Goal: Communication & Community: Answer question/provide support

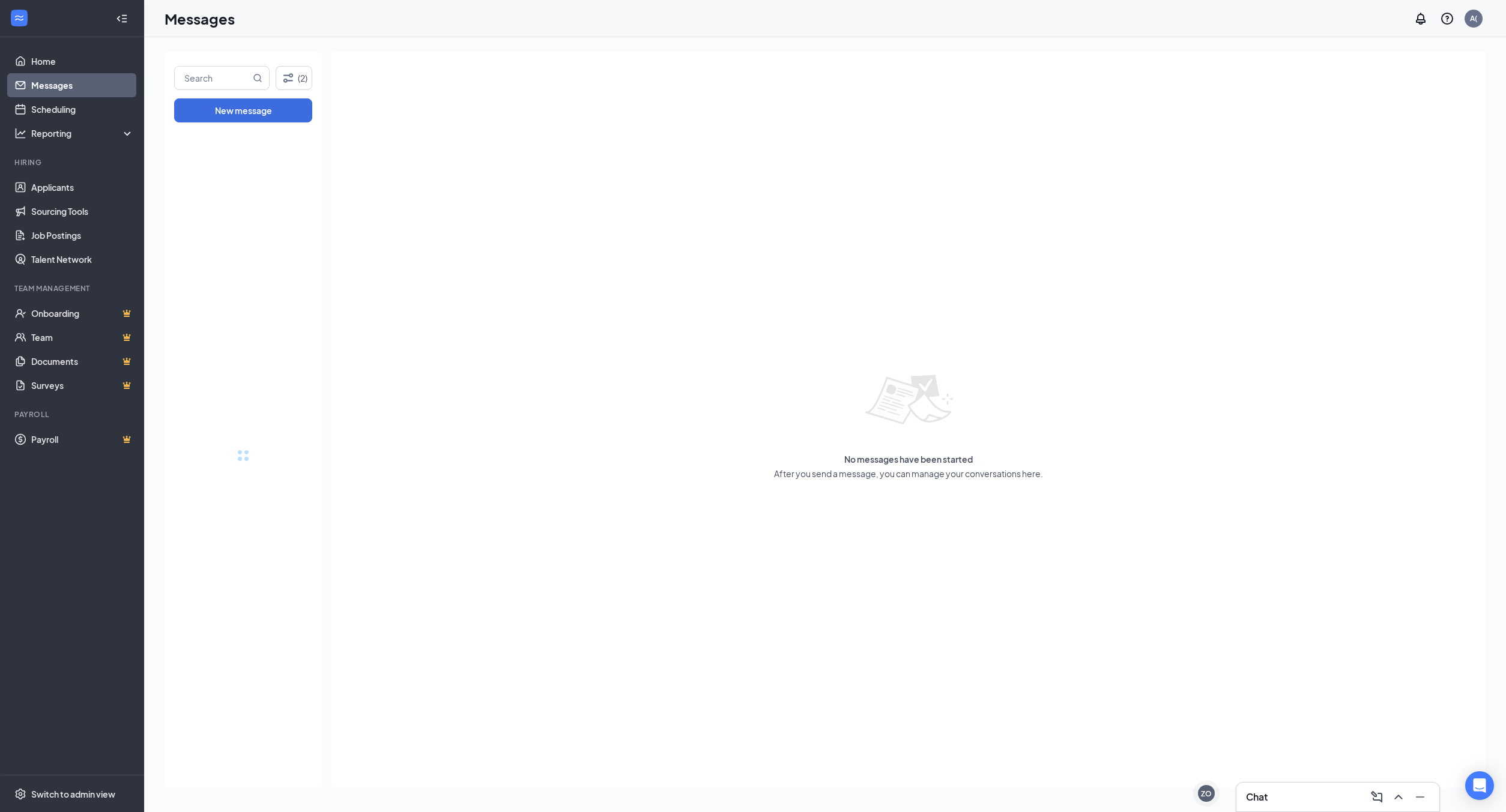
click at [1271, 805] on div "Chat" at bounding box center [1338, 797] width 184 height 19
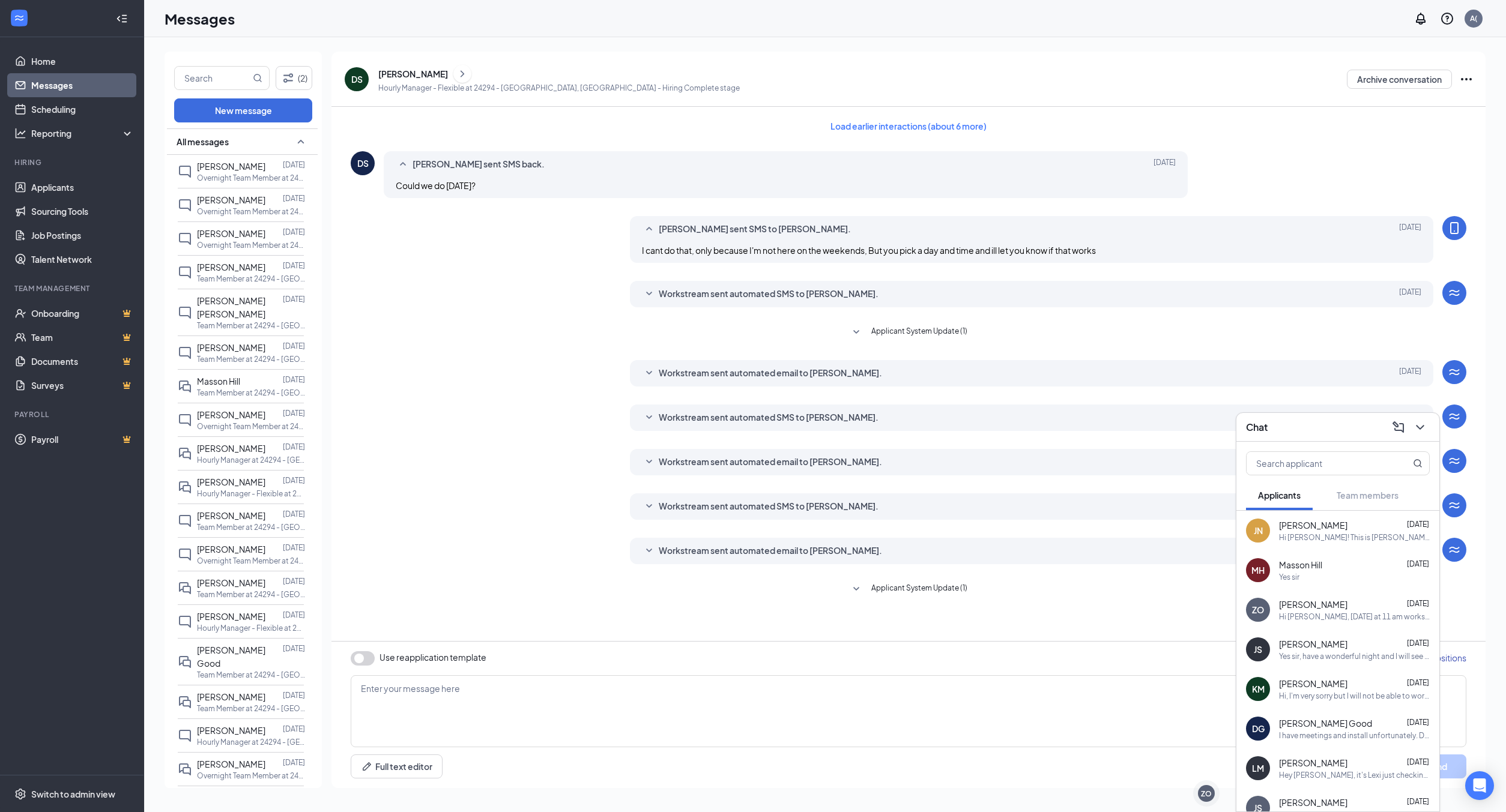
click at [1359, 532] on div "Hi [PERSON_NAME]! This is [PERSON_NAME], the general manager at the Houghton Bu…" at bounding box center [1354, 537] width 151 height 10
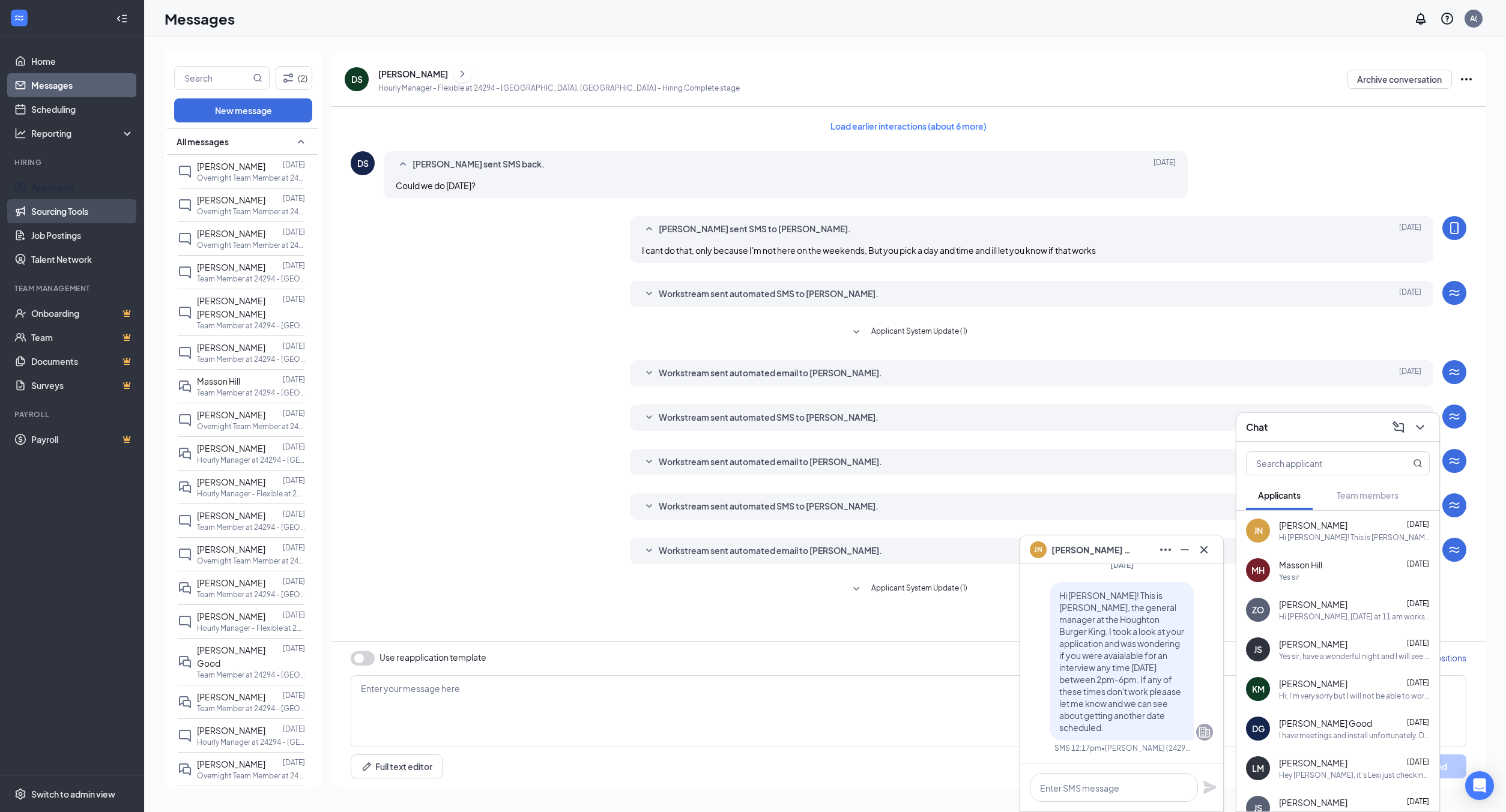
drag, startPoint x: 67, startPoint y: 183, endPoint x: 69, endPoint y: 202, distance: 19.1
click at [67, 183] on link "Applicants" at bounding box center [82, 187] width 103 height 24
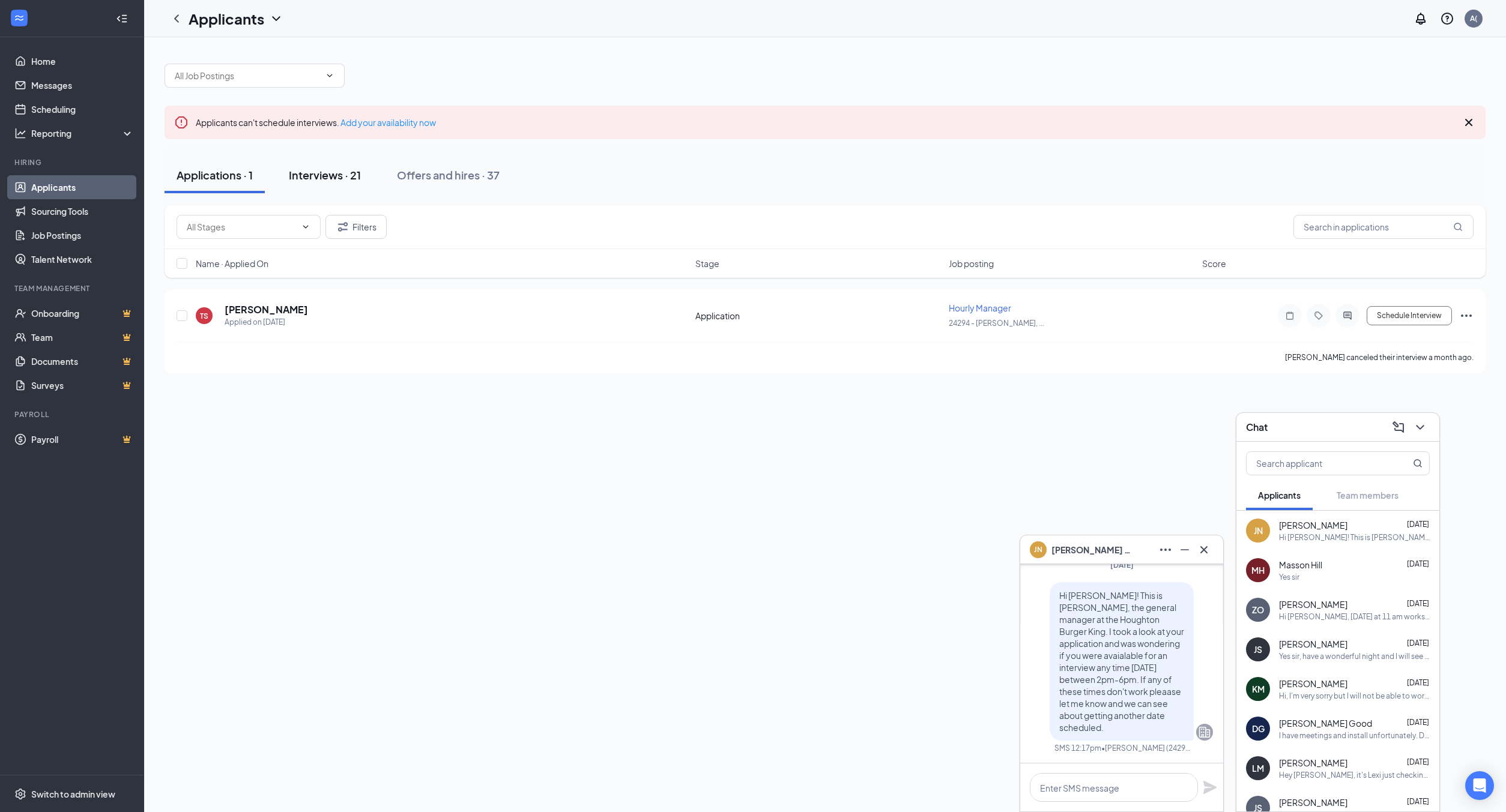
click at [329, 171] on div "Interviews · 21" at bounding box center [325, 174] width 72 height 15
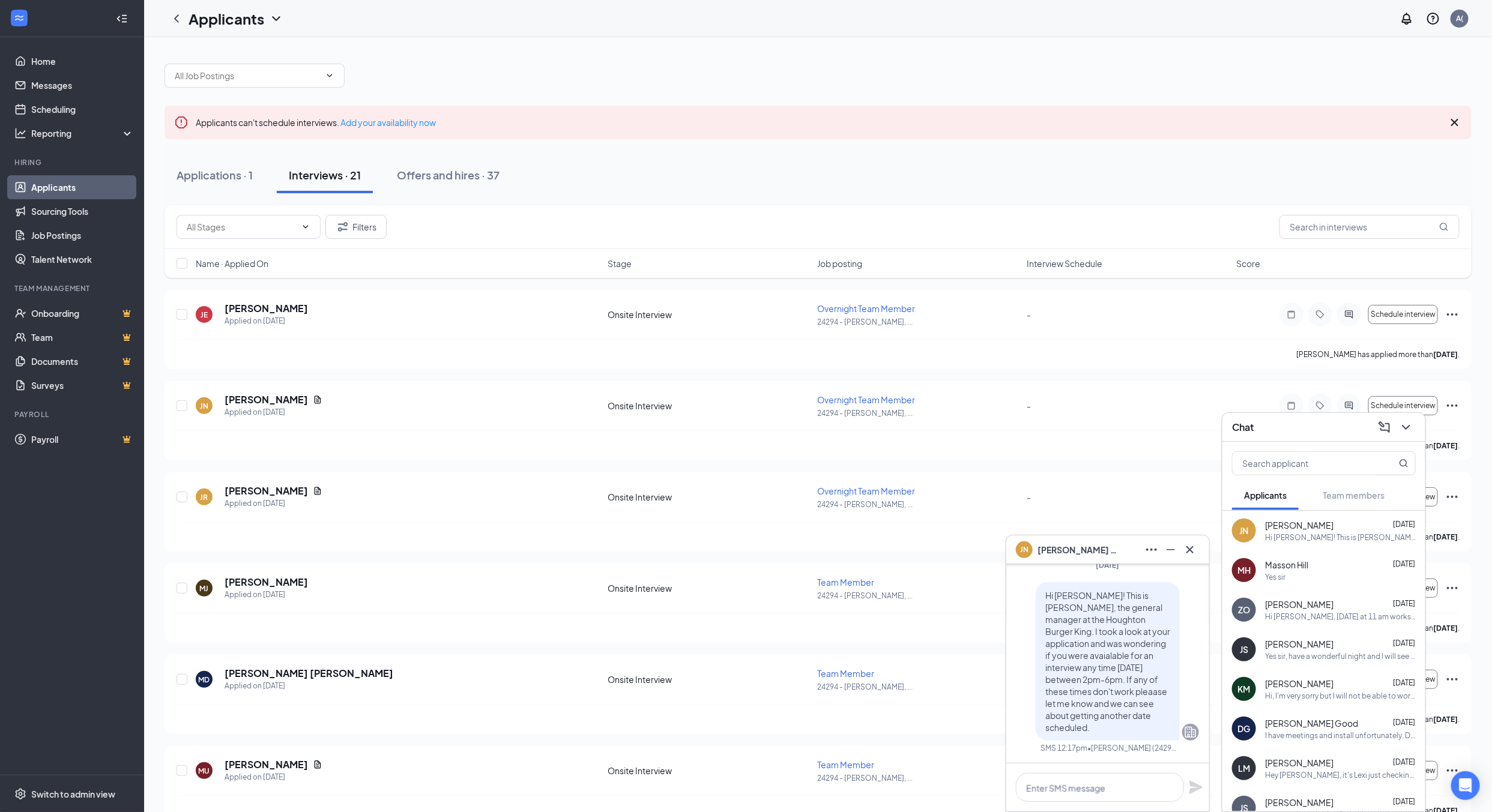
click at [1302, 533] on div "Hi [PERSON_NAME]! This is [PERSON_NAME], the general manager at the Houghton Bu…" at bounding box center [1340, 537] width 151 height 10
click at [1063, 543] on span "[PERSON_NAME]" at bounding box center [1080, 550] width 84 height 13
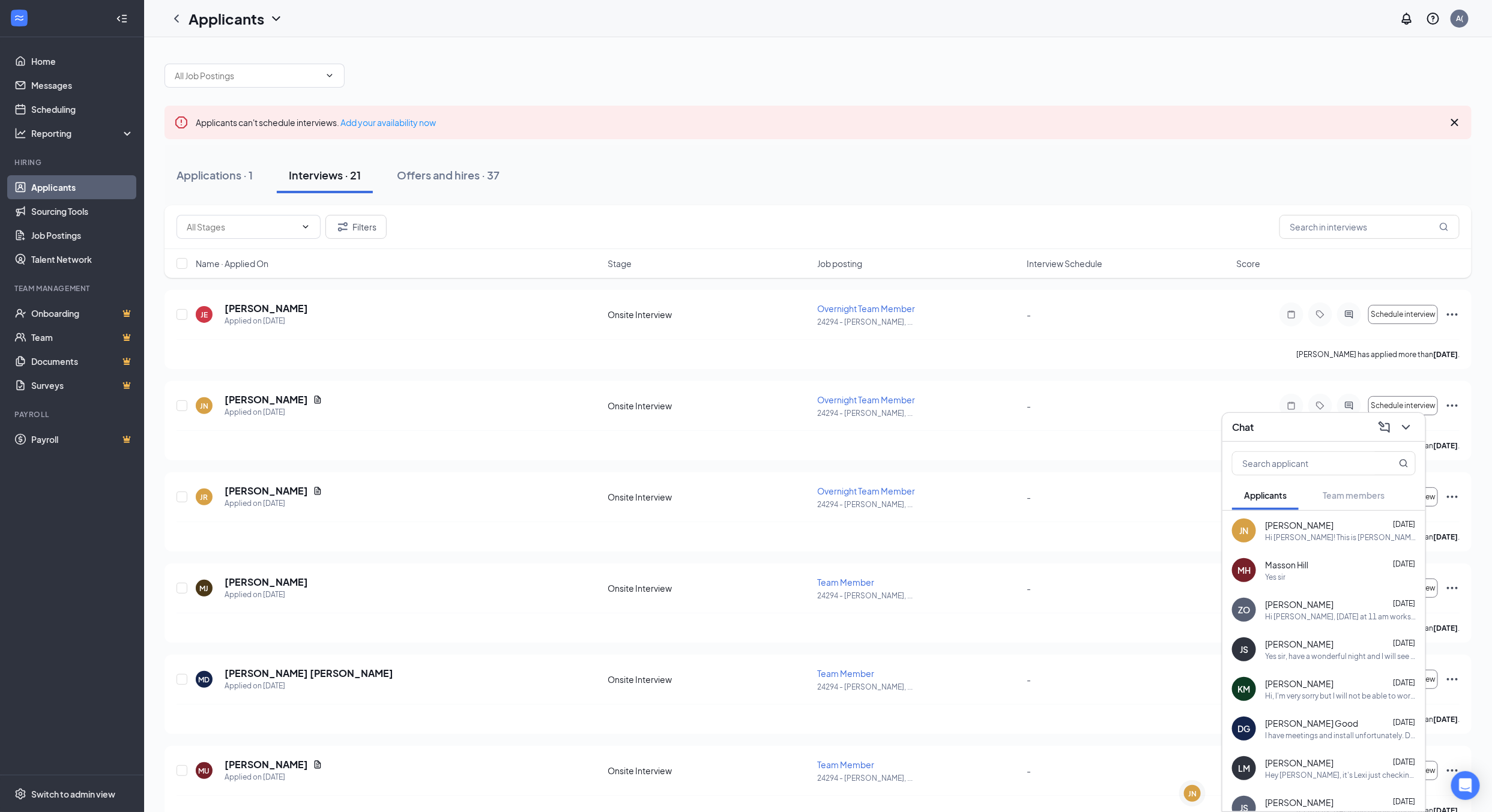
click at [1306, 526] on span "[PERSON_NAME]" at bounding box center [1299, 525] width 69 height 12
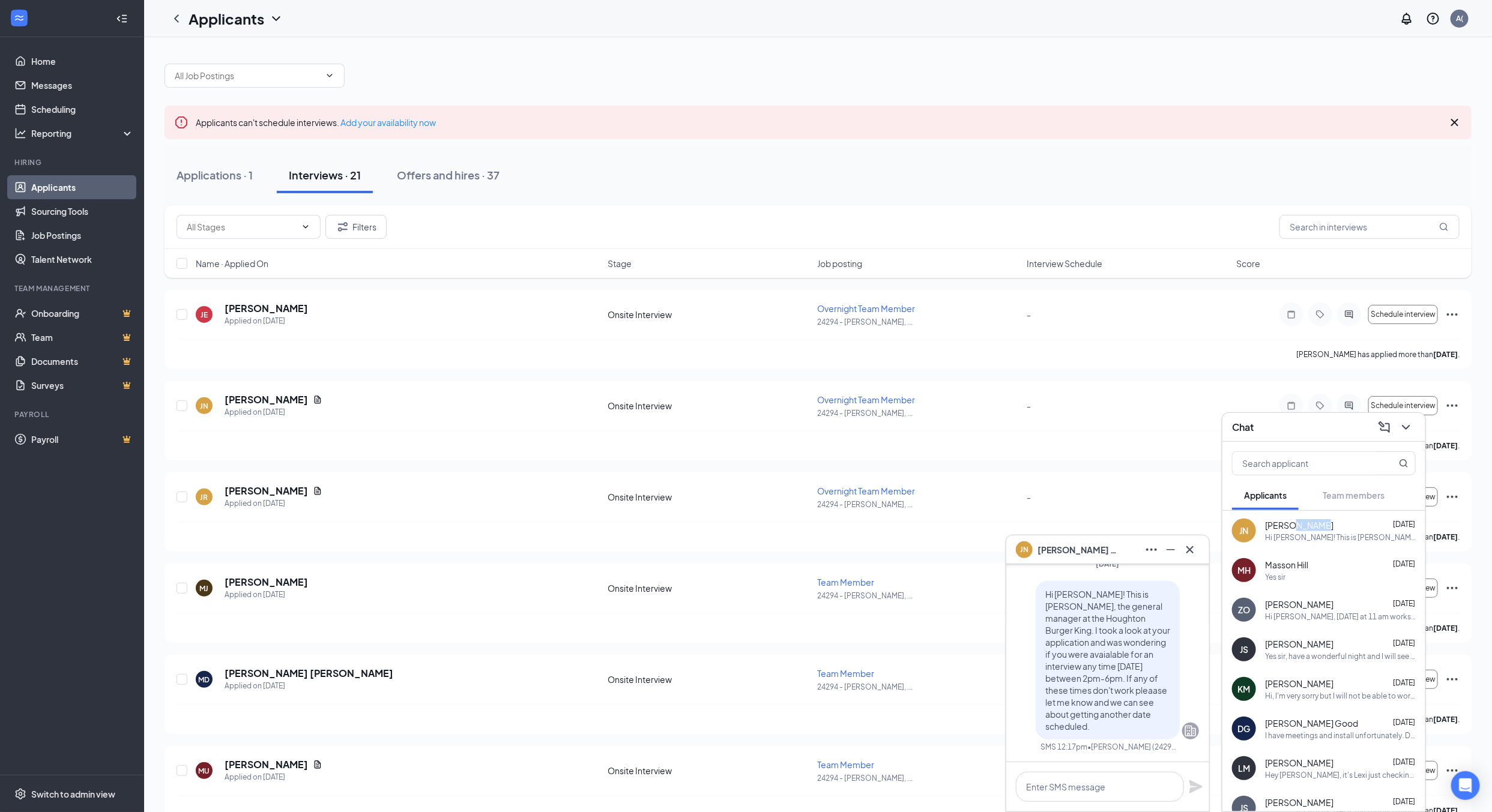
click at [1306, 526] on span "[PERSON_NAME]" at bounding box center [1299, 525] width 69 height 12
click at [49, 81] on link "Messages" at bounding box center [82, 85] width 103 height 24
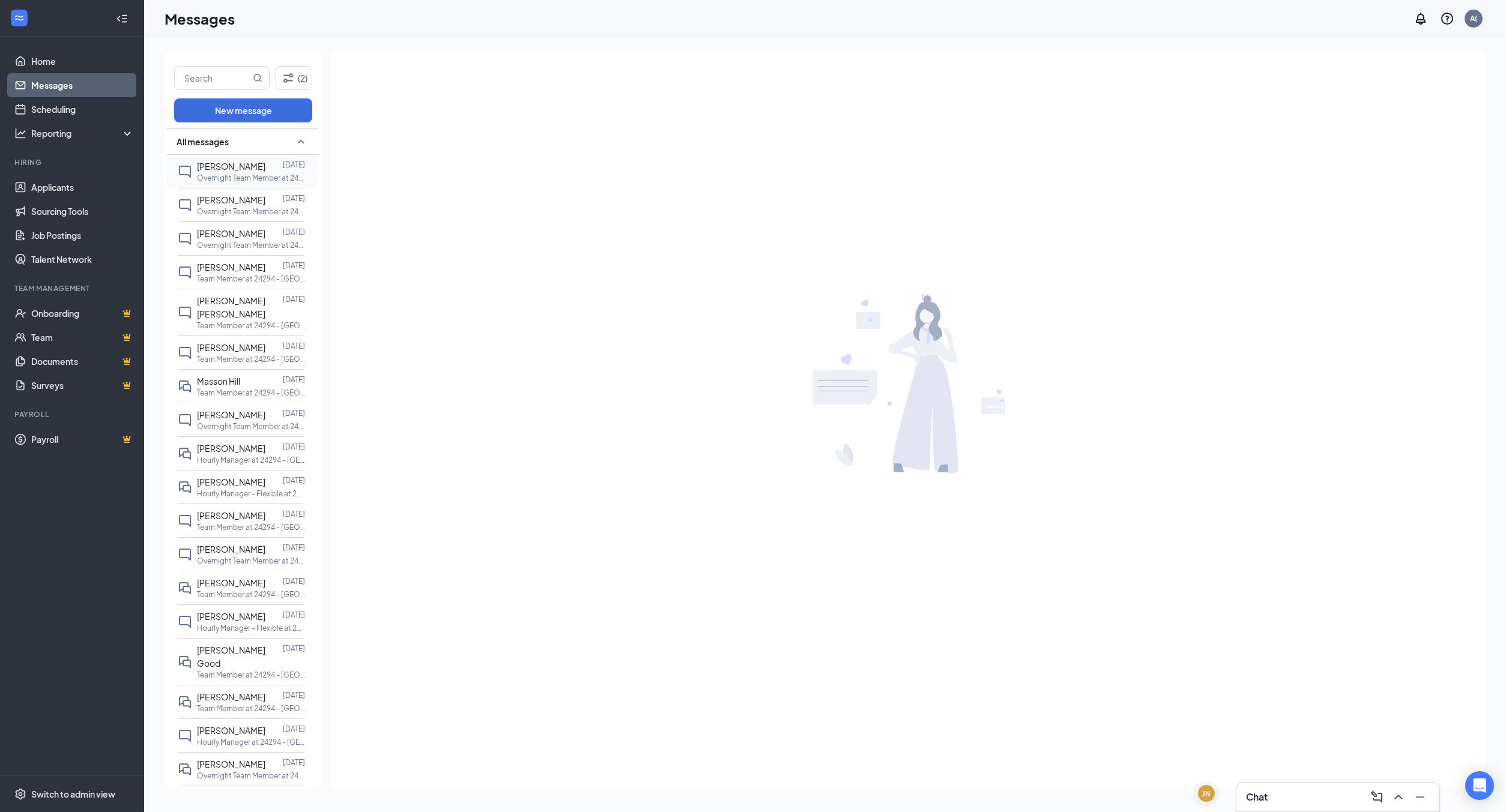
click at [220, 179] on p "Overnight Team Member at 24294 - [GEOGRAPHIC_DATA], [GEOGRAPHIC_DATA]" at bounding box center [251, 177] width 108 height 10
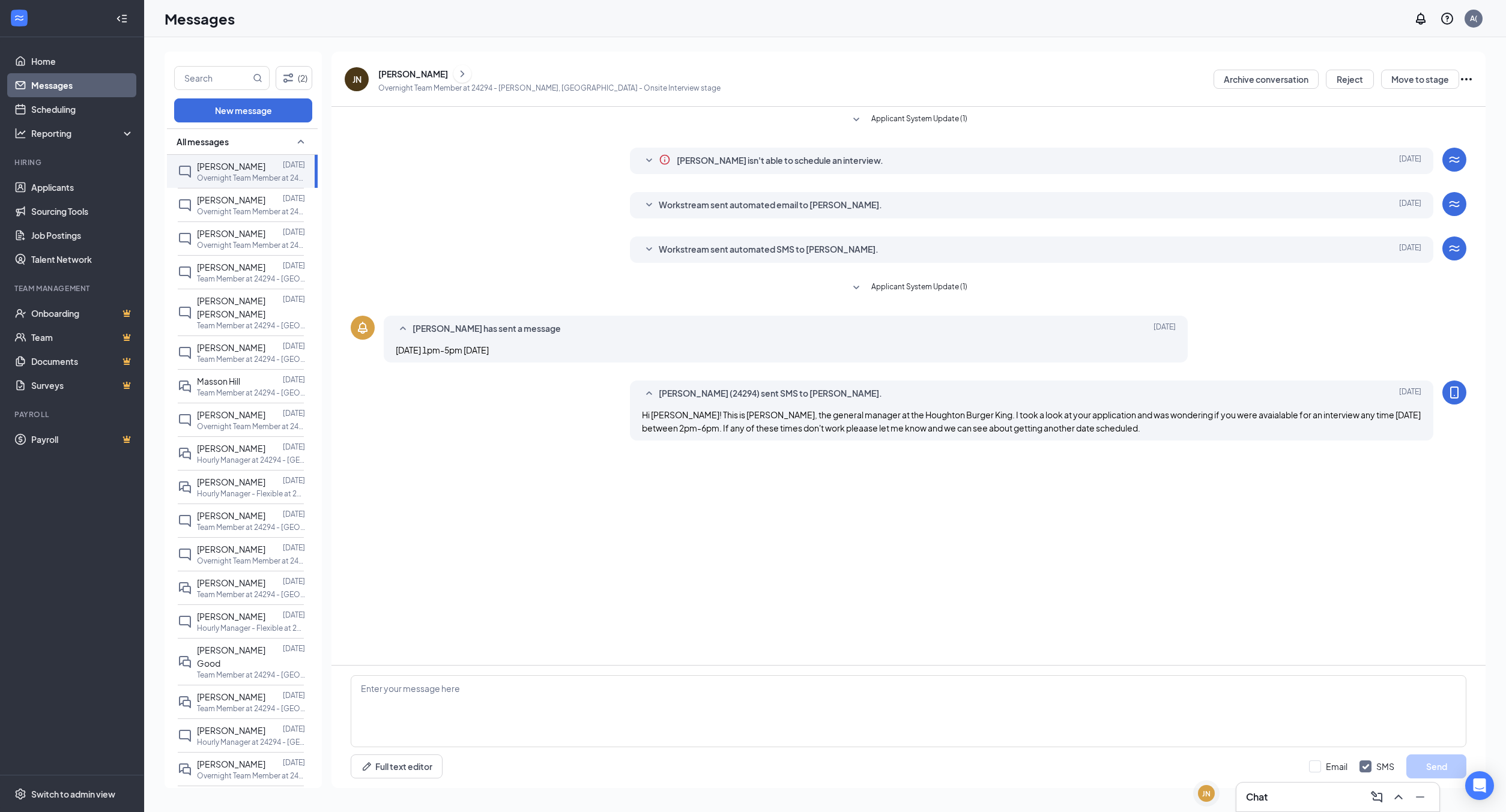
click at [429, 339] on div "[PERSON_NAME] has sent a message [DATE] [DATE] 1pm-5pm [DATE]" at bounding box center [786, 339] width 804 height 47
drag, startPoint x: 474, startPoint y: 346, endPoint x: 453, endPoint y: 700, distance: 354.6
click at [453, 700] on textarea at bounding box center [909, 712] width 1116 height 72
type textarea "Are you free [DATE] at 4:30 pm?"
click at [1446, 766] on button "Send" at bounding box center [1436, 767] width 60 height 24
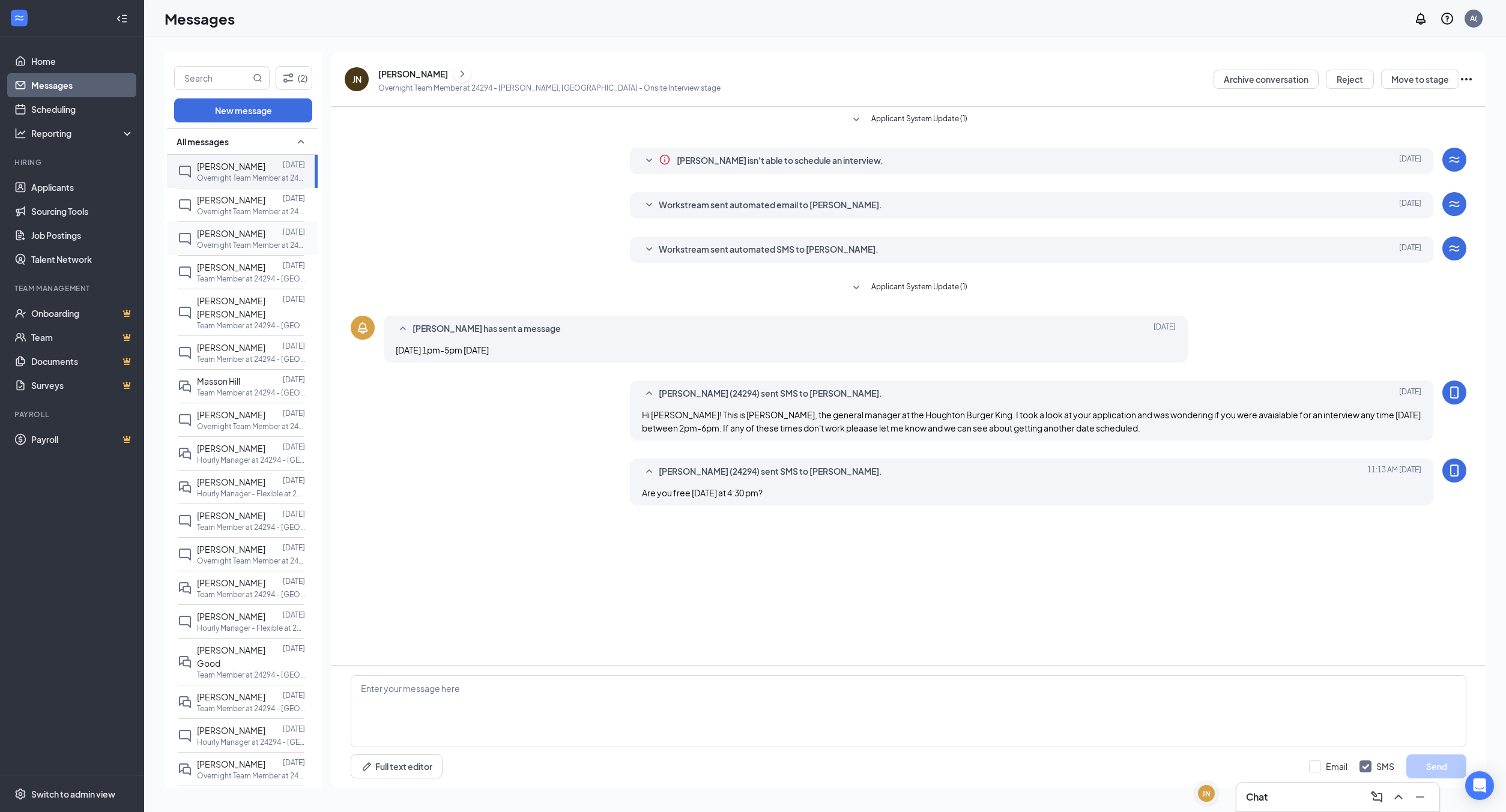
click at [227, 211] on p "Overnight Team Member at 24294 - [GEOGRAPHIC_DATA], [GEOGRAPHIC_DATA]" at bounding box center [251, 211] width 108 height 10
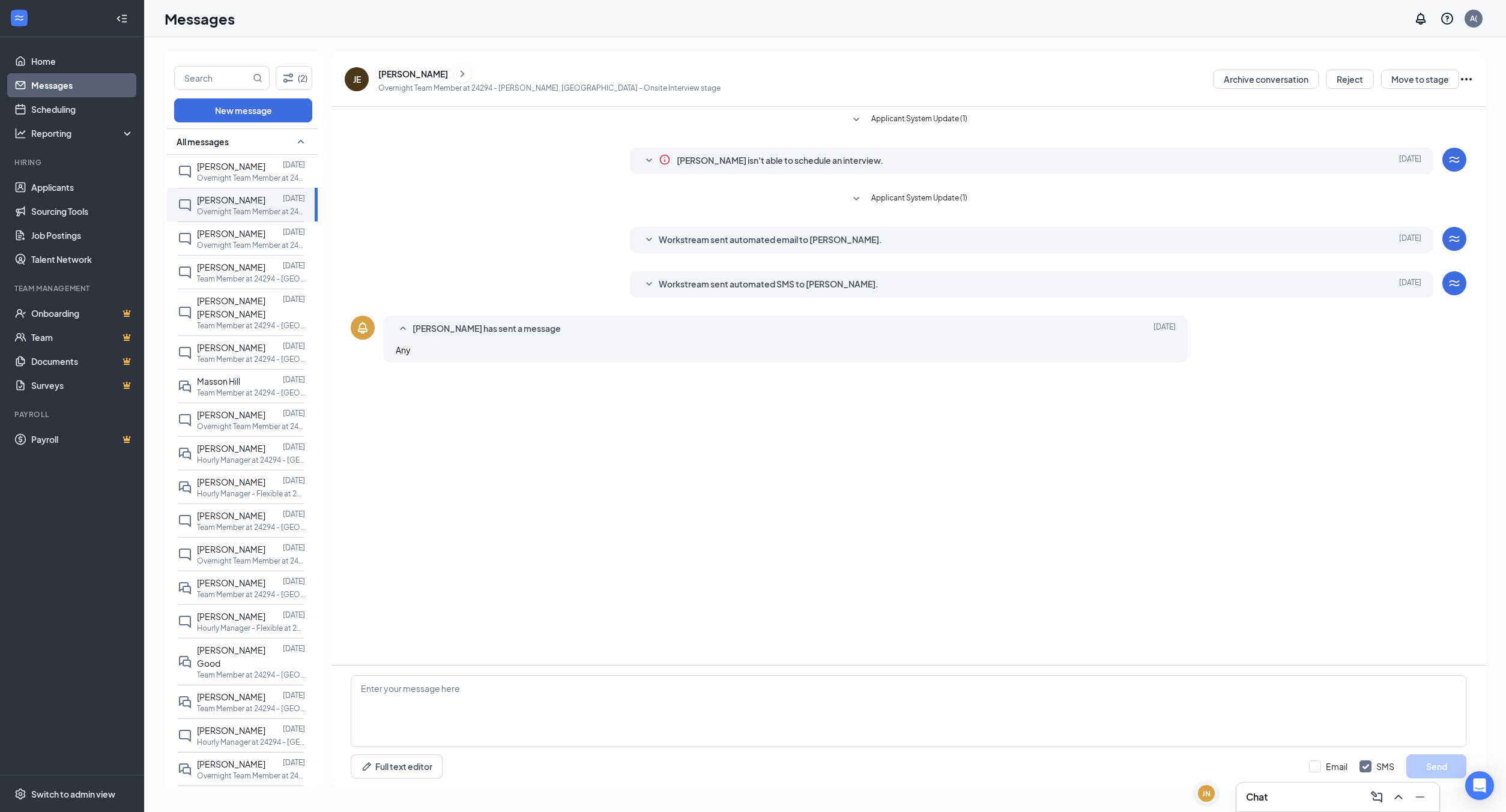
click at [649, 281] on icon "SmallChevronDown" at bounding box center [649, 285] width 14 height 14
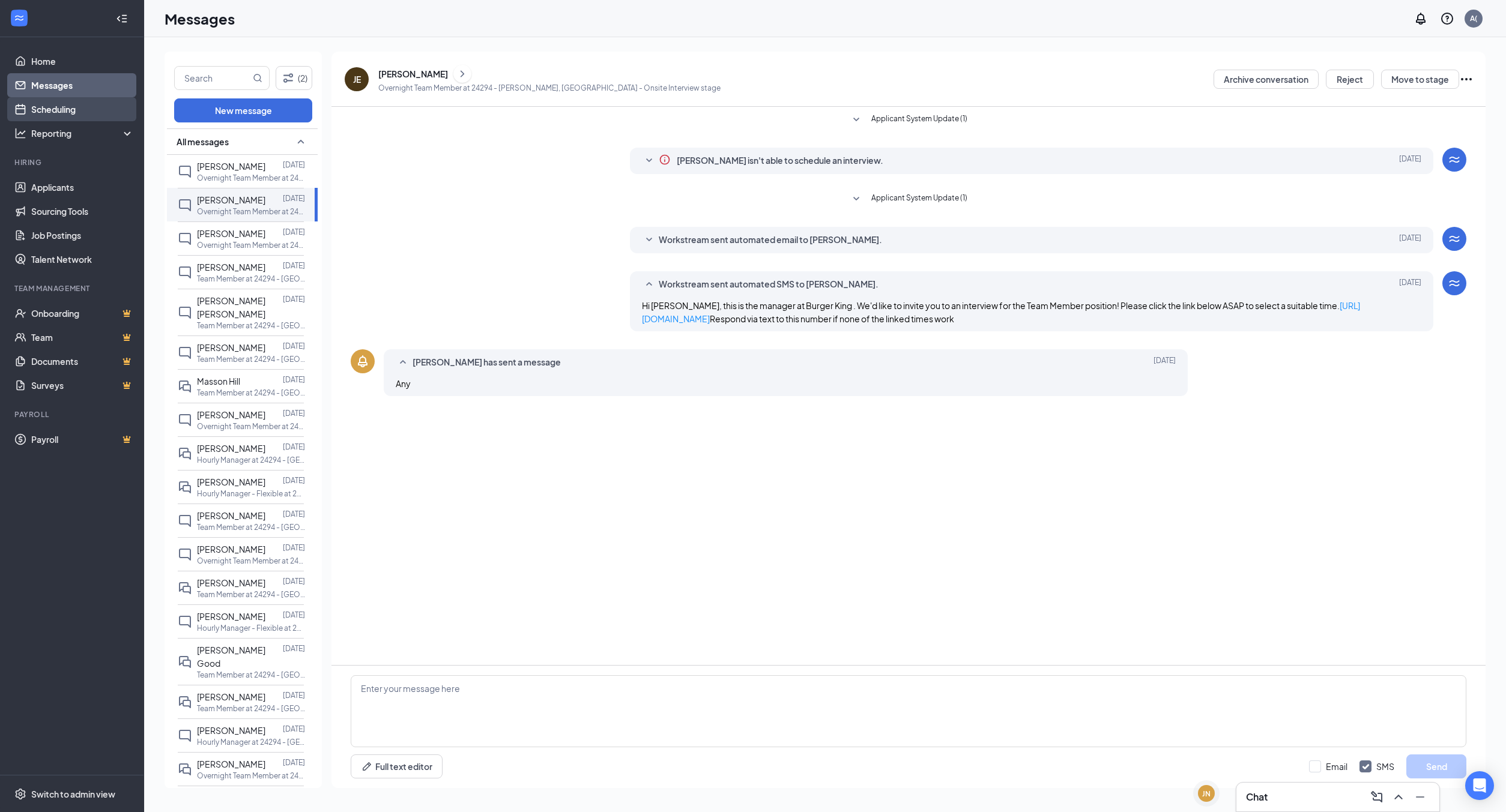
click at [49, 109] on link "Scheduling" at bounding box center [82, 109] width 103 height 24
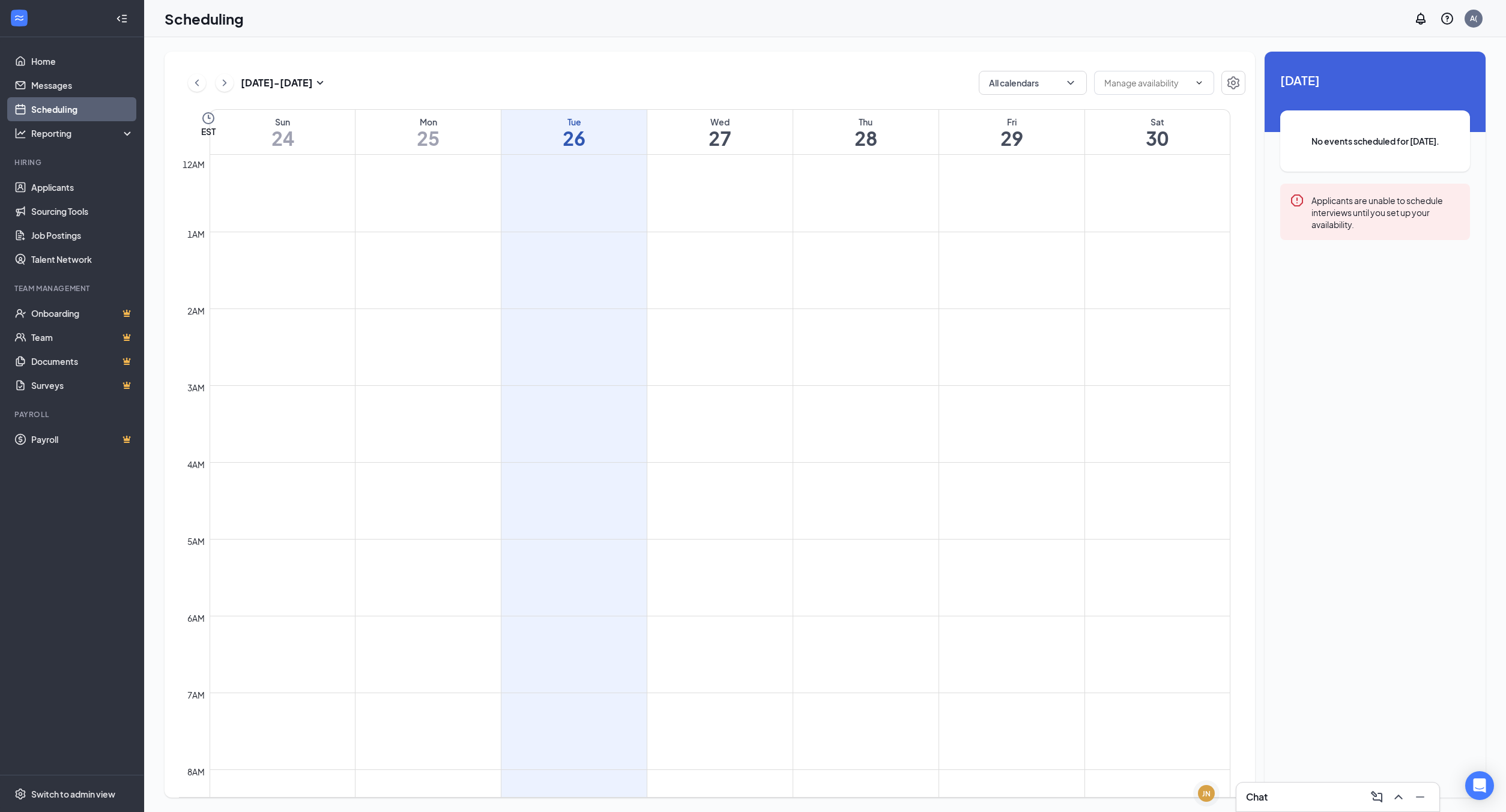
scroll to position [589, 0]
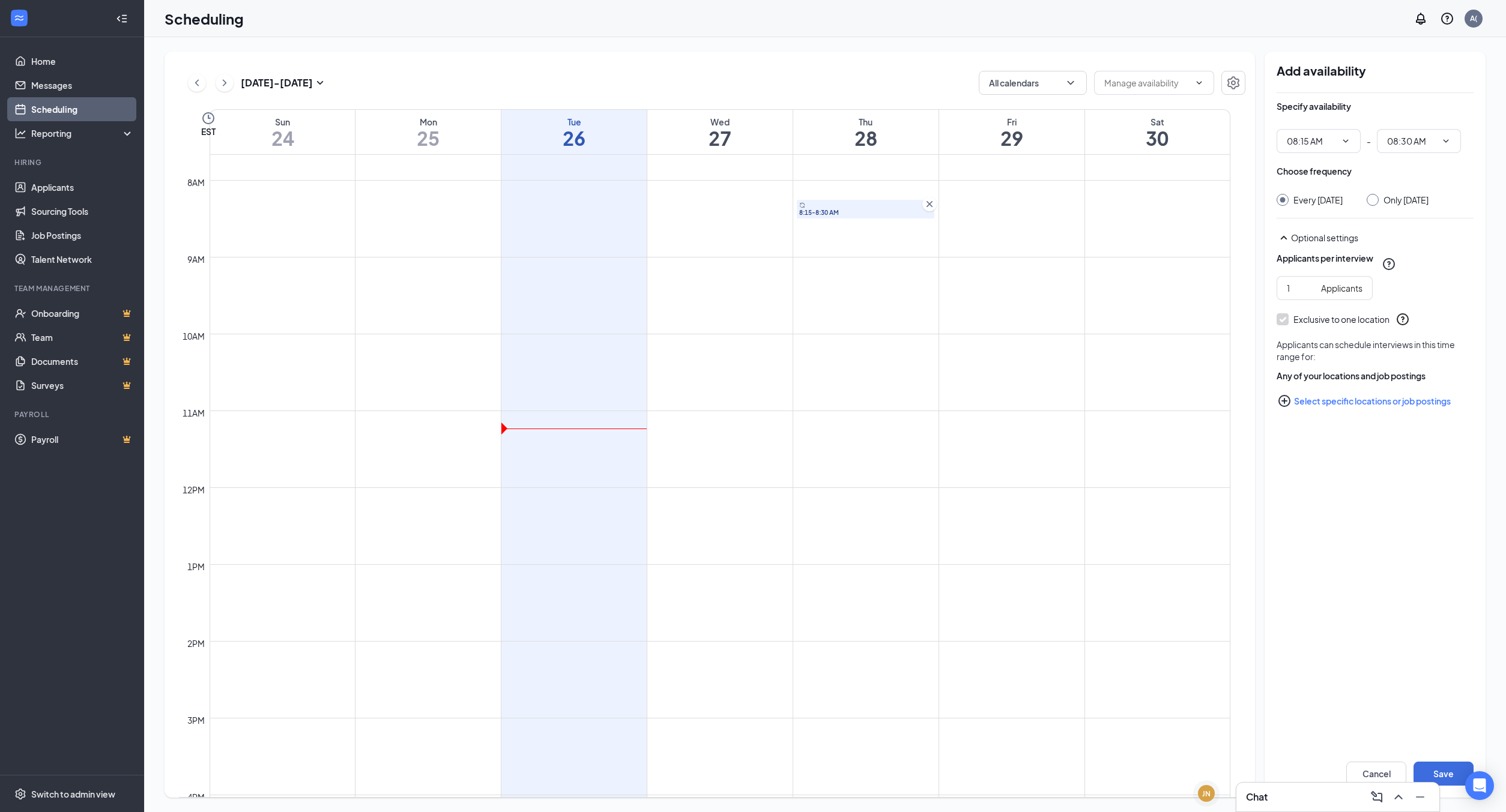
click at [927, 206] on icon "Cross" at bounding box center [930, 204] width 6 height 6
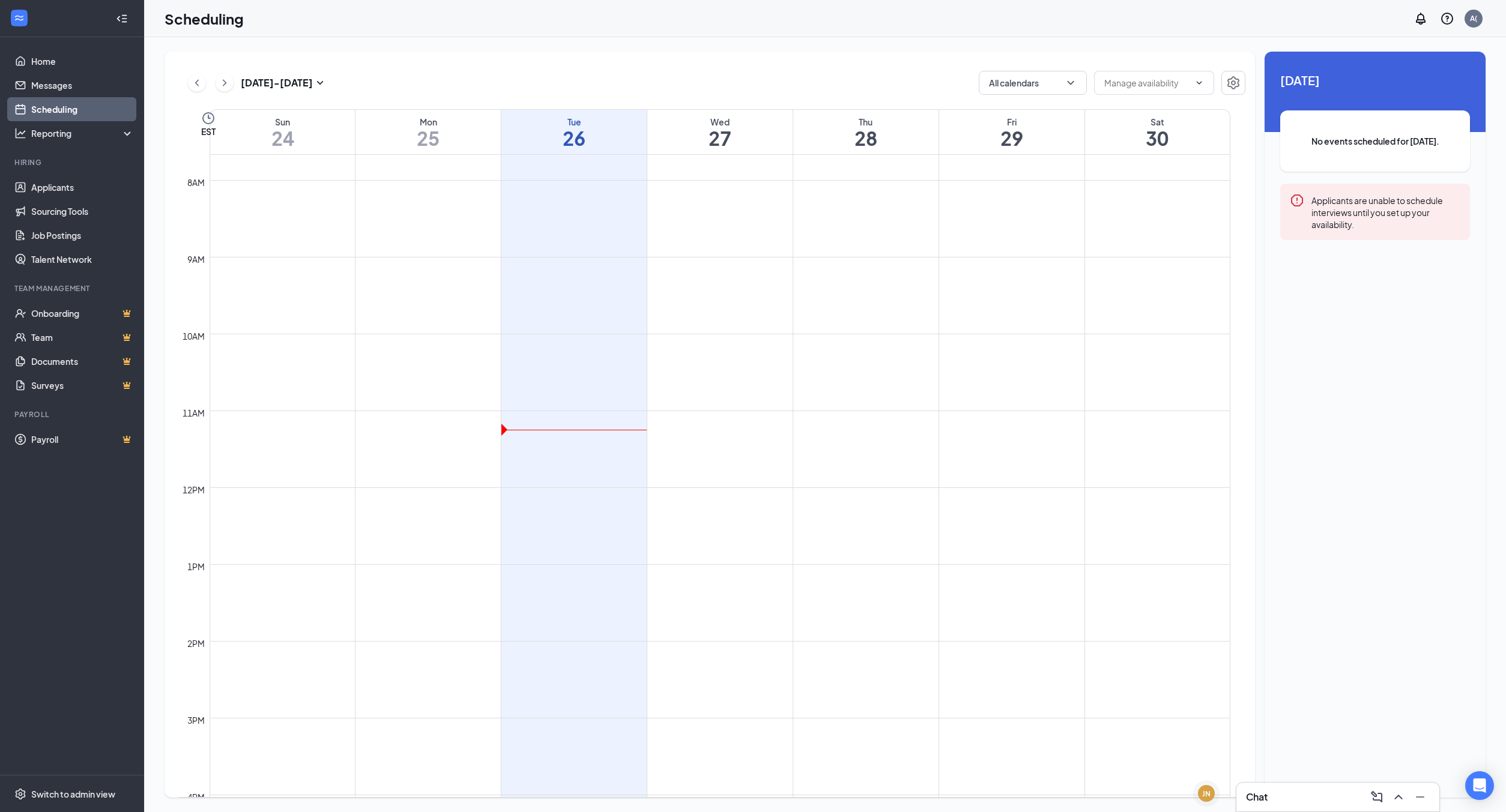
scroll to position [680, 0]
drag, startPoint x: 593, startPoint y: 553, endPoint x: 582, endPoint y: 626, distance: 73.8
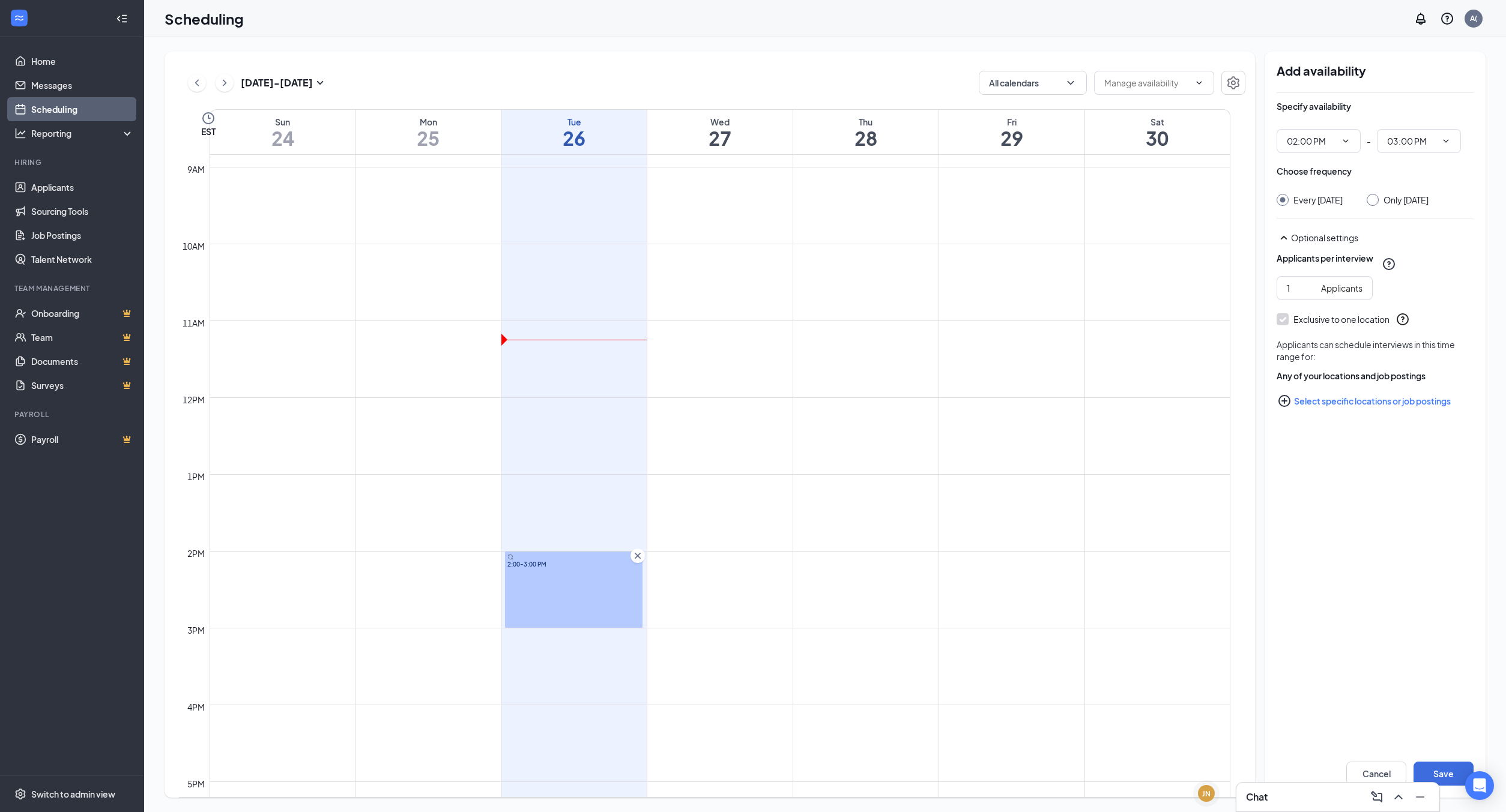
type input "02:00 PM"
type input "03:00 PM"
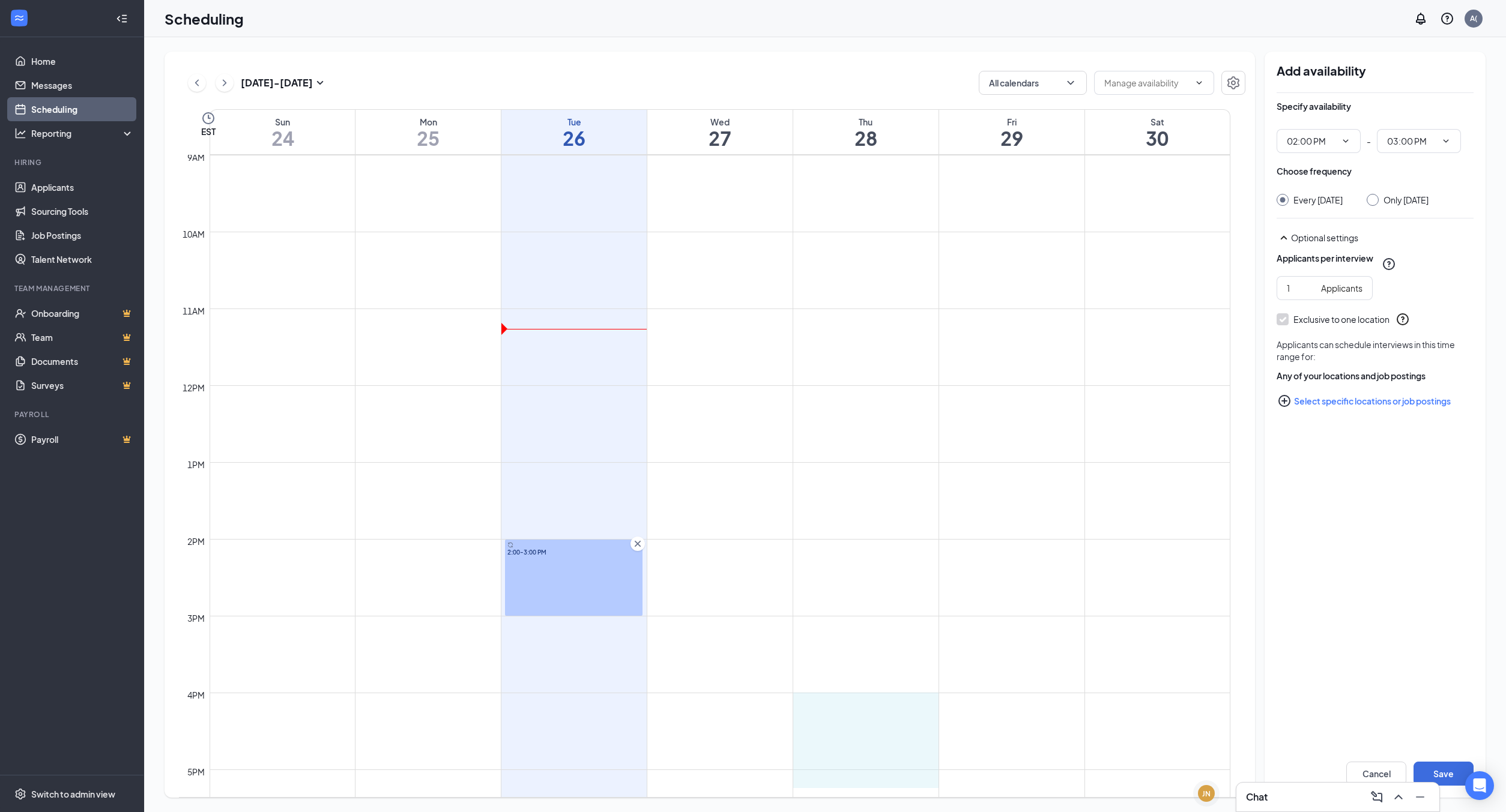
scroll to position [696, 0]
drag, startPoint x: 844, startPoint y: 705, endPoint x: 854, endPoint y: 770, distance: 65.8
drag, startPoint x: 867, startPoint y: 716, endPoint x: 814, endPoint y: 651, distance: 83.9
click at [807, 644] on td at bounding box center [720, 641] width 1021 height 19
click at [927, 697] on link "4:00-5:00 PM" at bounding box center [865, 727] width 141 height 76
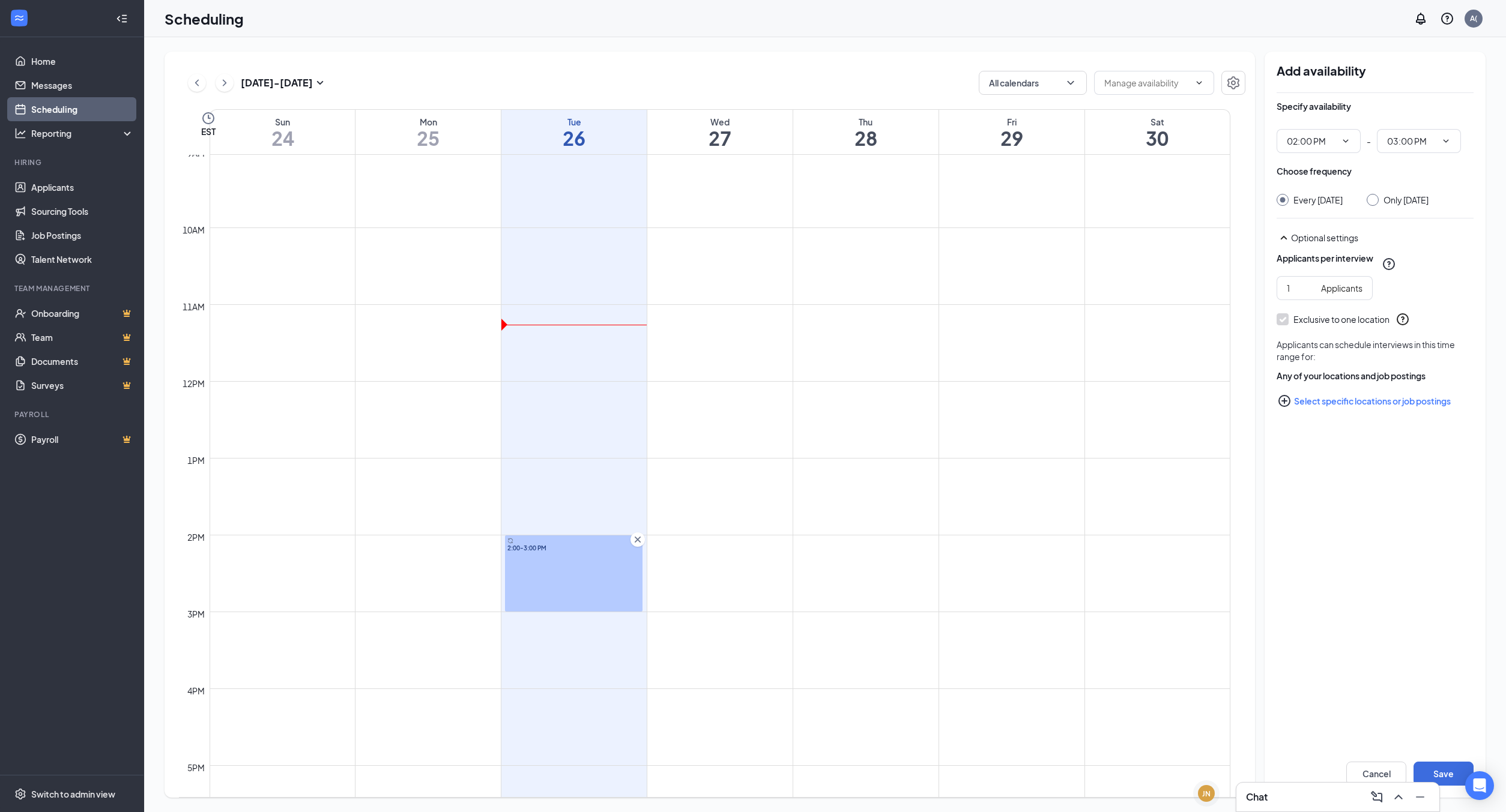
click at [637, 543] on icon "Cross" at bounding box center [638, 540] width 12 height 12
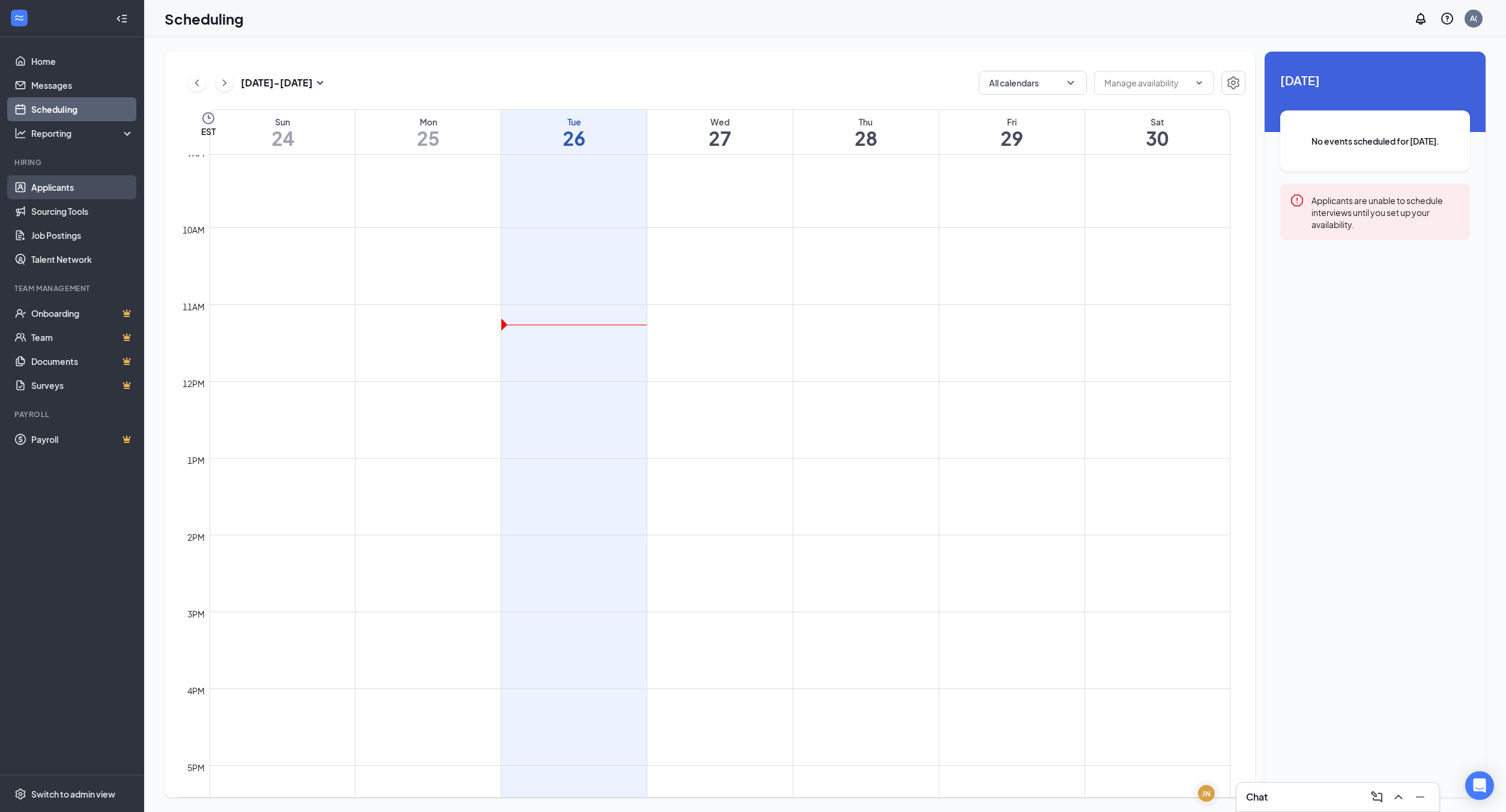
click at [66, 189] on link "Applicants" at bounding box center [82, 187] width 103 height 24
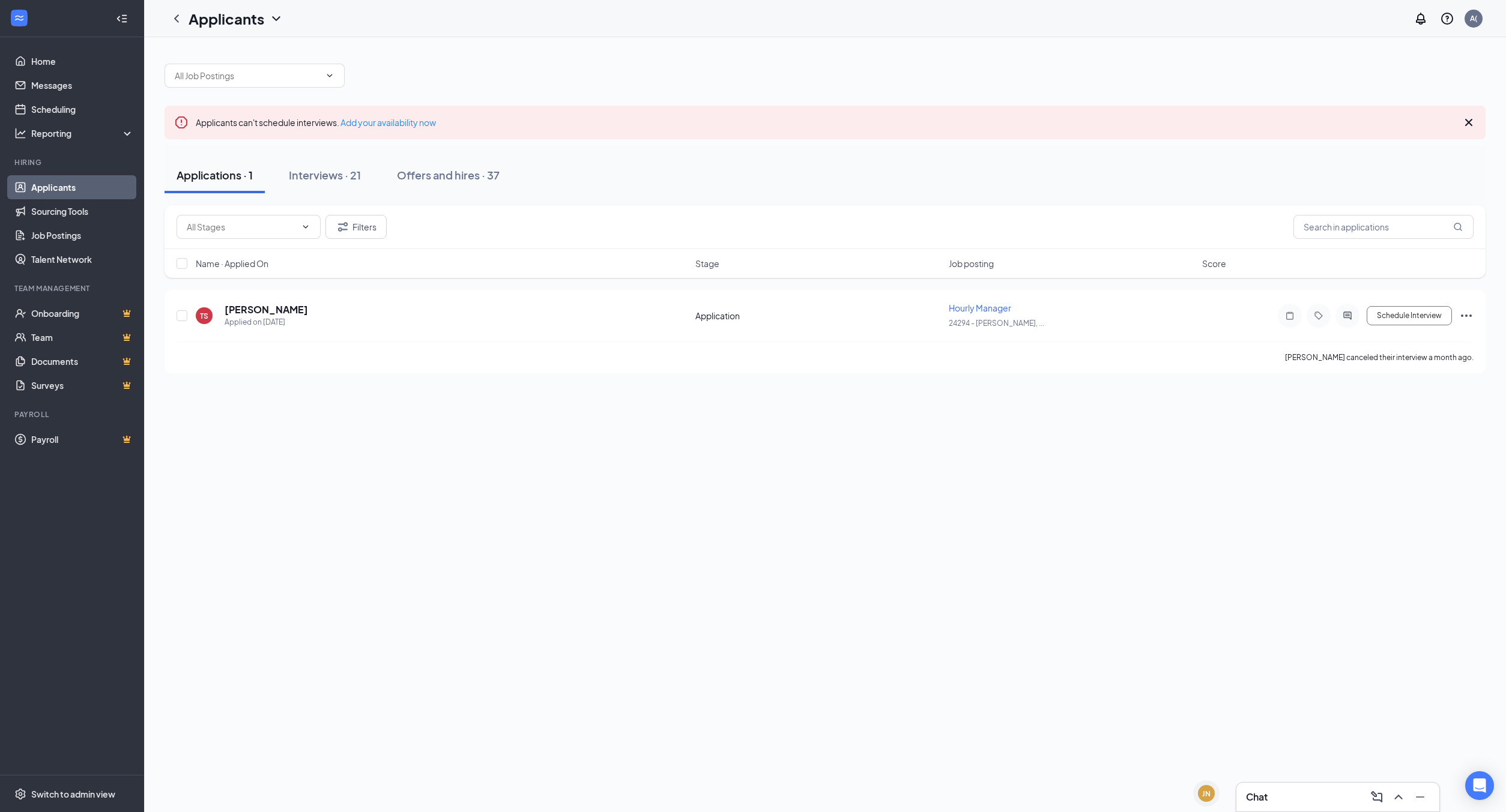
click at [321, 153] on div "Applications · 1 Interviews · 21 Offers and hires · 37" at bounding box center [825, 176] width 1321 height 60
click at [323, 176] on div "Interviews · 21" at bounding box center [325, 174] width 72 height 15
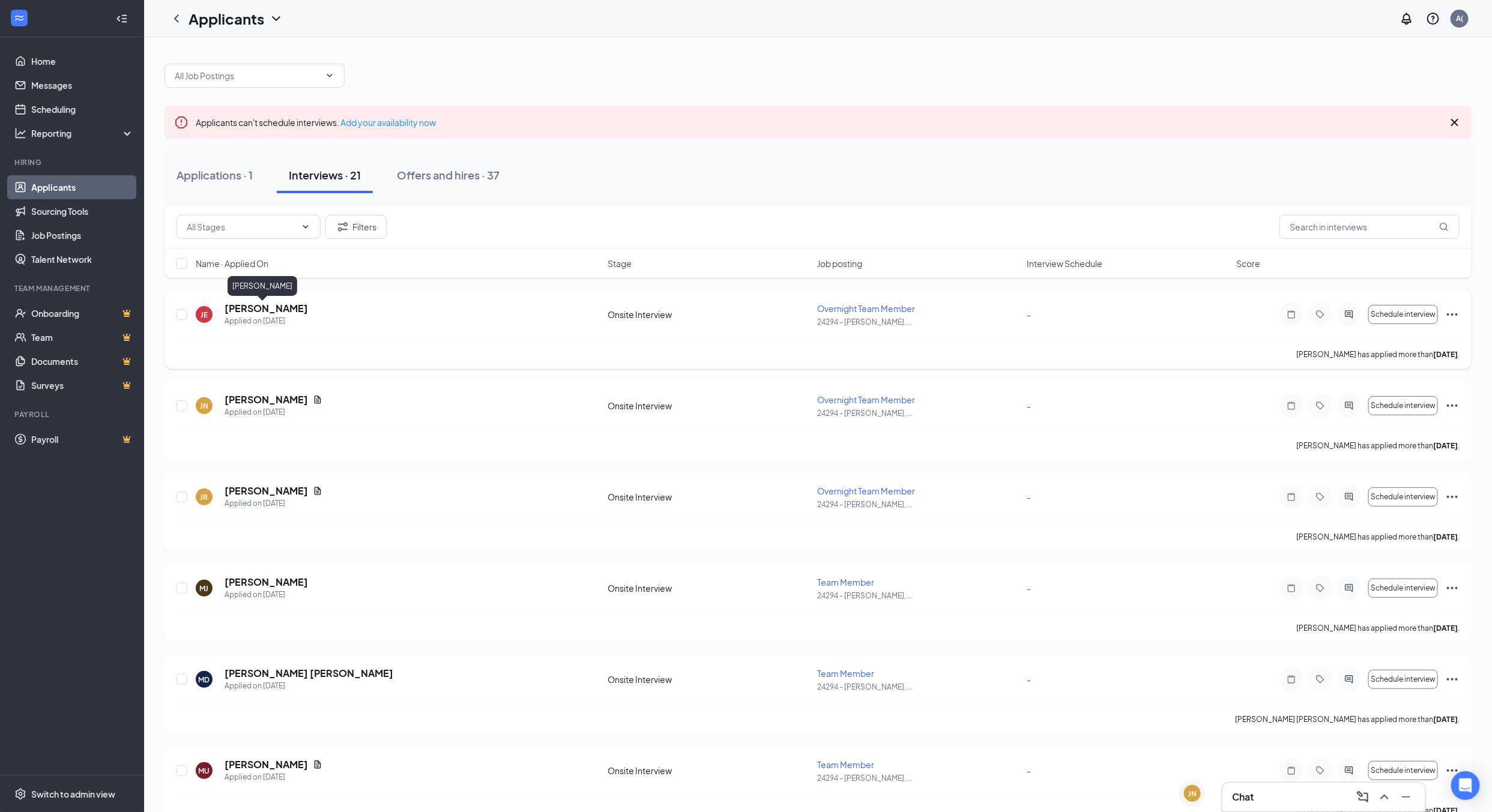
drag, startPoint x: 256, startPoint y: 313, endPoint x: 254, endPoint y: 330, distance: 17.1
click at [256, 313] on h5 "[PERSON_NAME]" at bounding box center [266, 309] width 84 height 13
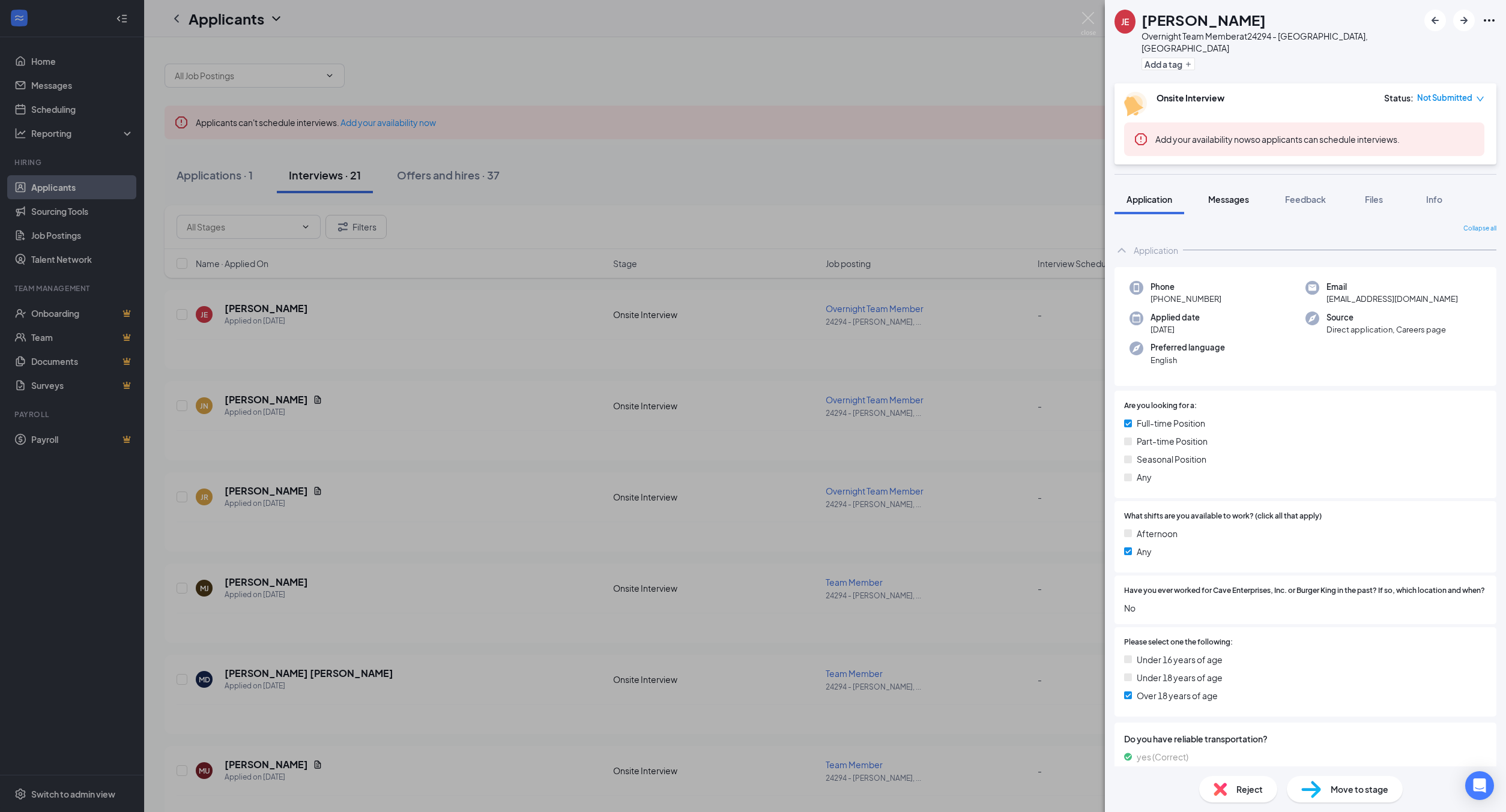
click at [1247, 194] on span "Messages" at bounding box center [1229, 199] width 41 height 11
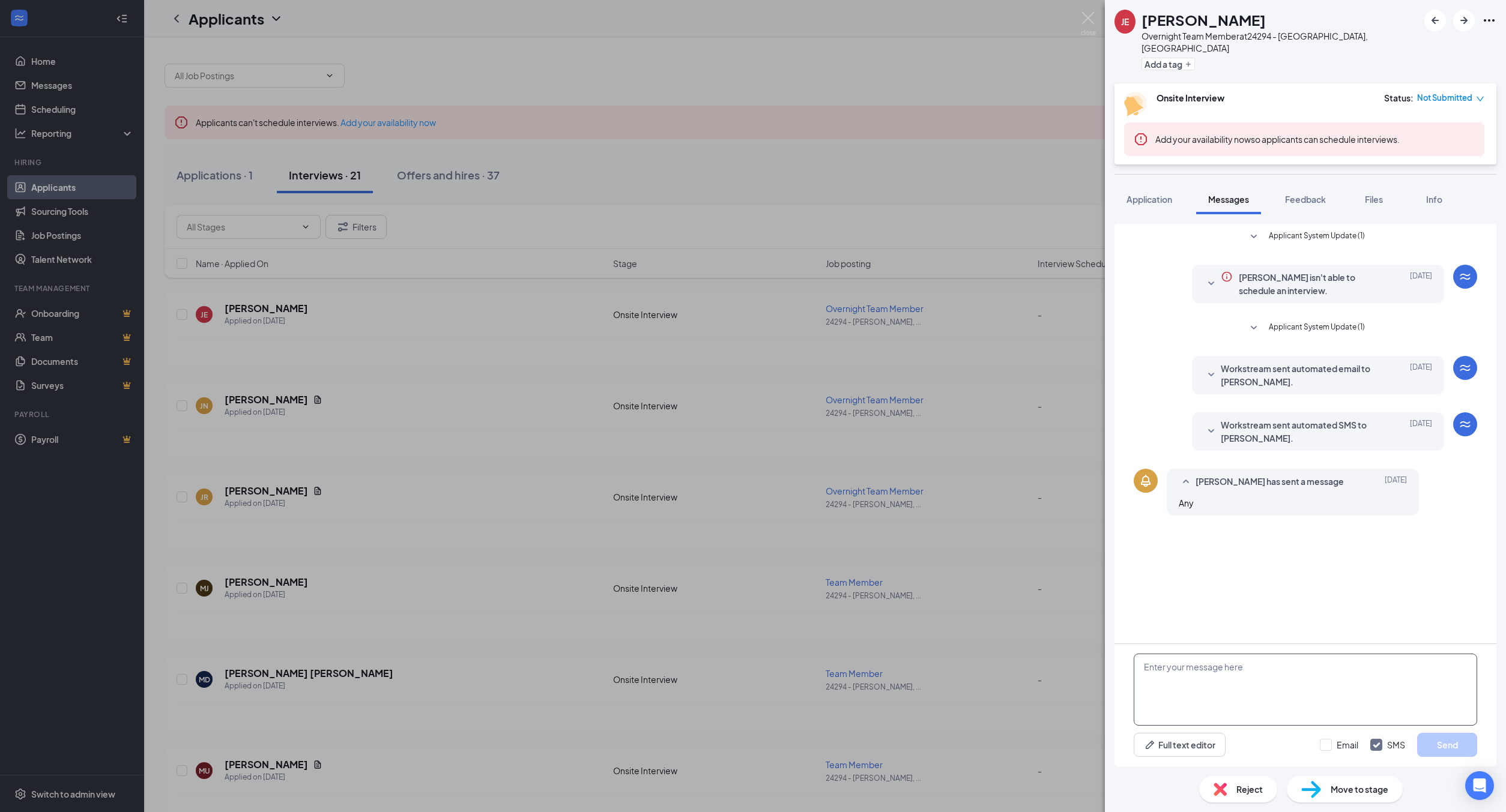
click at [1265, 672] on textarea at bounding box center [1305, 690] width 344 height 72
paste textarea "Hi! This is [PERSON_NAME], the general manager at the Houghton Burger King. I t…"
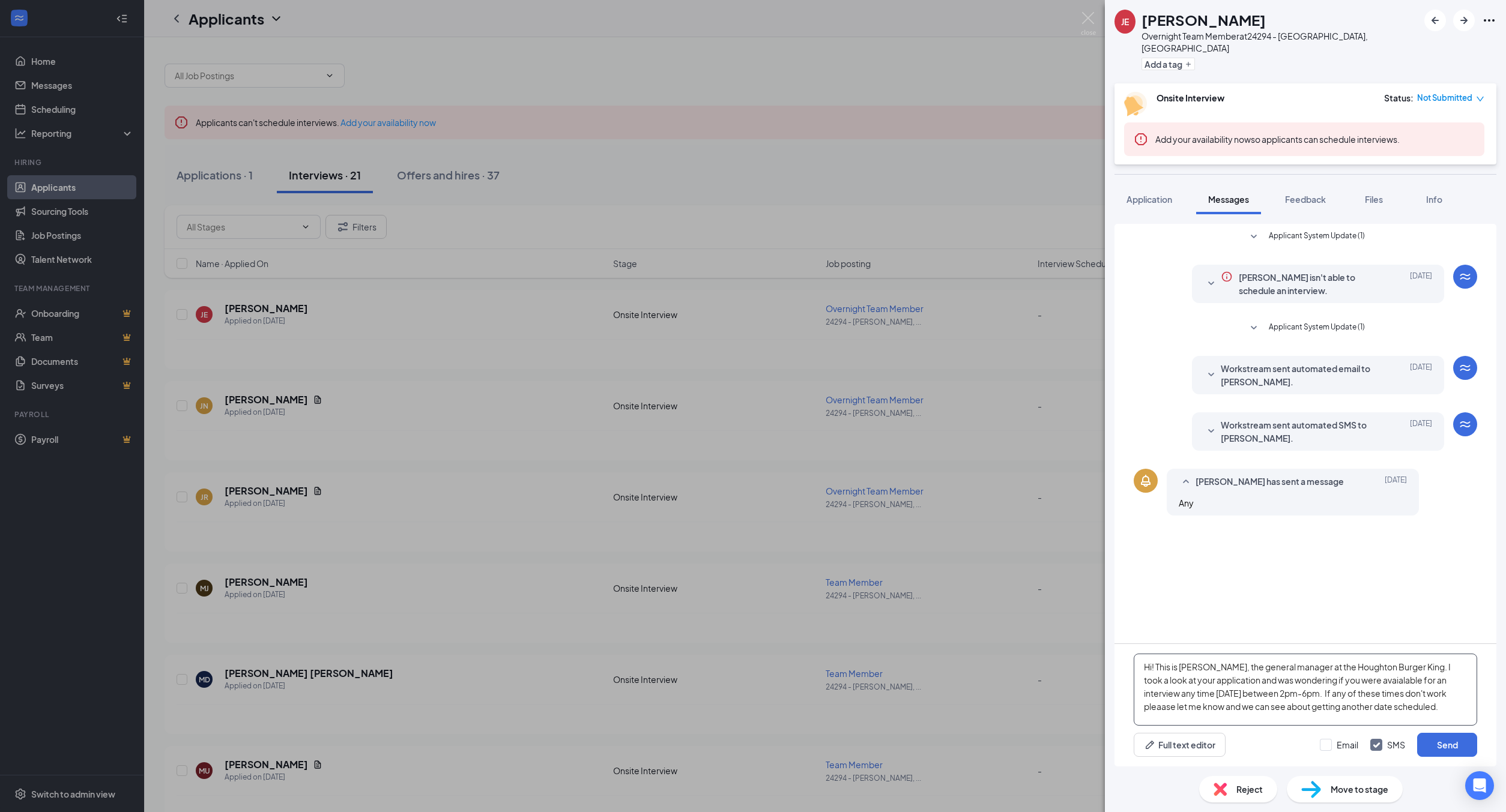
drag, startPoint x: 1162, startPoint y: 692, endPoint x: 1220, endPoint y: 696, distance: 58.1
click at [1220, 696] on textarea "Hi! This is [PERSON_NAME], the general manager at the Houghton Burger King. I t…" at bounding box center [1305, 690] width 344 height 72
drag, startPoint x: 1204, startPoint y: 697, endPoint x: 1280, endPoint y: 691, distance: 76.2
click at [1280, 691] on textarea "Hi! This is [PERSON_NAME], the general manager at the Houghton Burger King. I t…" at bounding box center [1305, 690] width 344 height 72
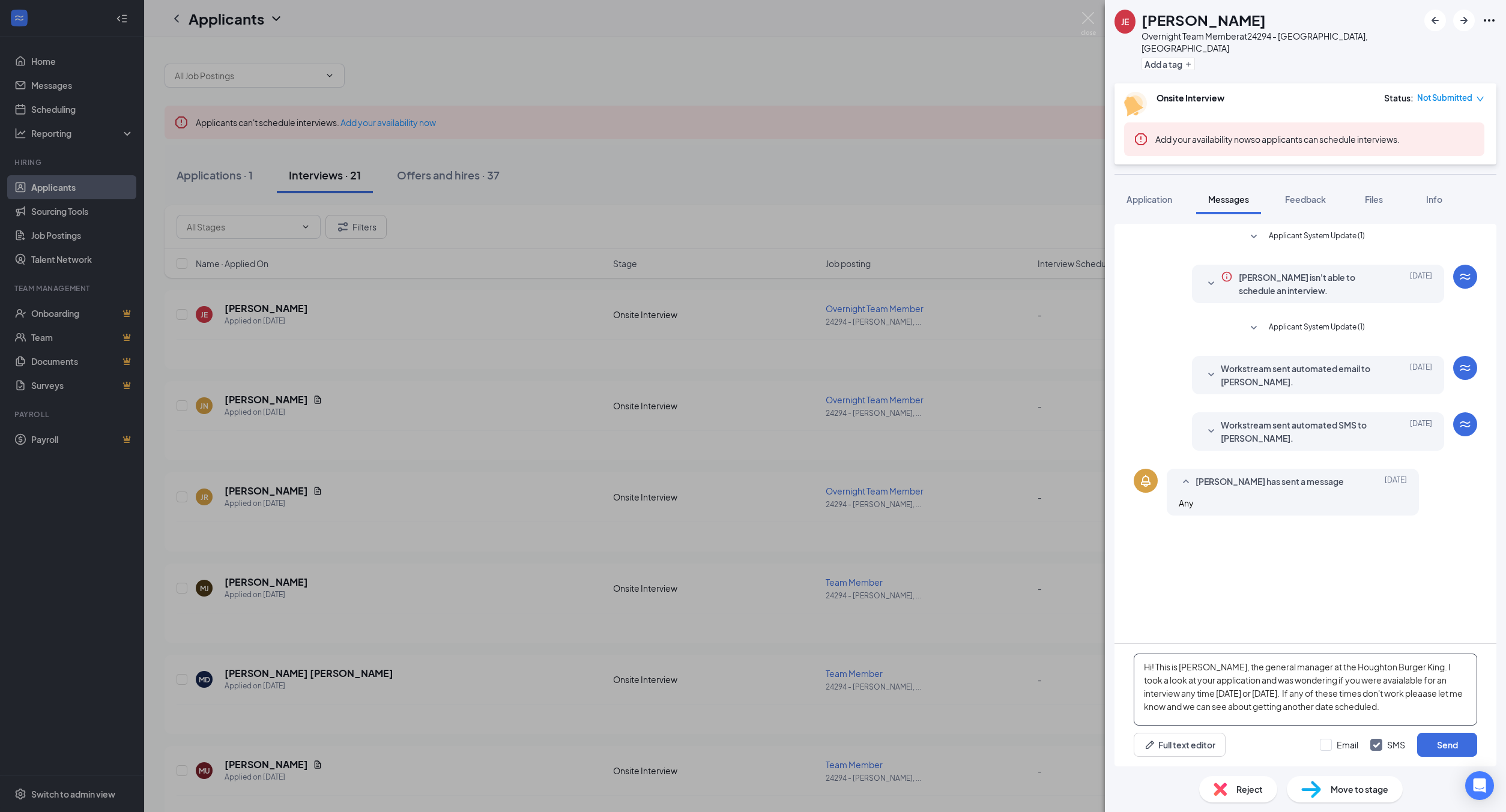
drag, startPoint x: 1254, startPoint y: 692, endPoint x: 1276, endPoint y: 699, distance: 23.1
click at [1276, 699] on textarea "Hi! This is [PERSON_NAME], the general manager at the Houghton Burger King. I t…" at bounding box center [1305, 690] width 344 height 72
click at [1319, 695] on textarea "Hi! This is [PERSON_NAME], the general manager at the Houghton Burger King. I t…" at bounding box center [1305, 690] width 344 height 72
drag, startPoint x: 1346, startPoint y: 709, endPoint x: 1087, endPoint y: 649, distance: 265.9
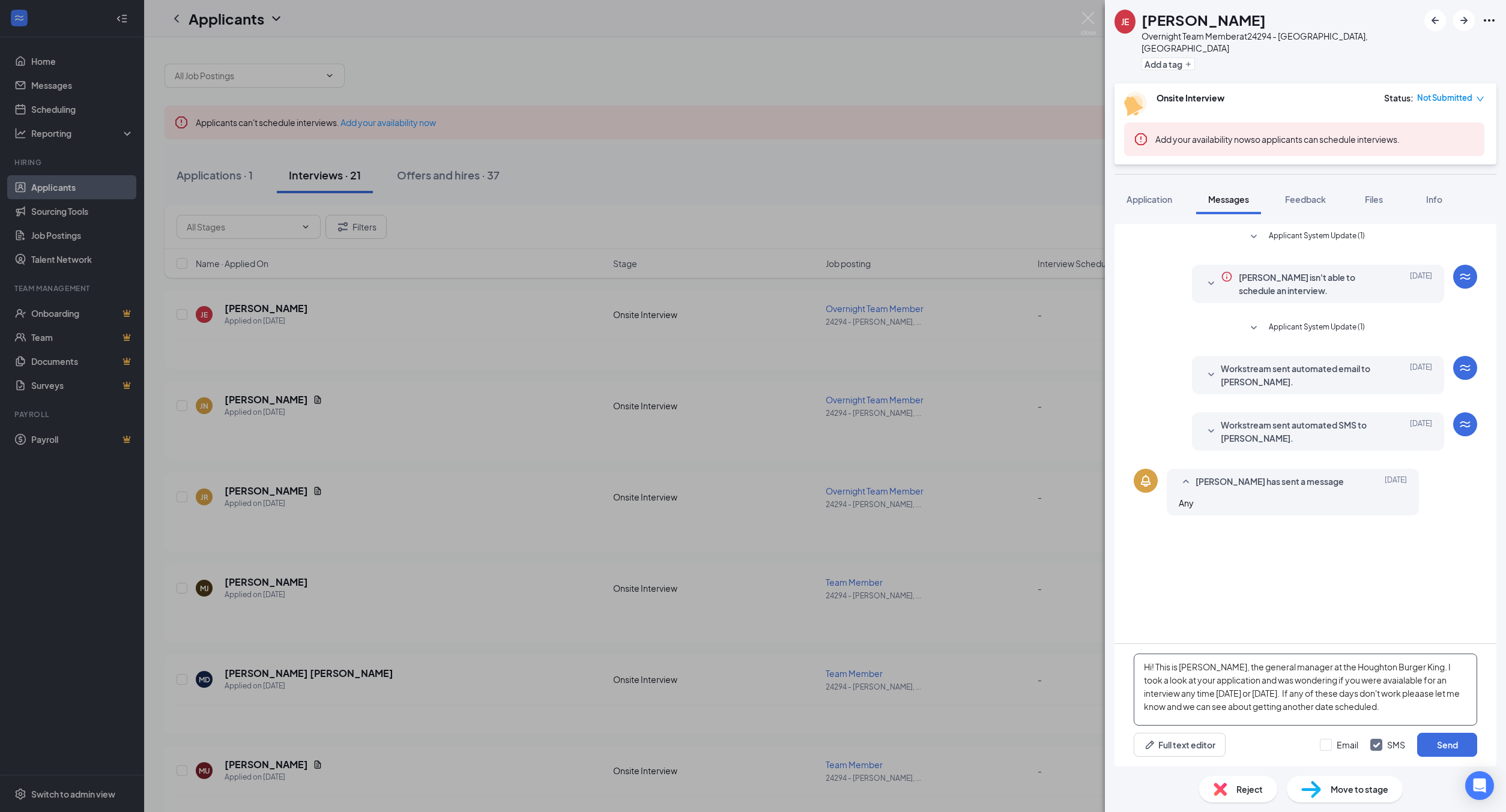
click at [1087, 649] on div "[PERSON_NAME] Overnight Team Member at 24294 - [PERSON_NAME], [GEOGRAPHIC_DATA]…" at bounding box center [753, 406] width 1506 height 812
type textarea "Hi! This is [PERSON_NAME], the general manager at the Houghton Burger King. I t…"
click at [1452, 737] on button "Send" at bounding box center [1447, 745] width 60 height 24
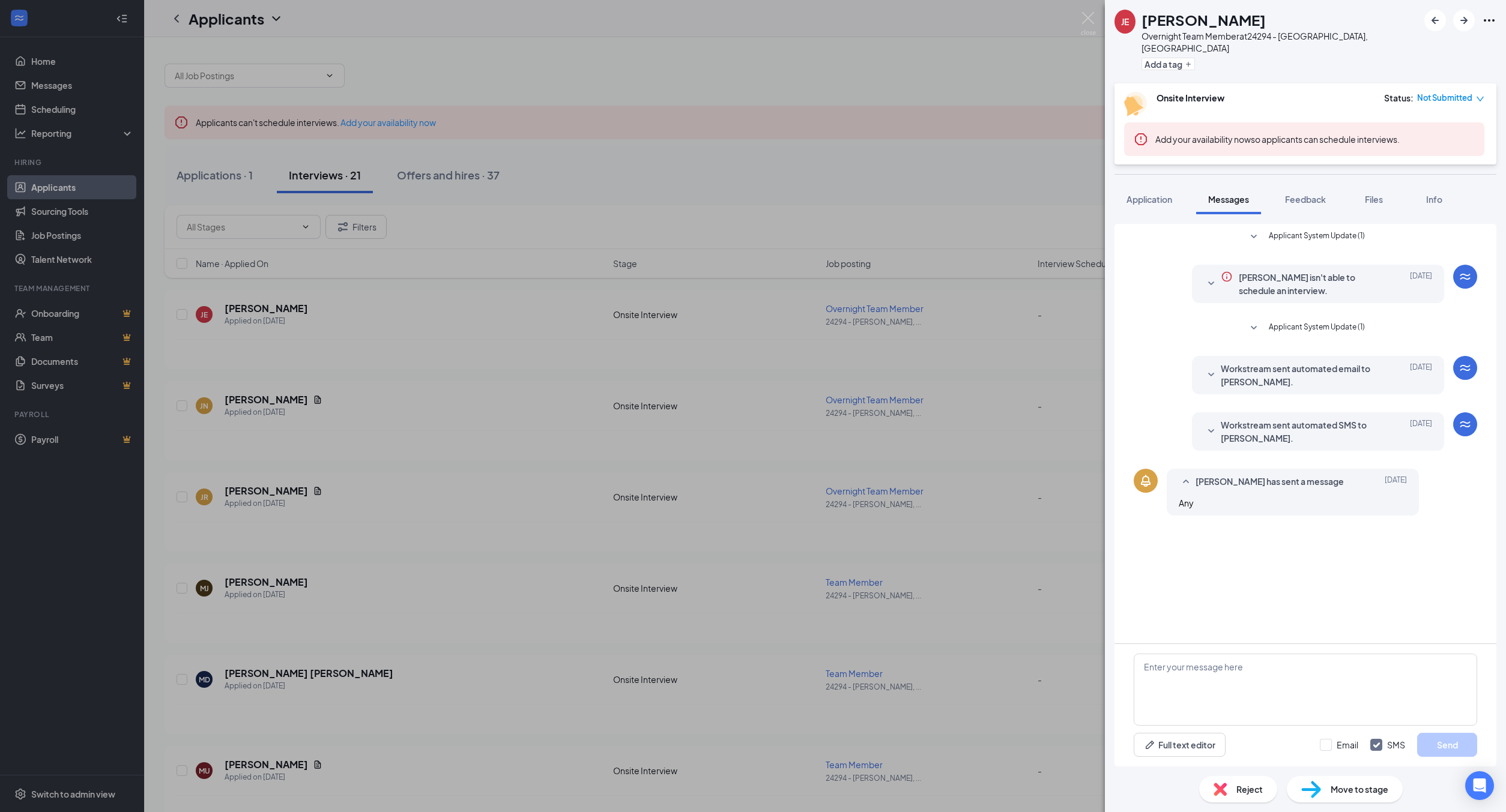
scroll to position [14, 0]
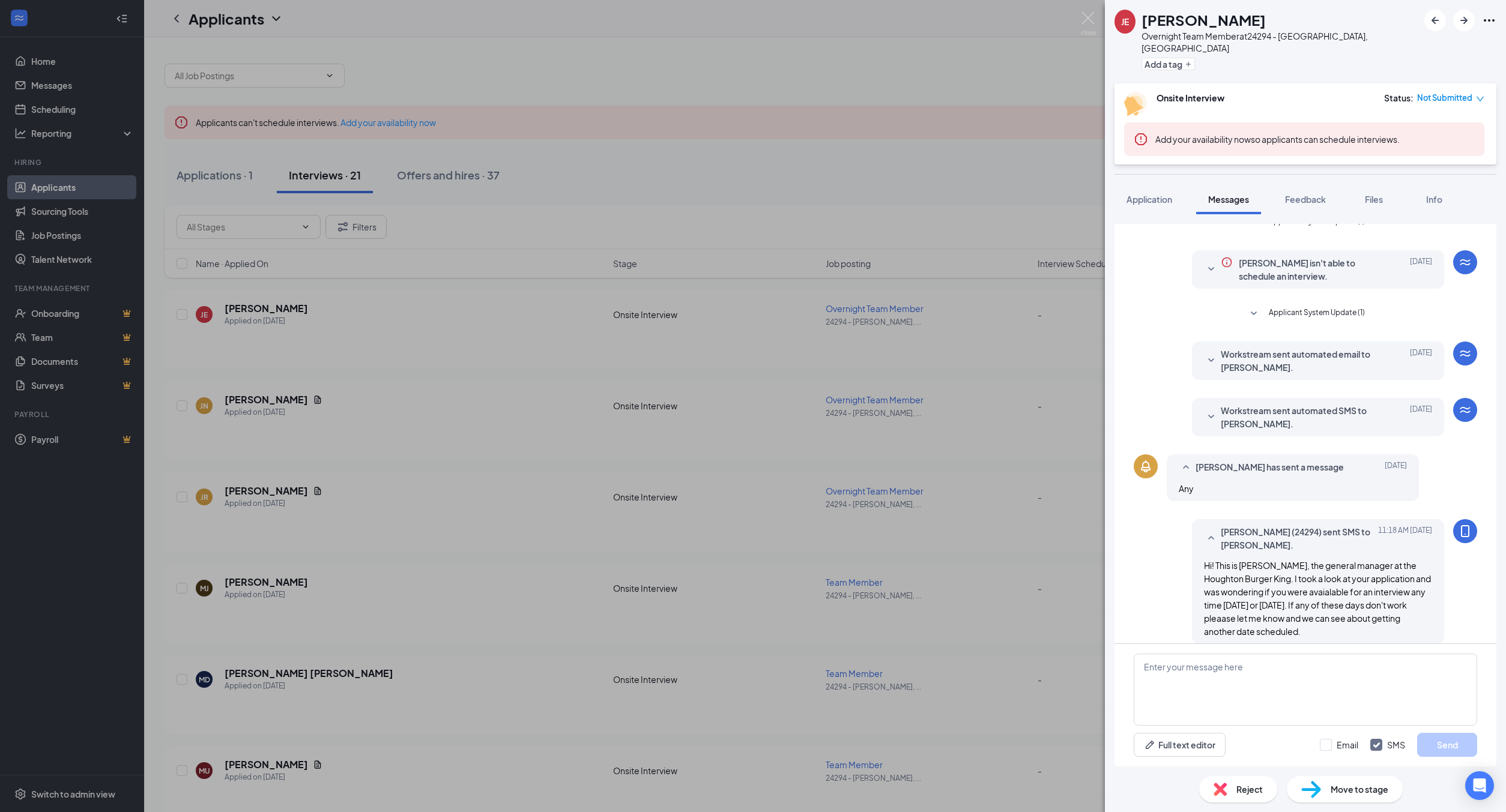
click at [262, 487] on div "[PERSON_NAME] Overnight Team Member at 24294 - [PERSON_NAME], [GEOGRAPHIC_DATA]…" at bounding box center [753, 406] width 1506 height 812
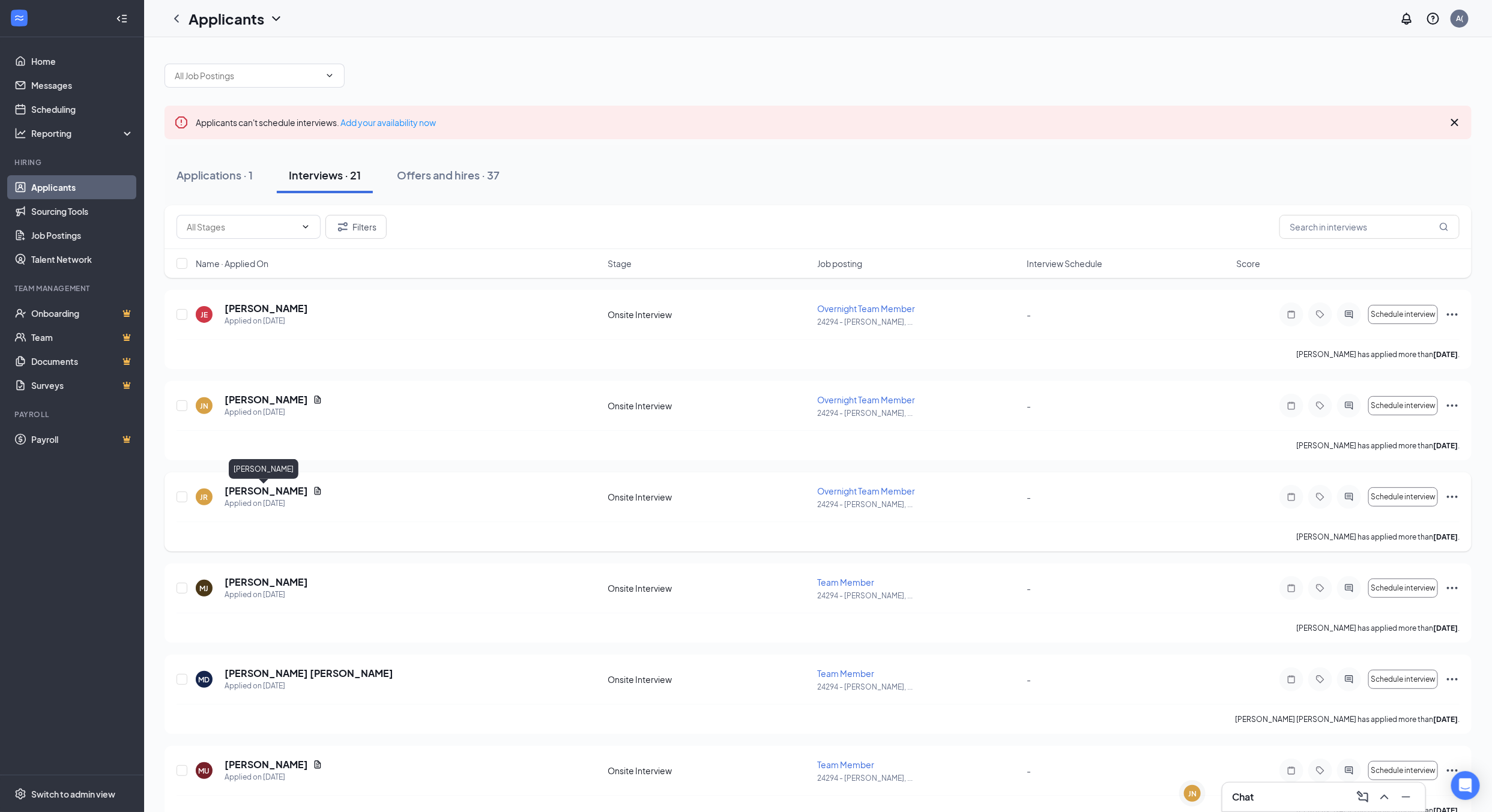
click at [262, 494] on h5 "[PERSON_NAME]" at bounding box center [266, 491] width 84 height 13
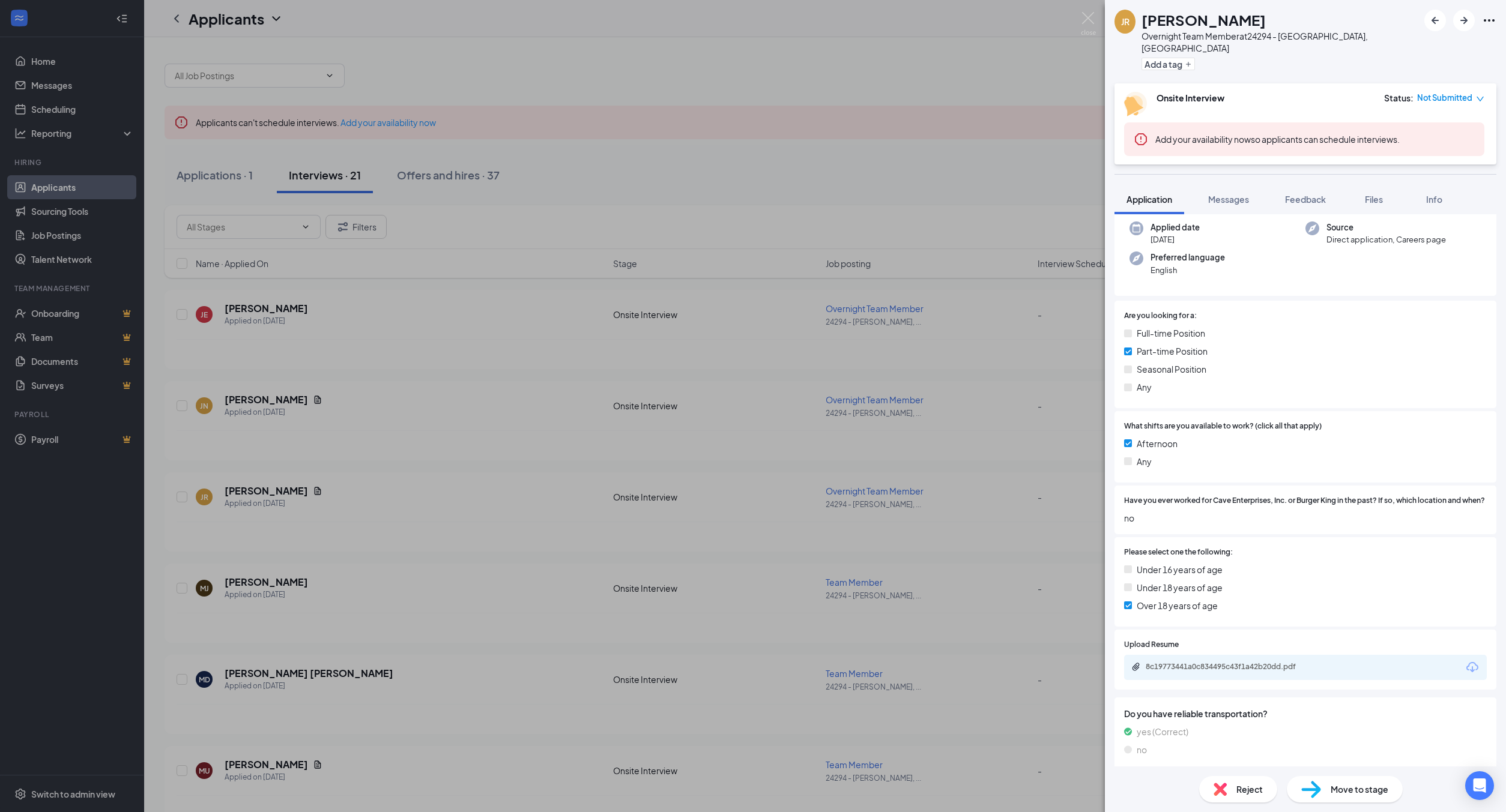
scroll to position [175, 0]
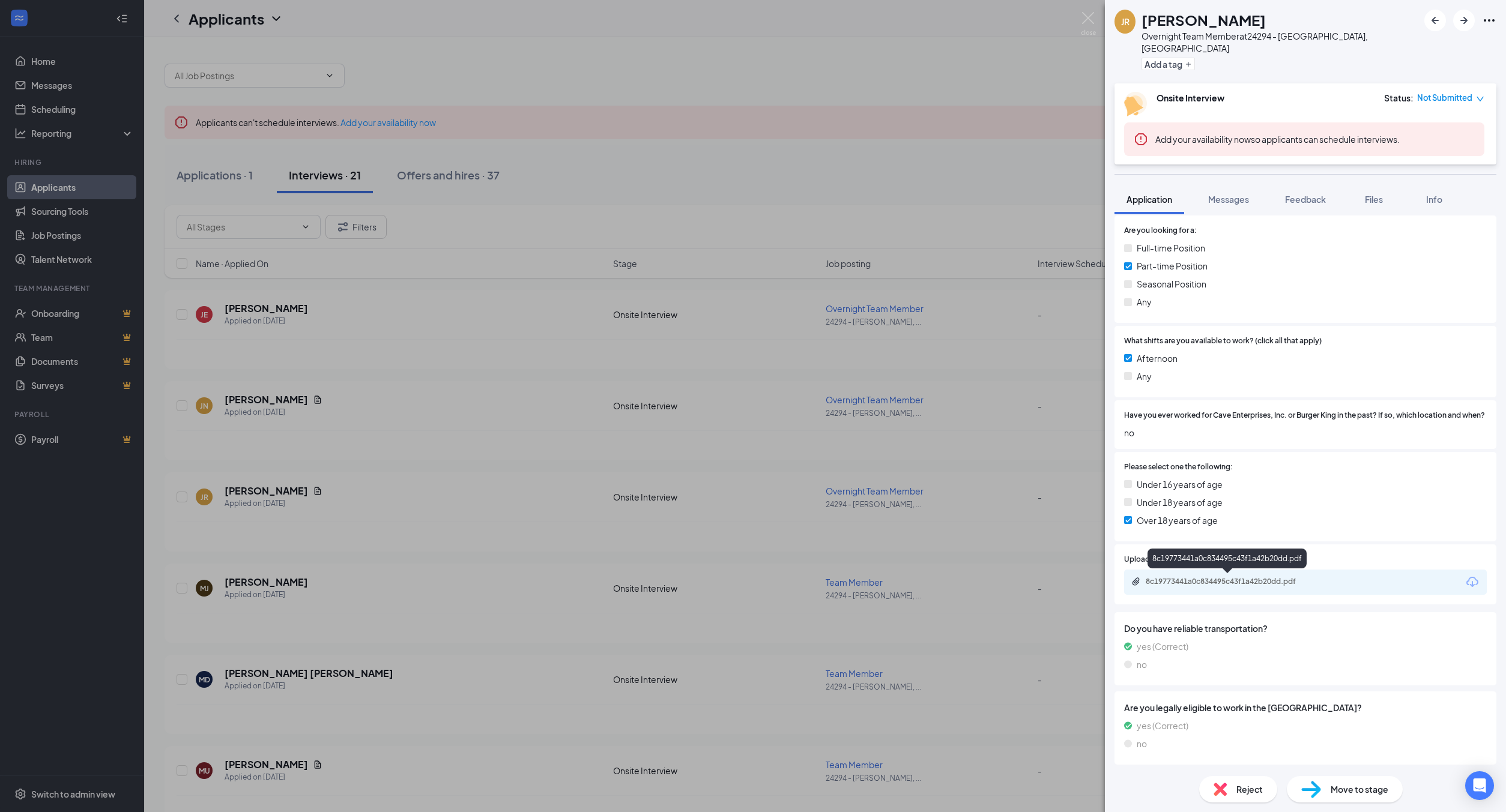
click at [1218, 579] on div "8c19773441a0c834495c43f1a42b20dd.pdf" at bounding box center [1229, 582] width 168 height 10
click at [1240, 194] on span "Messages" at bounding box center [1229, 199] width 41 height 11
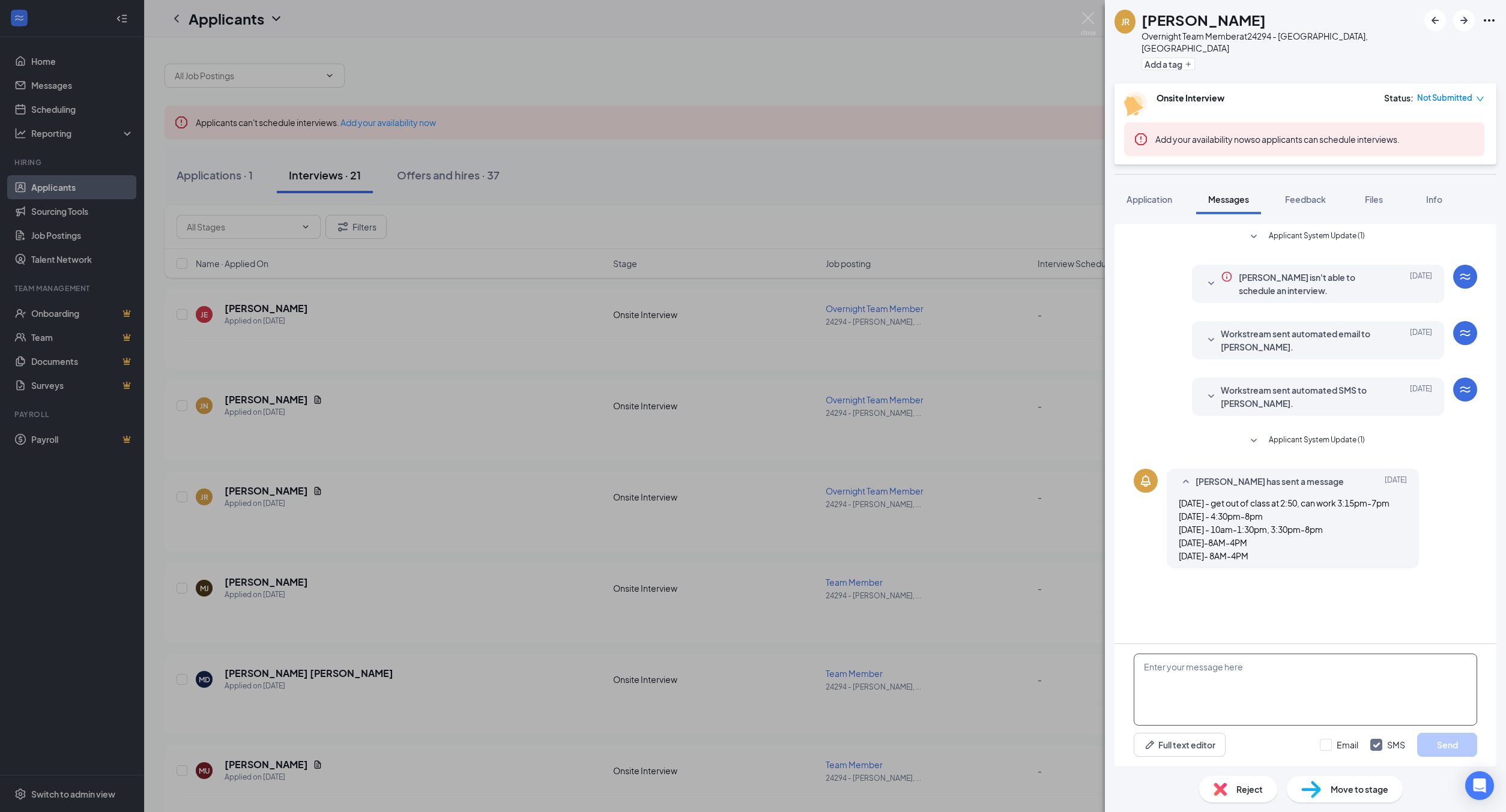
click at [1258, 685] on textarea at bounding box center [1305, 690] width 344 height 72
paste textarea "Hi! This is [PERSON_NAME], the general manager at the Houghton Burger King. I t…"
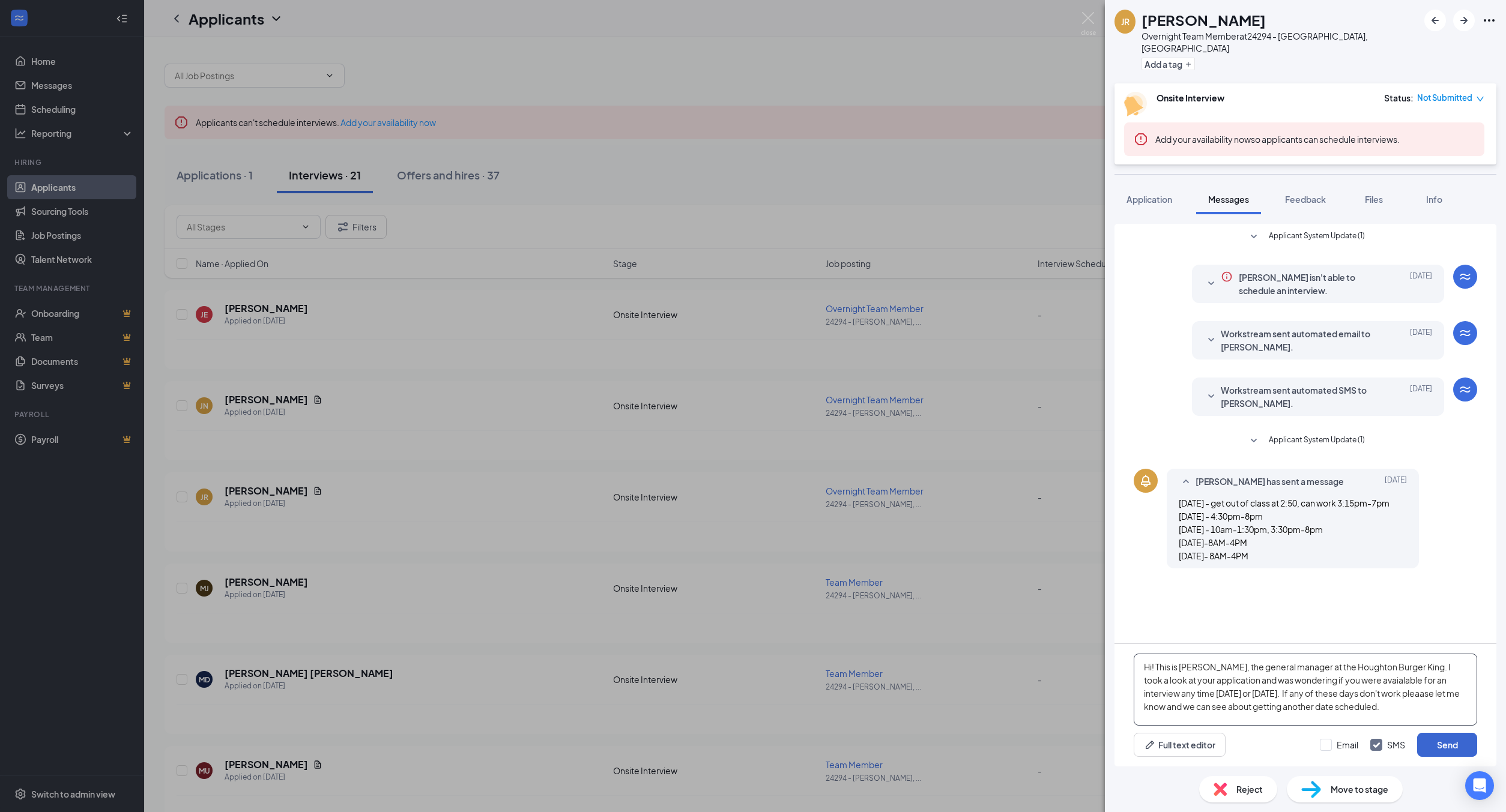
type textarea "Hi! This is [PERSON_NAME], the general manager at the Houghton Burger King. I t…"
click at [1455, 745] on button "Send" at bounding box center [1447, 745] width 60 height 24
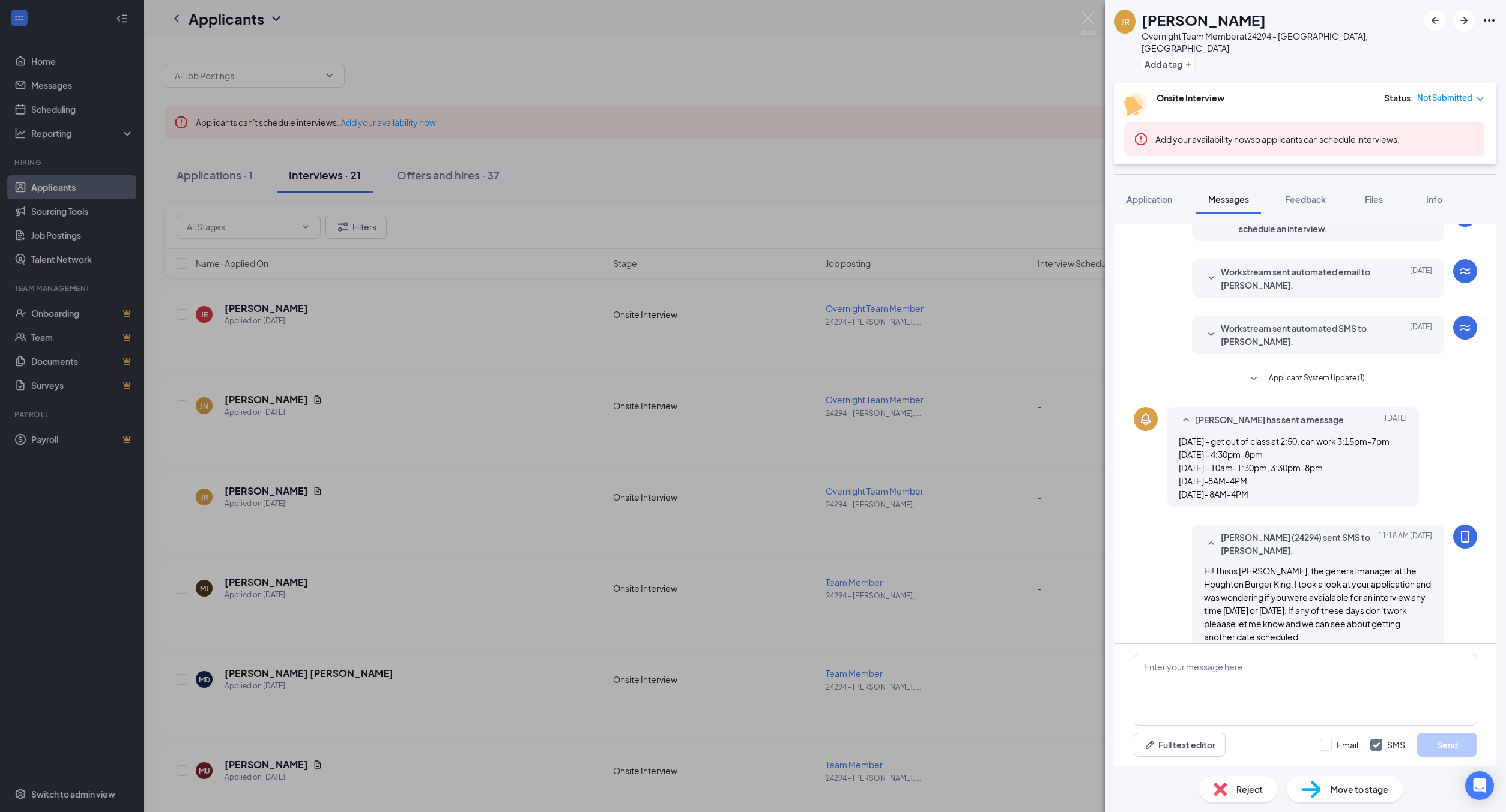
scroll to position [67, 0]
click at [452, 505] on div "JR [PERSON_NAME] Overnight Team Member at 24294 - [PERSON_NAME], [GEOGRAPHIC_DA…" at bounding box center [753, 406] width 1506 height 812
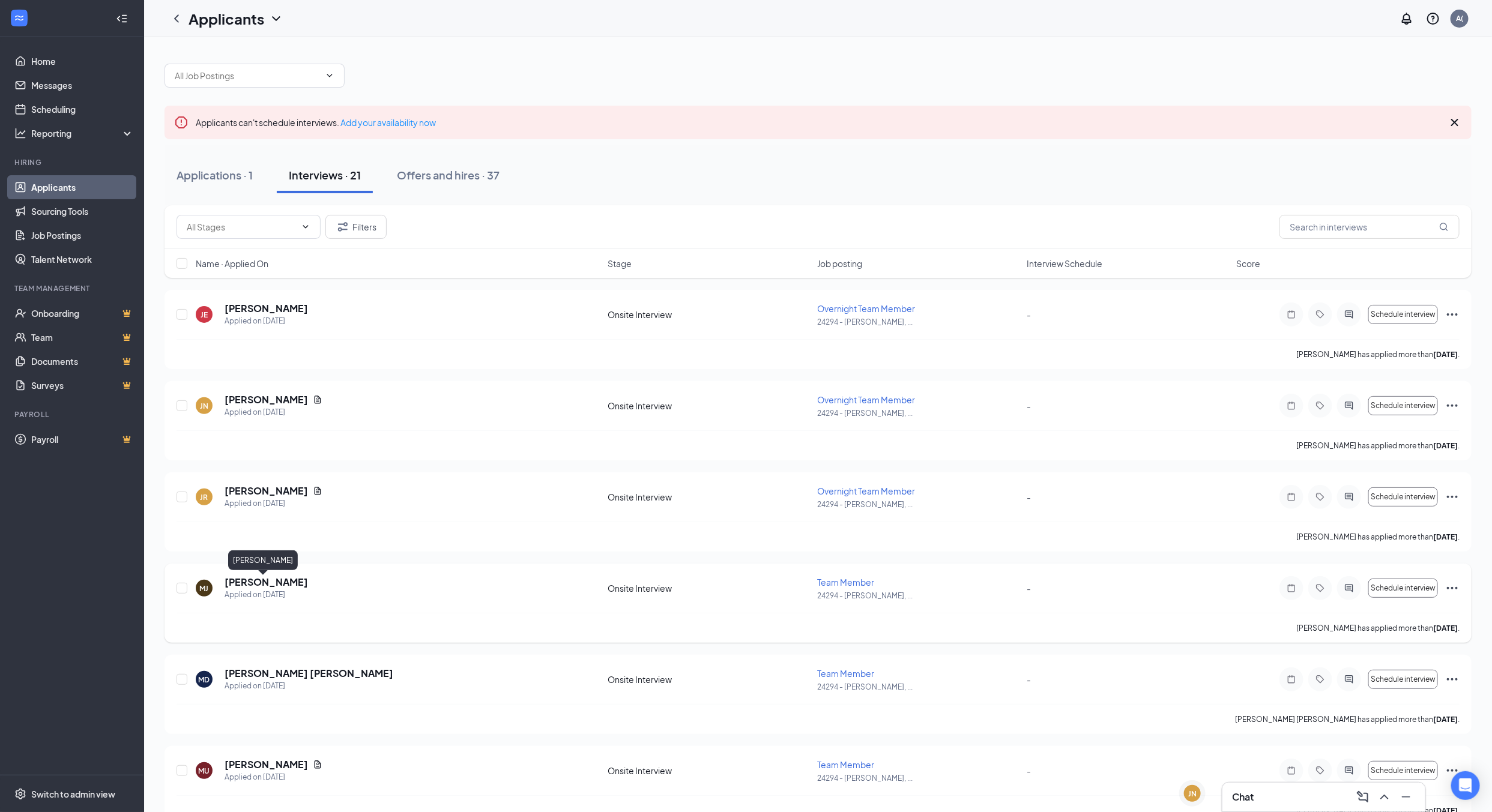
click at [258, 578] on h5 "[PERSON_NAME]" at bounding box center [266, 582] width 84 height 13
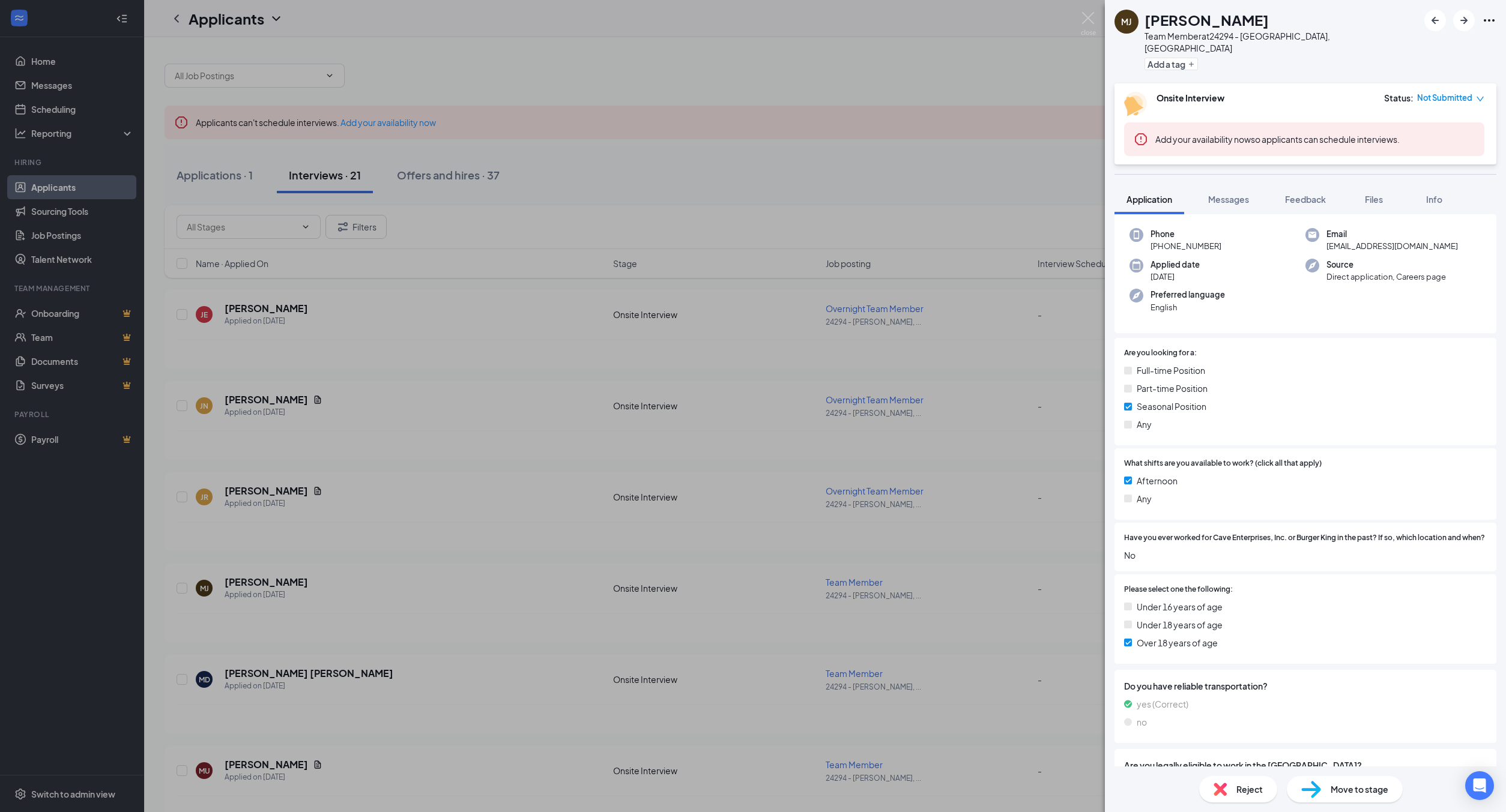
scroll to position [110, 0]
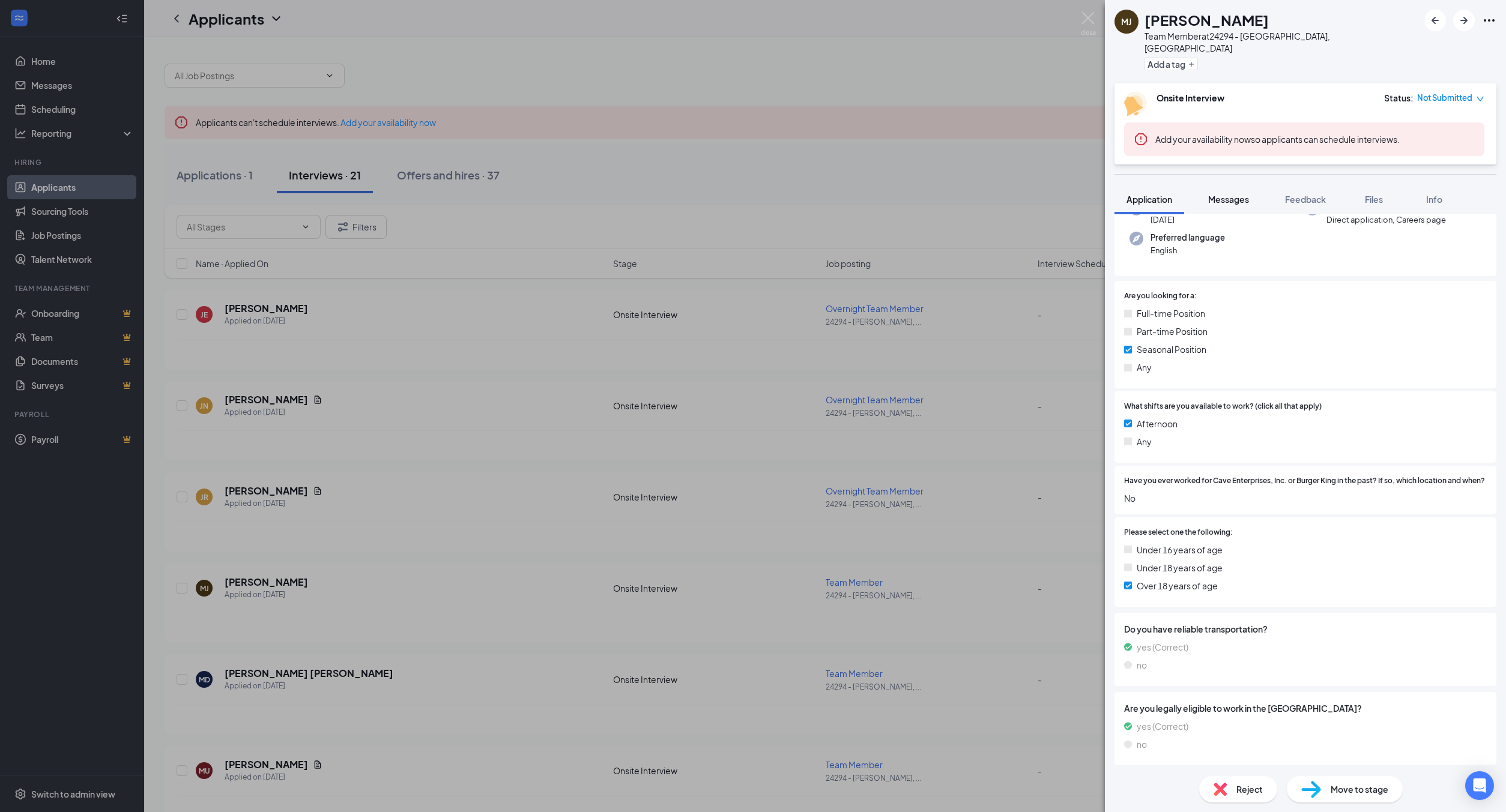
click at [1238, 194] on span "Messages" at bounding box center [1229, 199] width 41 height 11
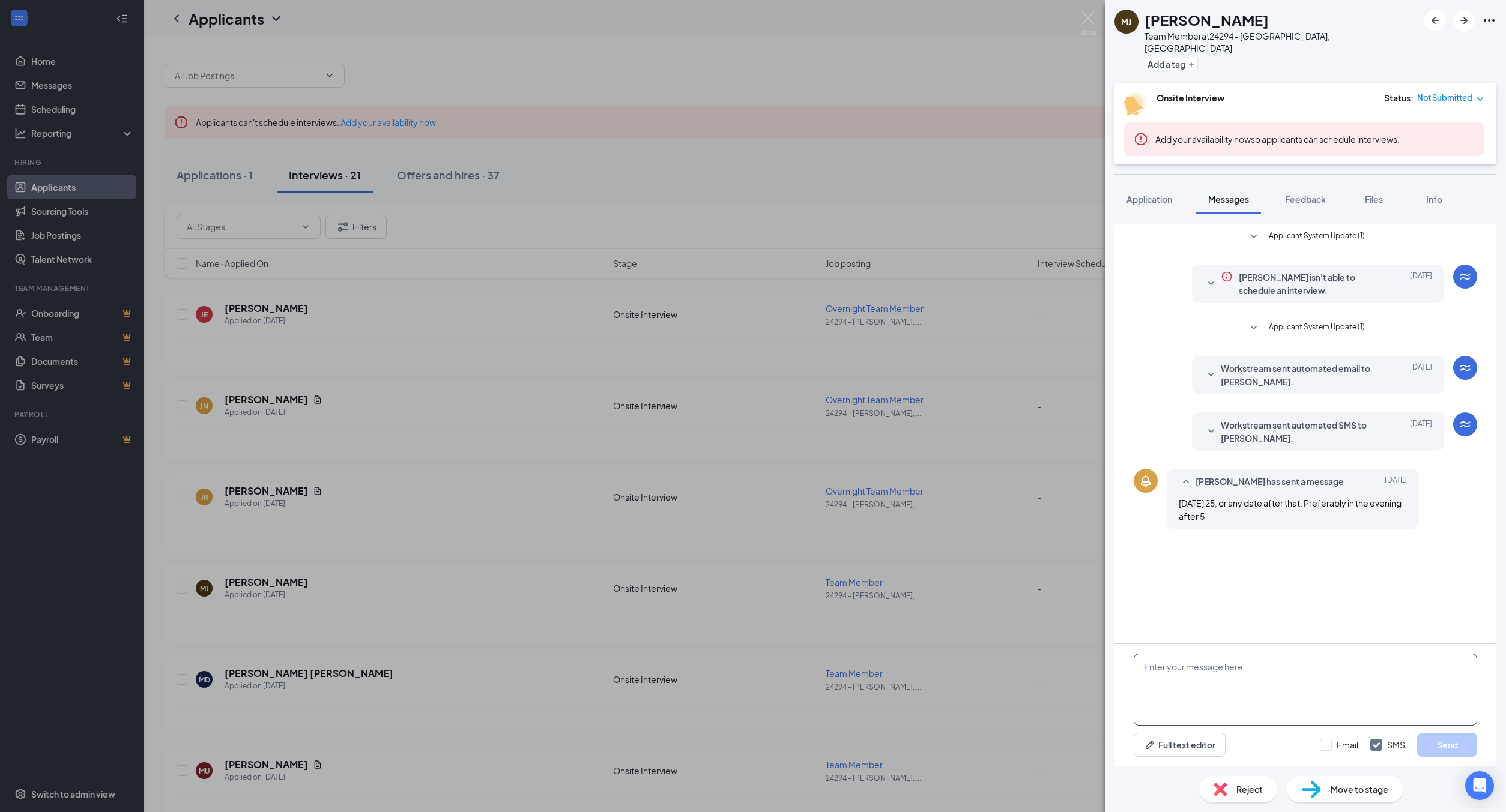
click at [1278, 681] on textarea at bounding box center [1305, 690] width 344 height 72
paste textarea "Hi! This is [PERSON_NAME], the general manager at the Houghton Burger King. I t…"
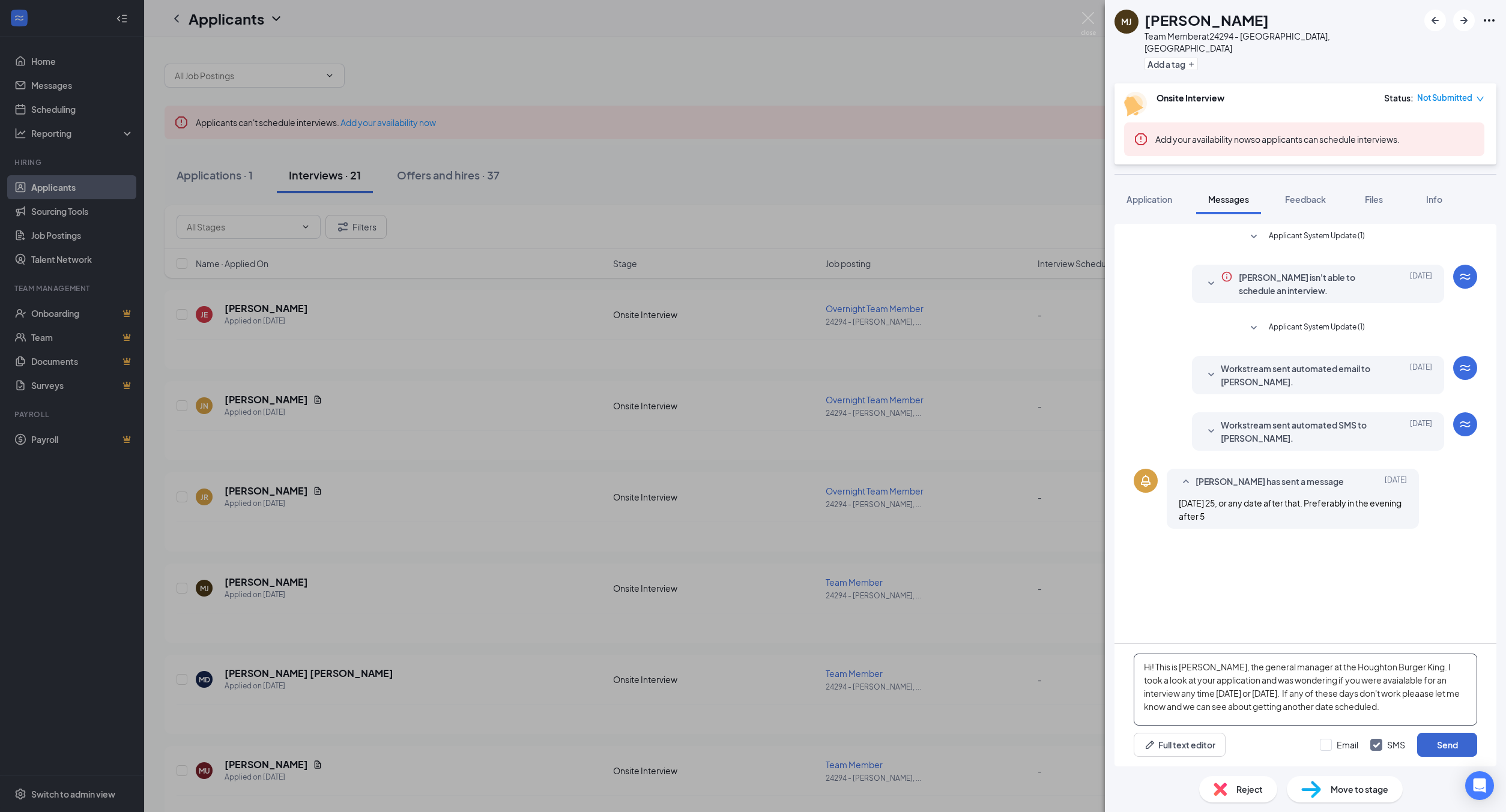
type textarea "Hi! This is [PERSON_NAME], the general manager at the Houghton Burger King. I t…"
click at [1440, 734] on button "Send" at bounding box center [1447, 745] width 60 height 24
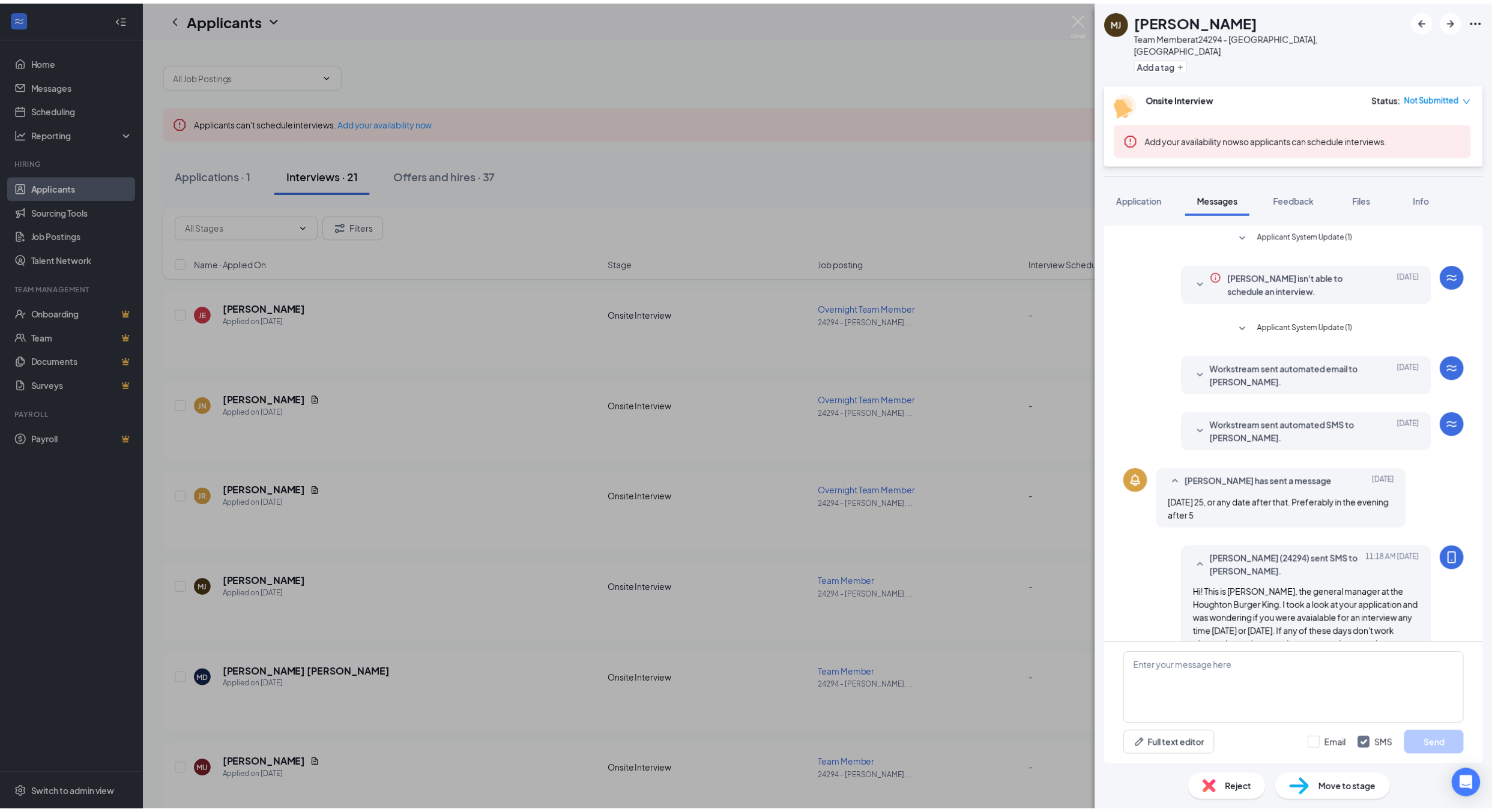
scroll to position [27, 0]
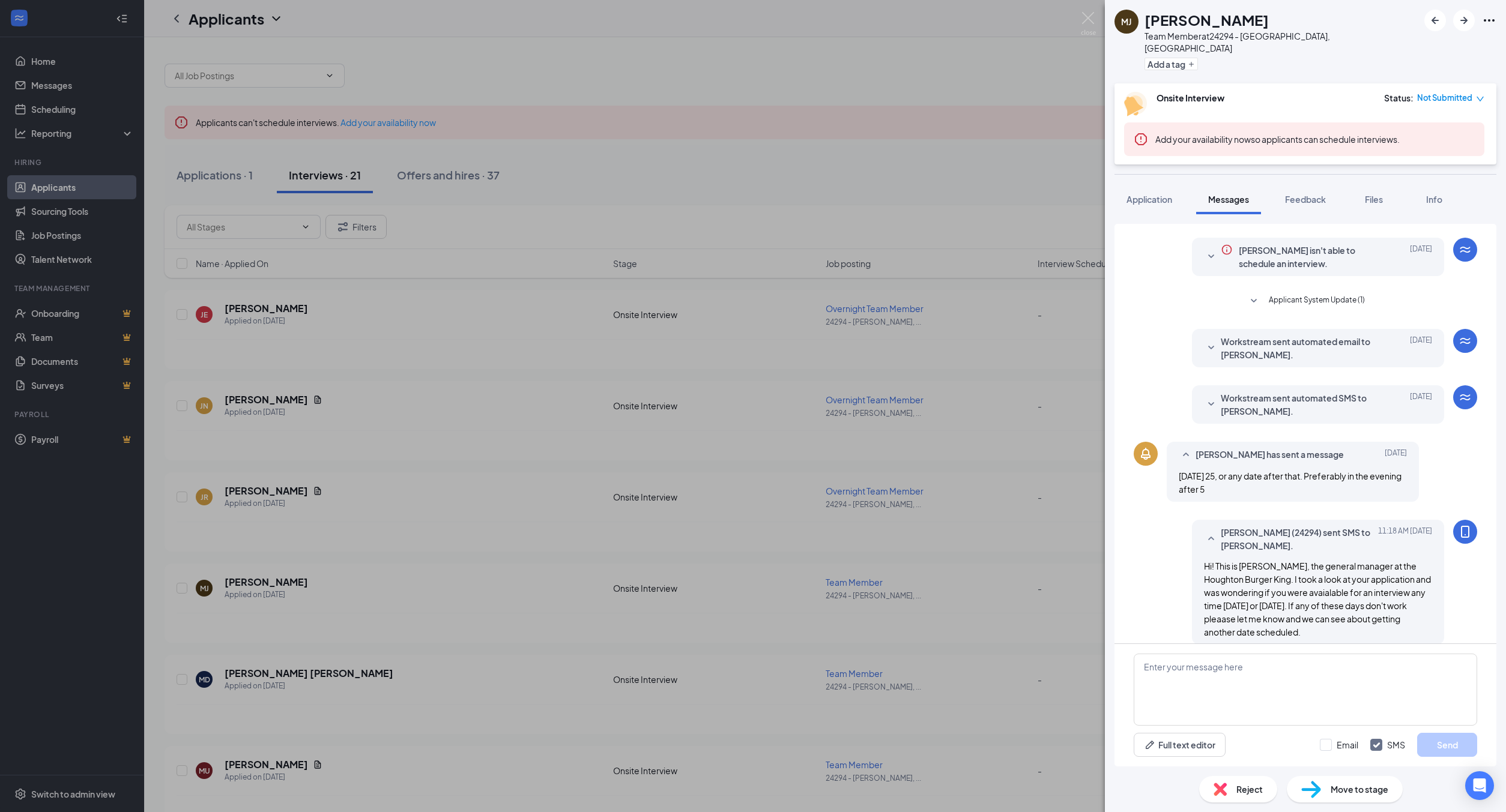
click at [321, 618] on div "[PERSON_NAME] [PERSON_NAME] Team Member at 24294 - [PERSON_NAME], [GEOGRAPHIC_D…" at bounding box center [753, 406] width 1506 height 812
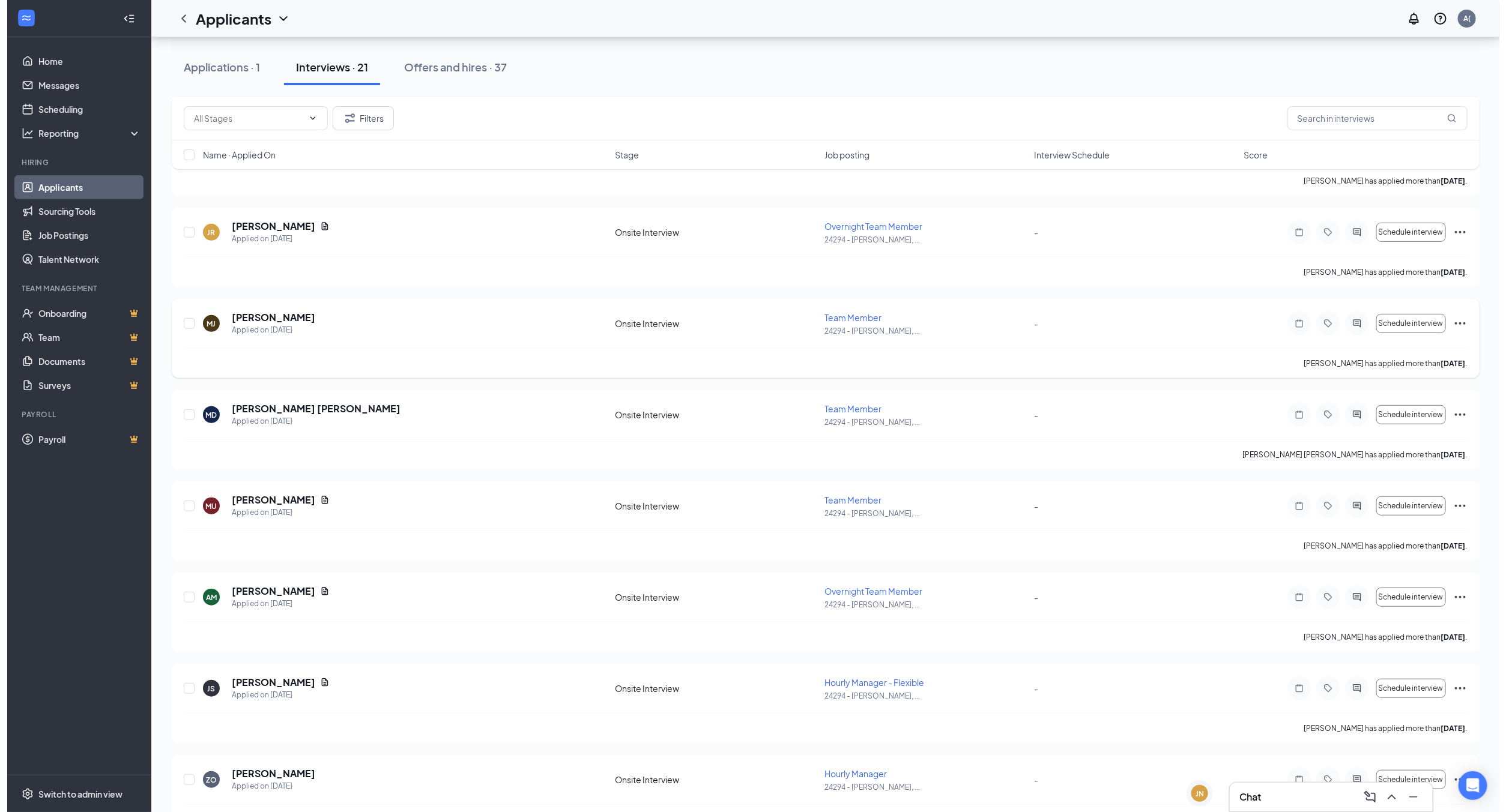
scroll to position [270, 0]
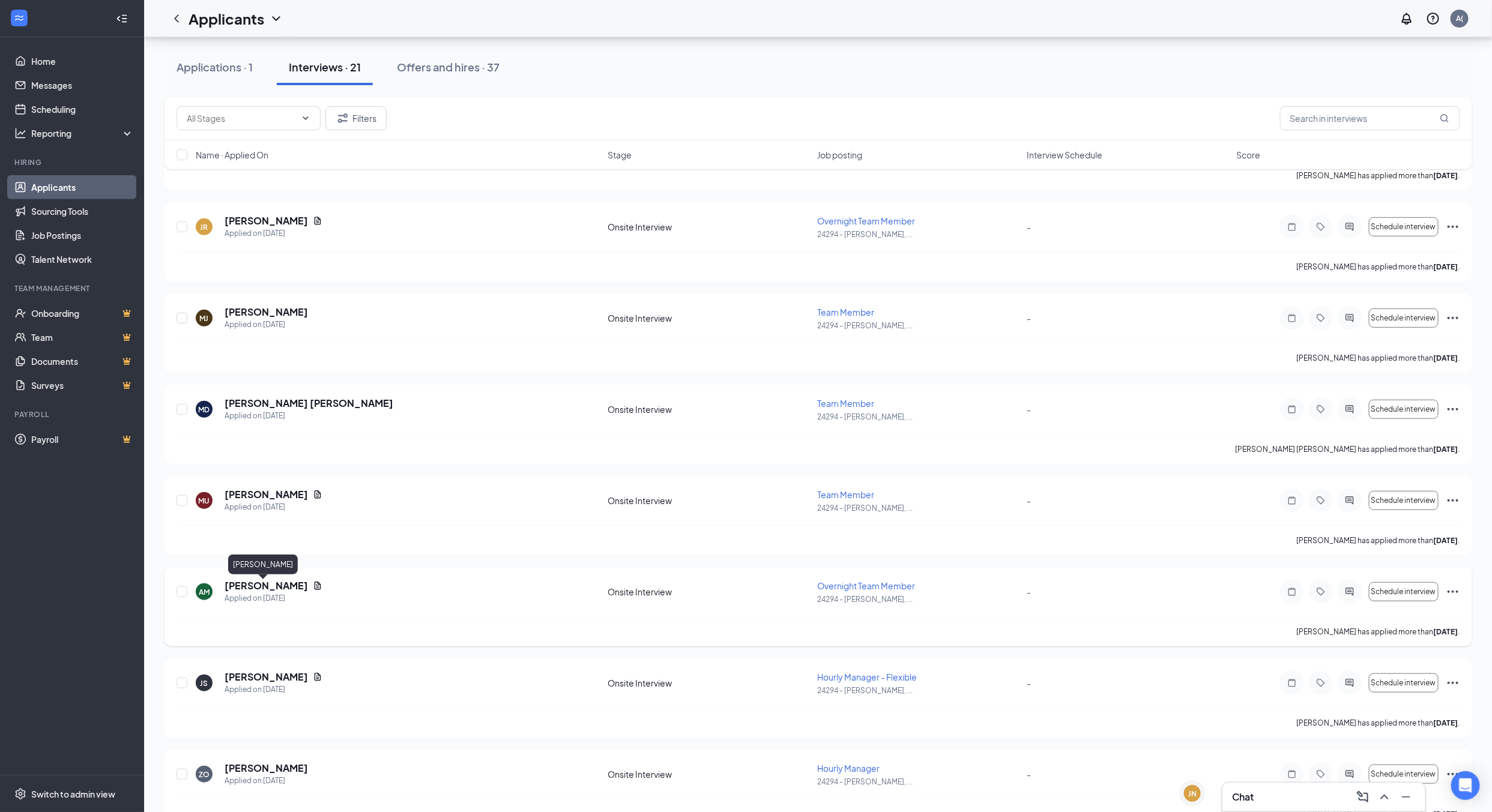
click at [267, 588] on h5 "[PERSON_NAME]" at bounding box center [266, 586] width 84 height 13
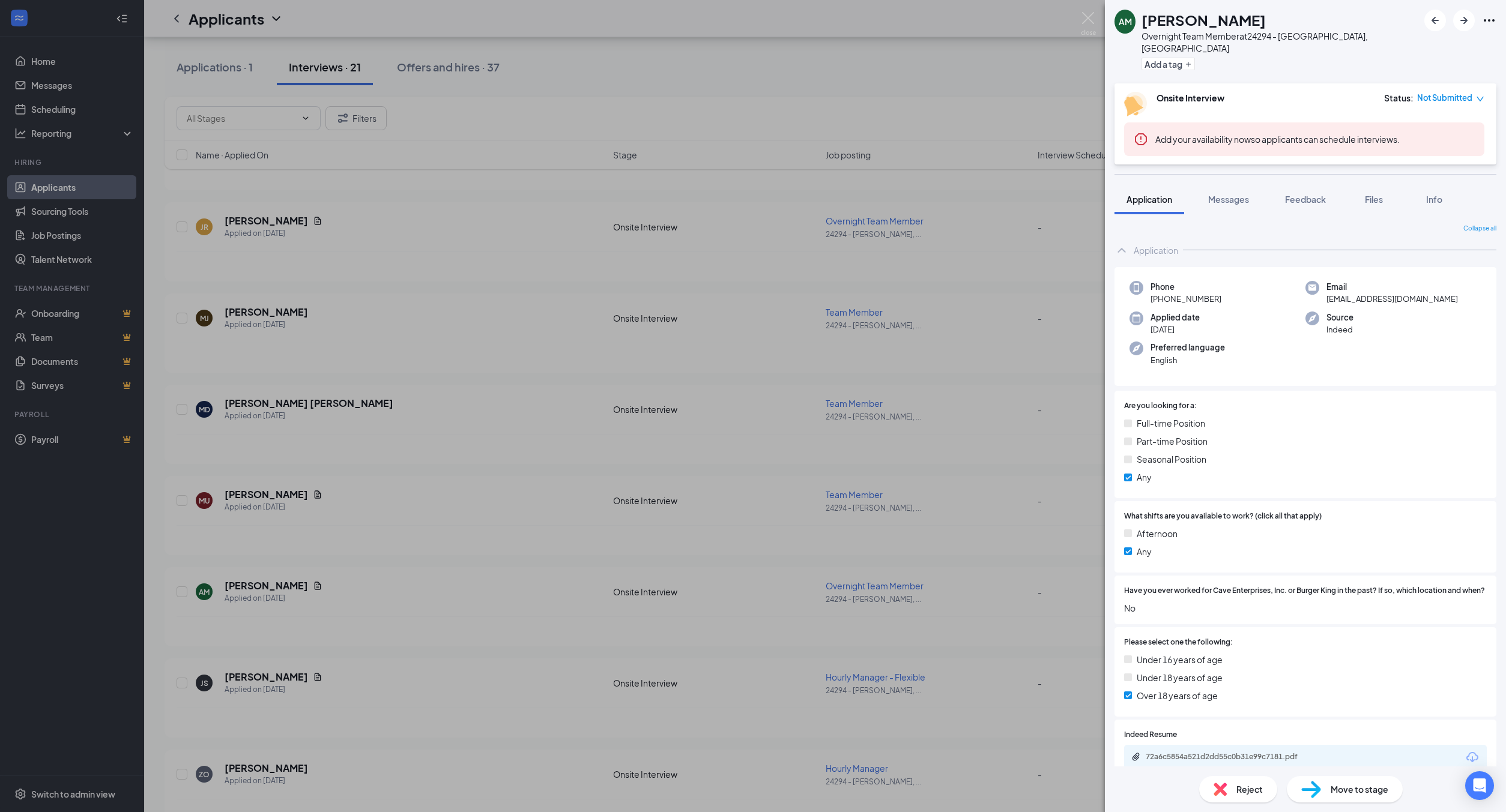
scroll to position [175, 0]
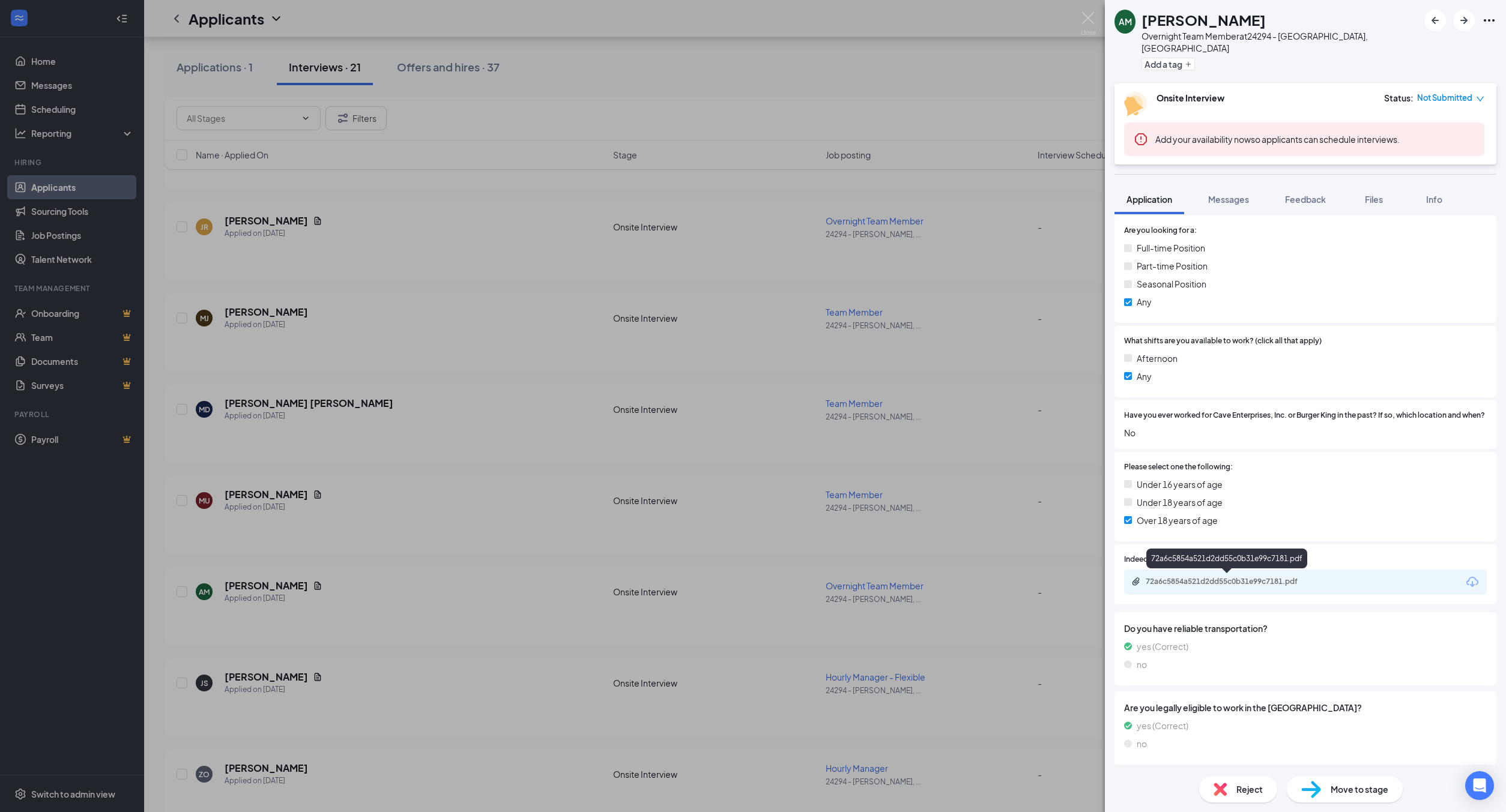
click at [1258, 579] on div "72a6c5854a521d2dd55c0b31e99c7181.pdf" at bounding box center [1229, 582] width 168 height 10
drag, startPoint x: 1233, startPoint y: 183, endPoint x: 1505, endPoint y: 714, distance: 596.6
click at [1233, 194] on span "Messages" at bounding box center [1229, 199] width 41 height 11
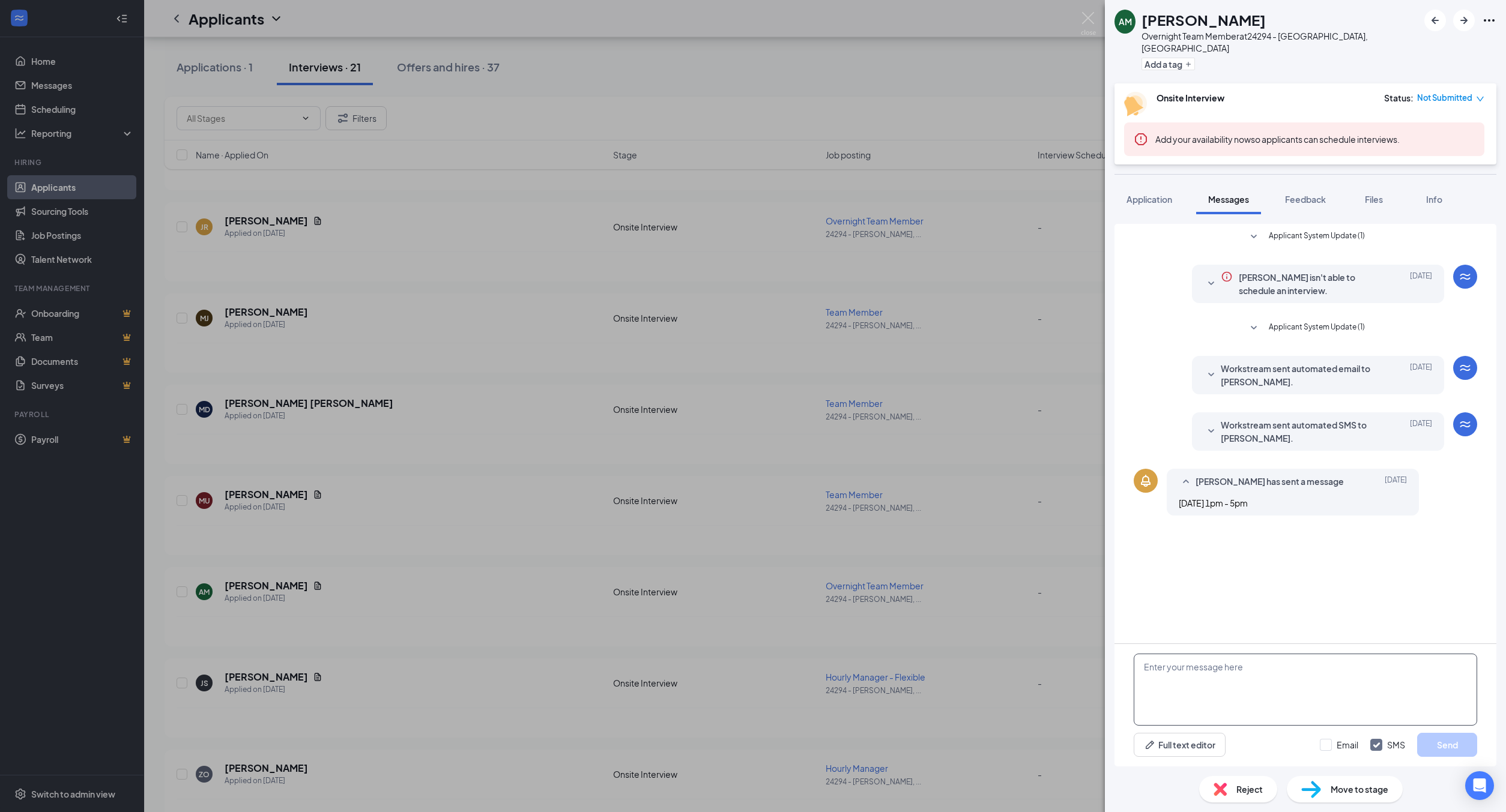
click at [1217, 668] on textarea at bounding box center [1305, 690] width 344 height 72
paste textarea "Hi! This is [PERSON_NAME], the general manager at the Houghton Burger King. I t…"
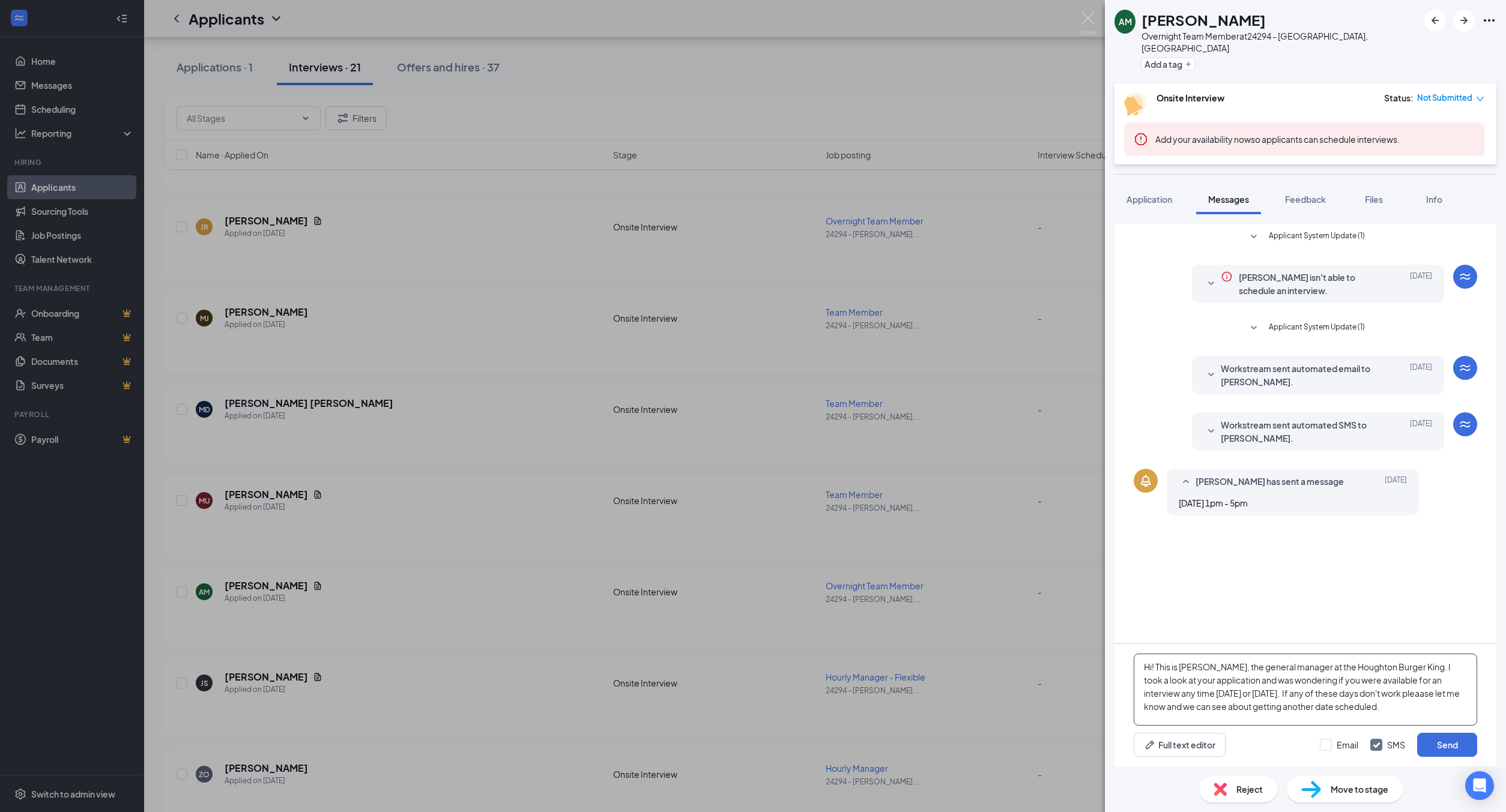
drag, startPoint x: 1368, startPoint y: 694, endPoint x: 1362, endPoint y: 701, distance: 9.2
drag, startPoint x: 1362, startPoint y: 701, endPoint x: 1355, endPoint y: 713, distance: 13.9
click at [1355, 713] on textarea "Hi! This is [PERSON_NAME], the general manager at the Houghton Burger King. I t…" at bounding box center [1305, 690] width 344 height 72
type textarea "Hi! This is [PERSON_NAME], the general manager at the Houghton Burger King. I t…"
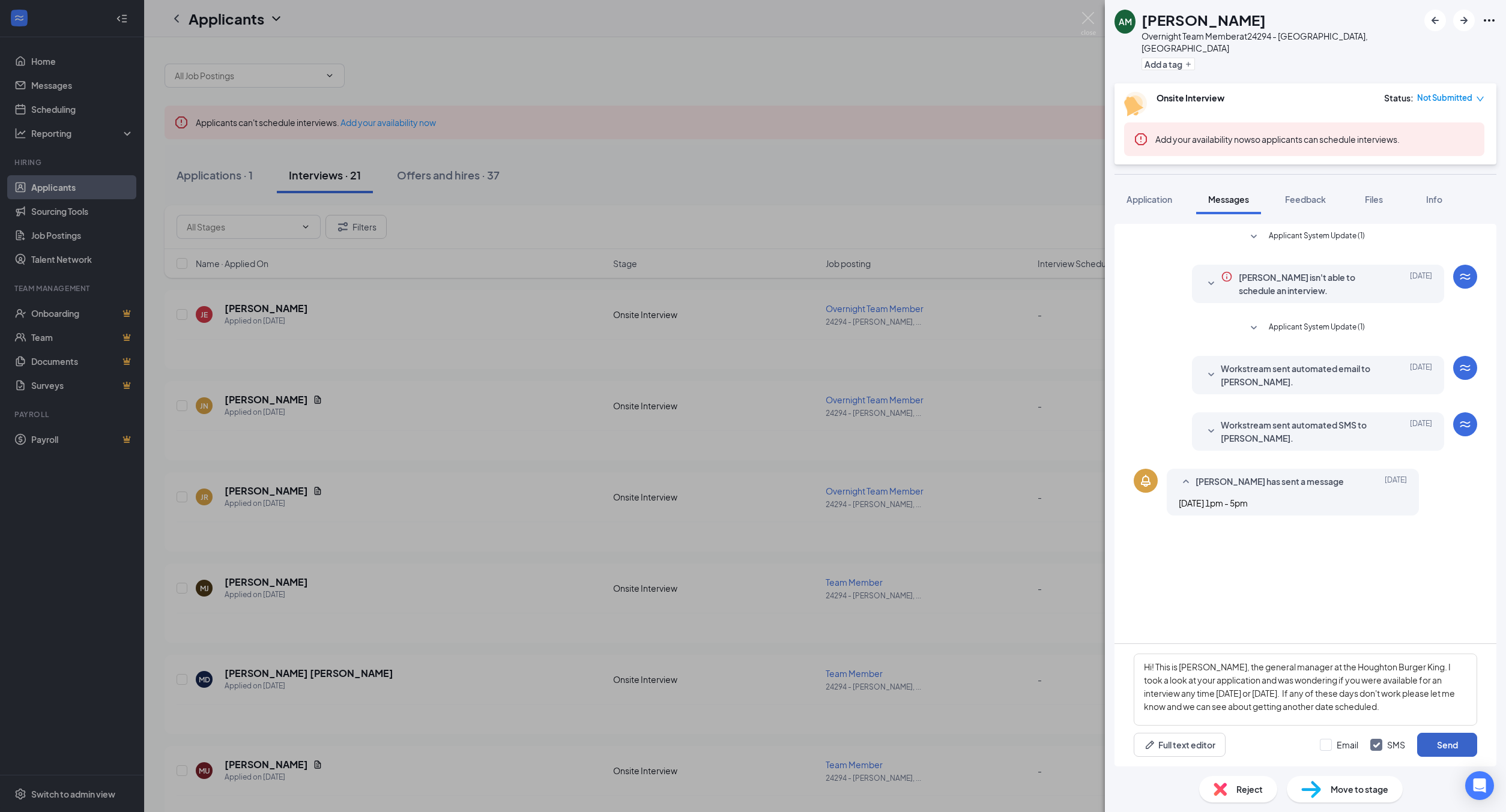
click at [1450, 748] on button "Send" at bounding box center [1447, 745] width 60 height 24
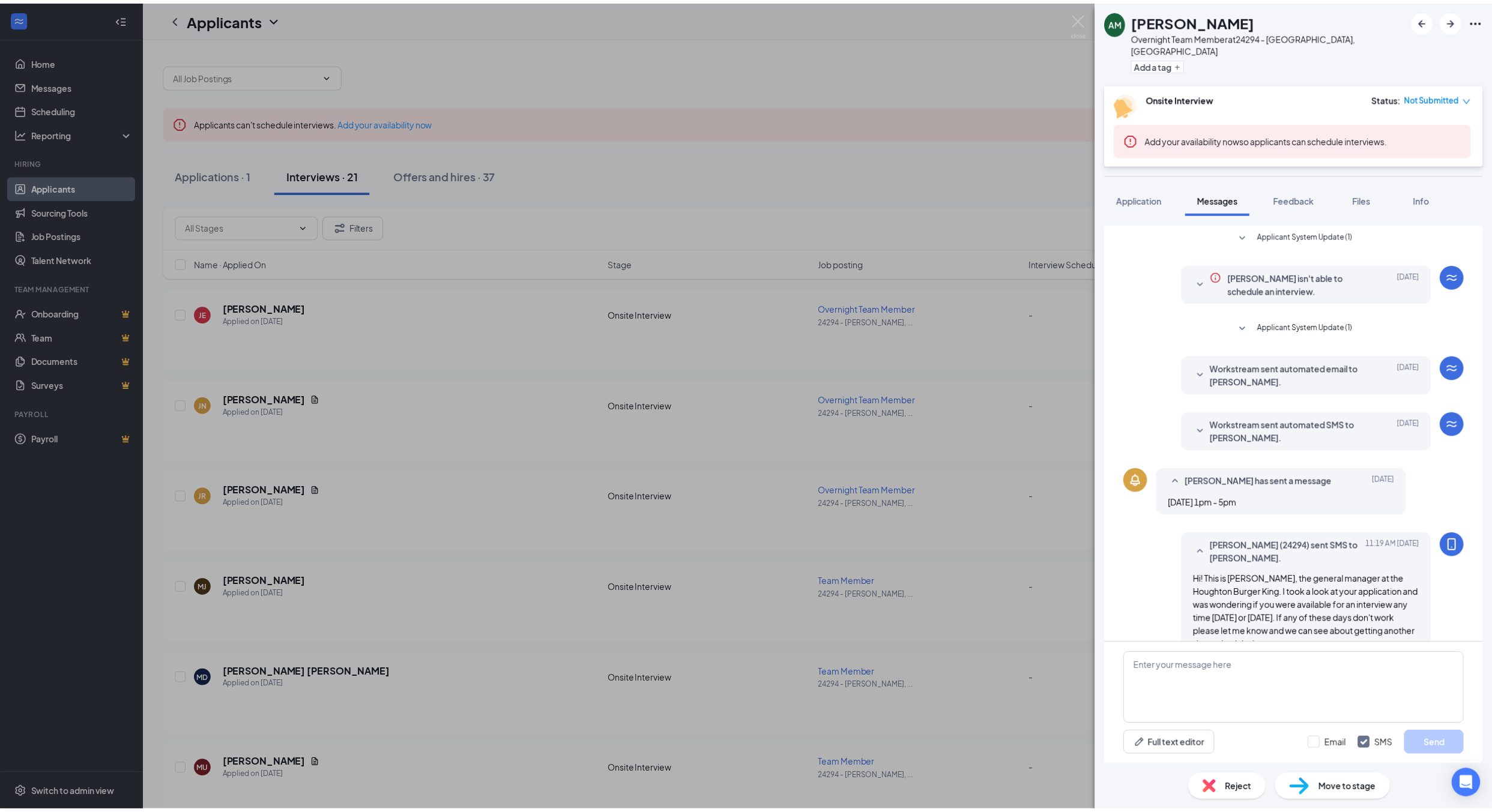
scroll to position [14, 0]
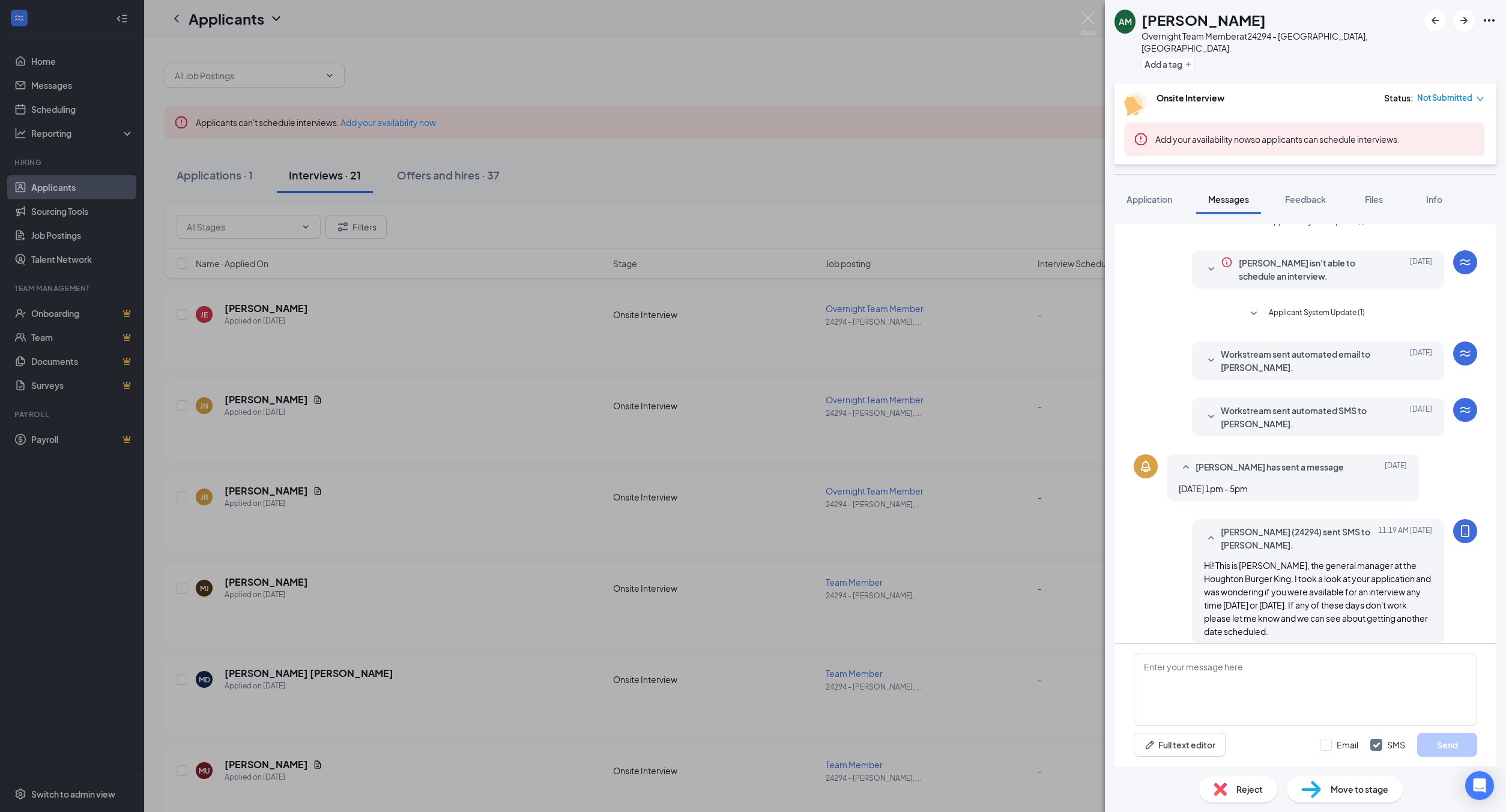
click at [357, 701] on div "AM [PERSON_NAME] Overnight Team Member at 24294 - [PERSON_NAME], [GEOGRAPHIC_DA…" at bounding box center [753, 406] width 1506 height 812
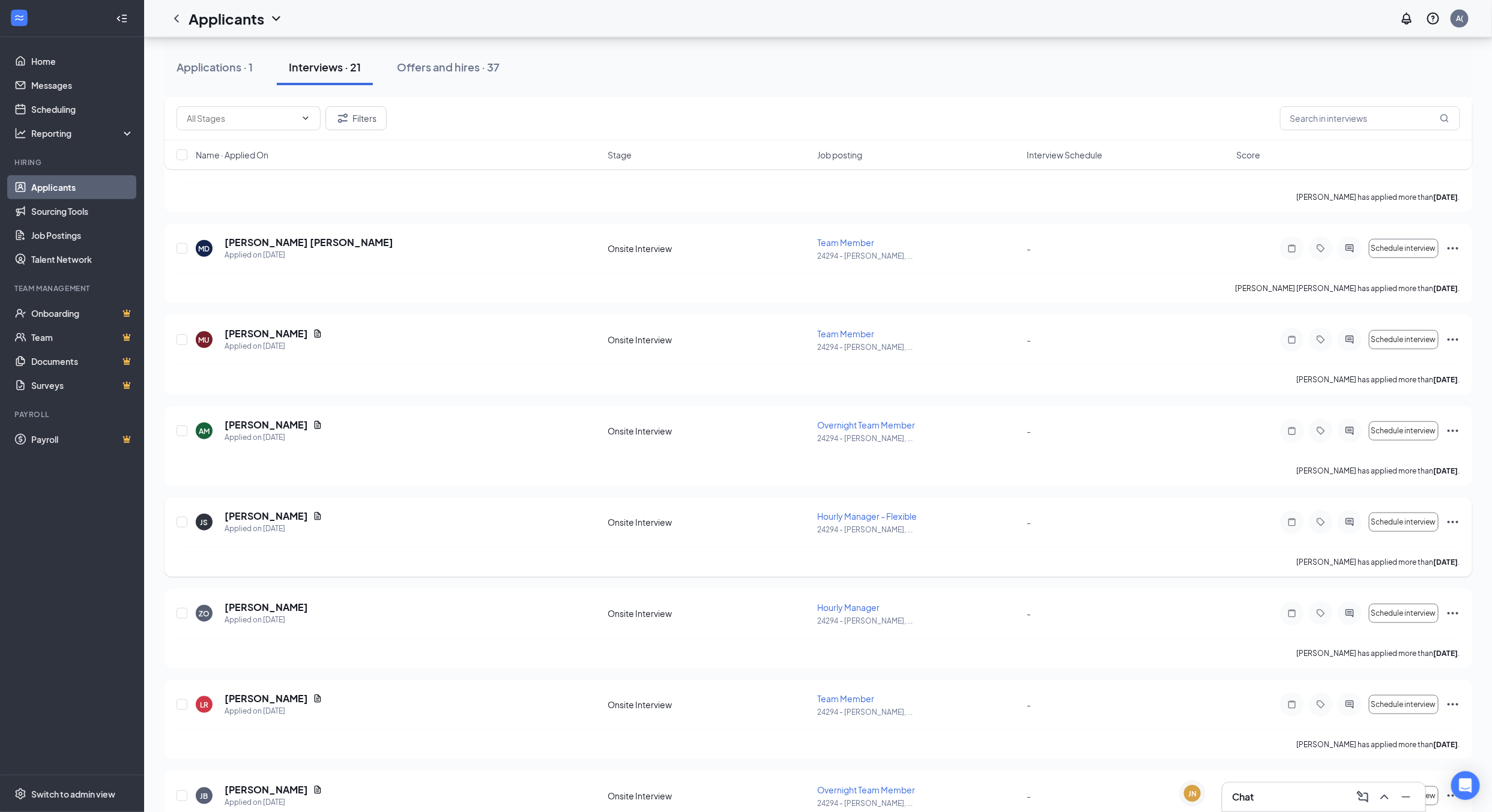
scroll to position [540, 0]
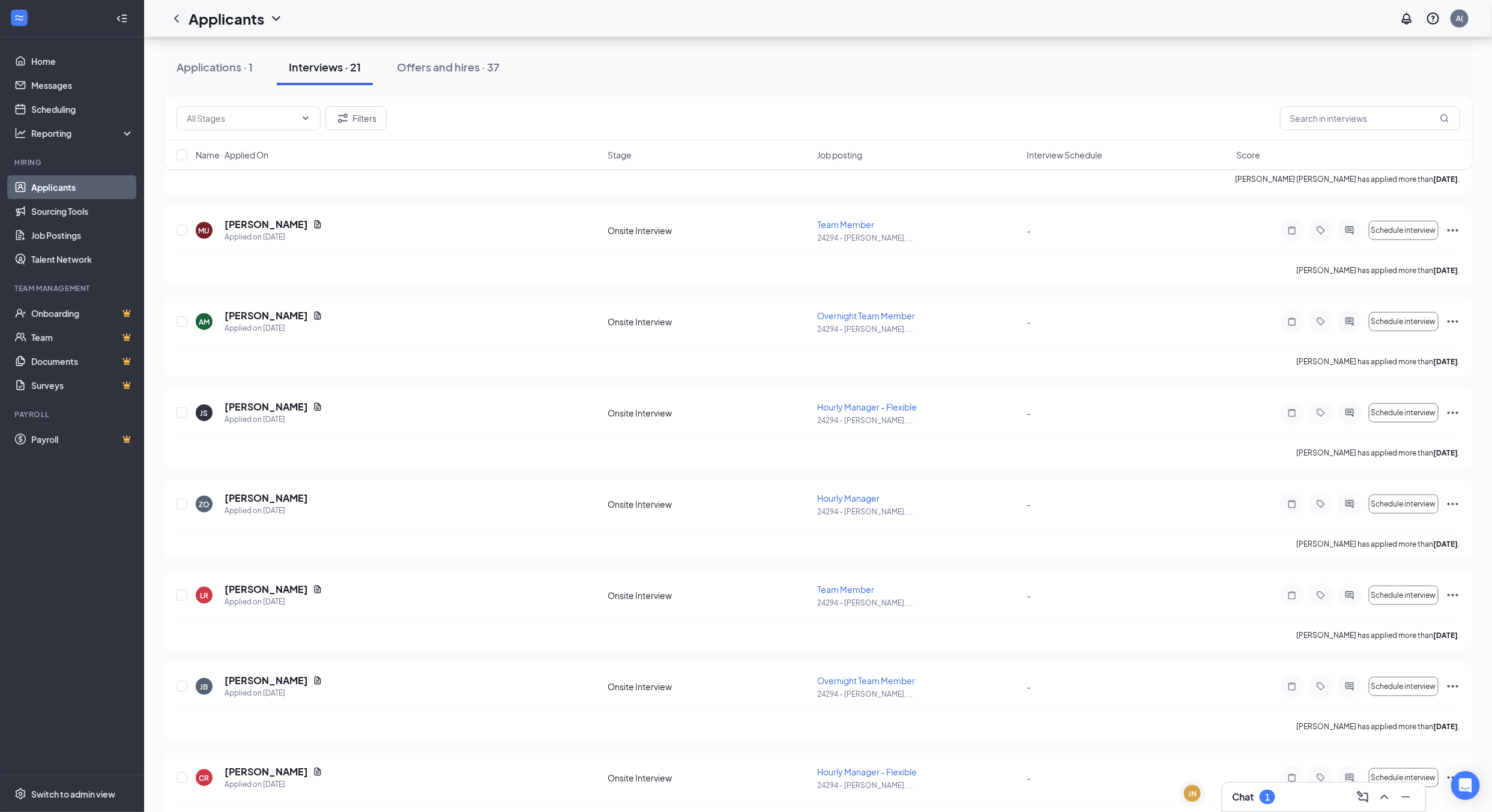
click at [1287, 795] on div "Chat 1" at bounding box center [1324, 797] width 183 height 19
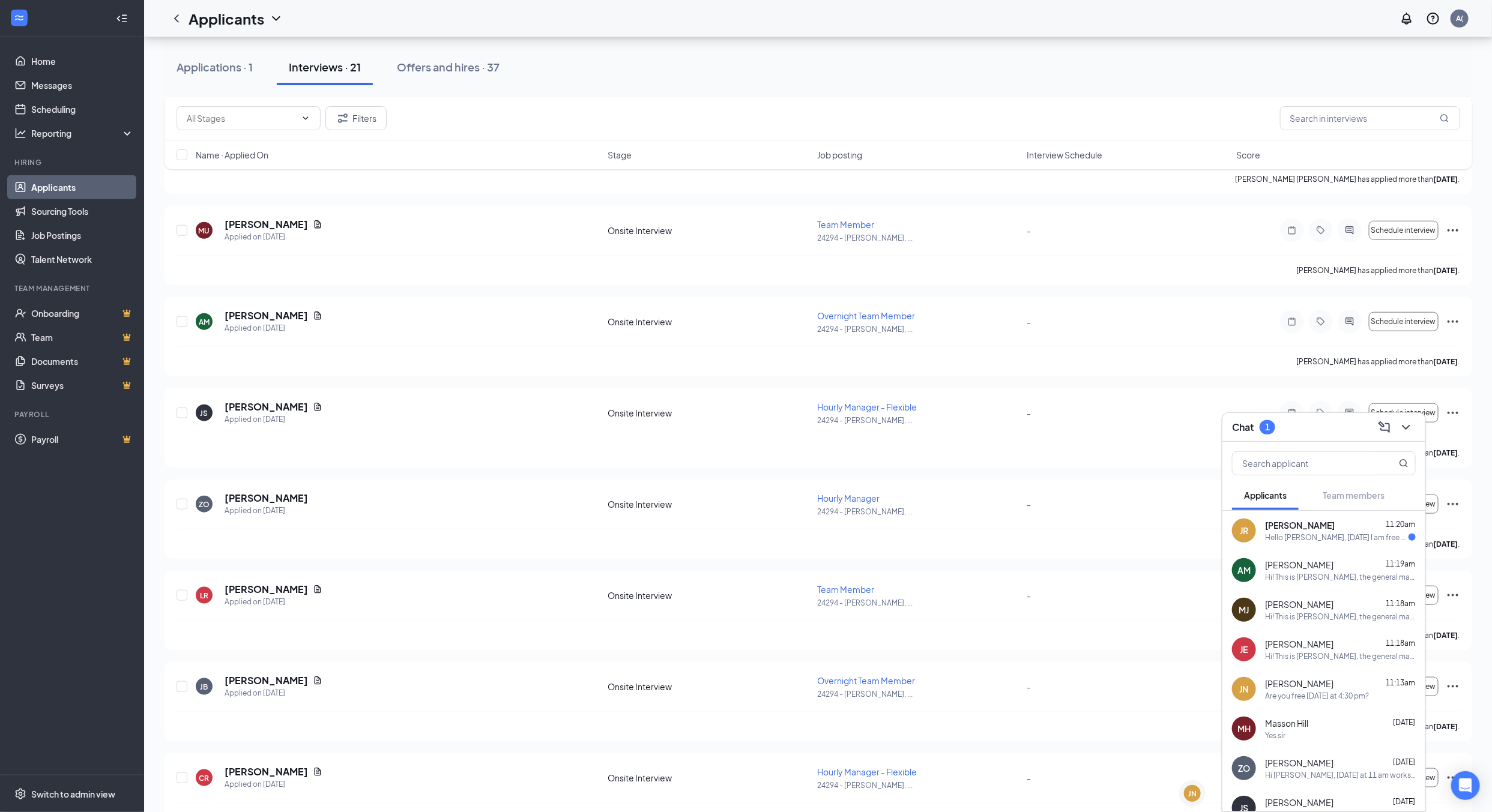
click at [1318, 523] on span "[PERSON_NAME]" at bounding box center [1300, 525] width 70 height 12
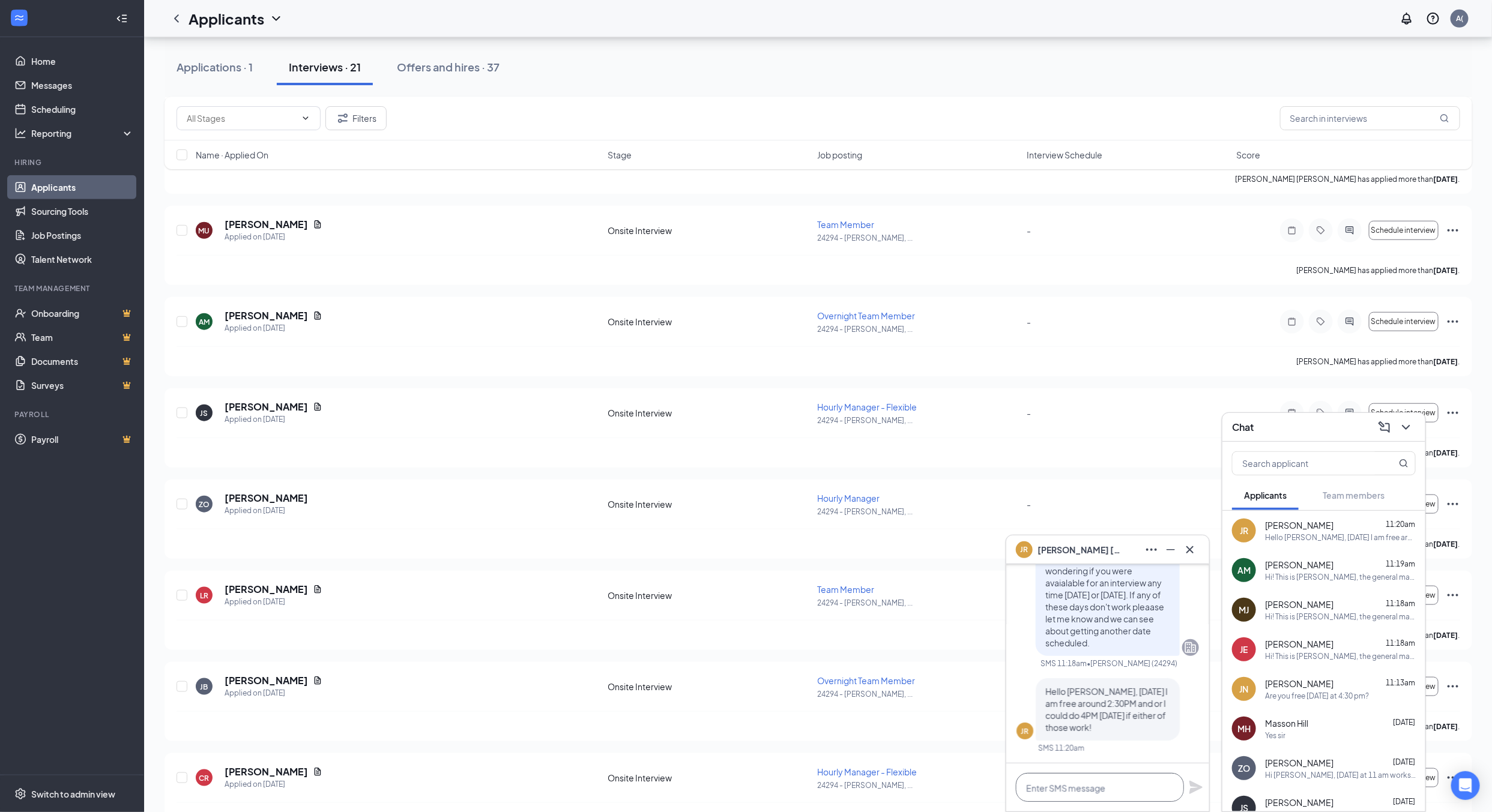
click at [1087, 780] on textarea at bounding box center [1100, 788] width 168 height 29
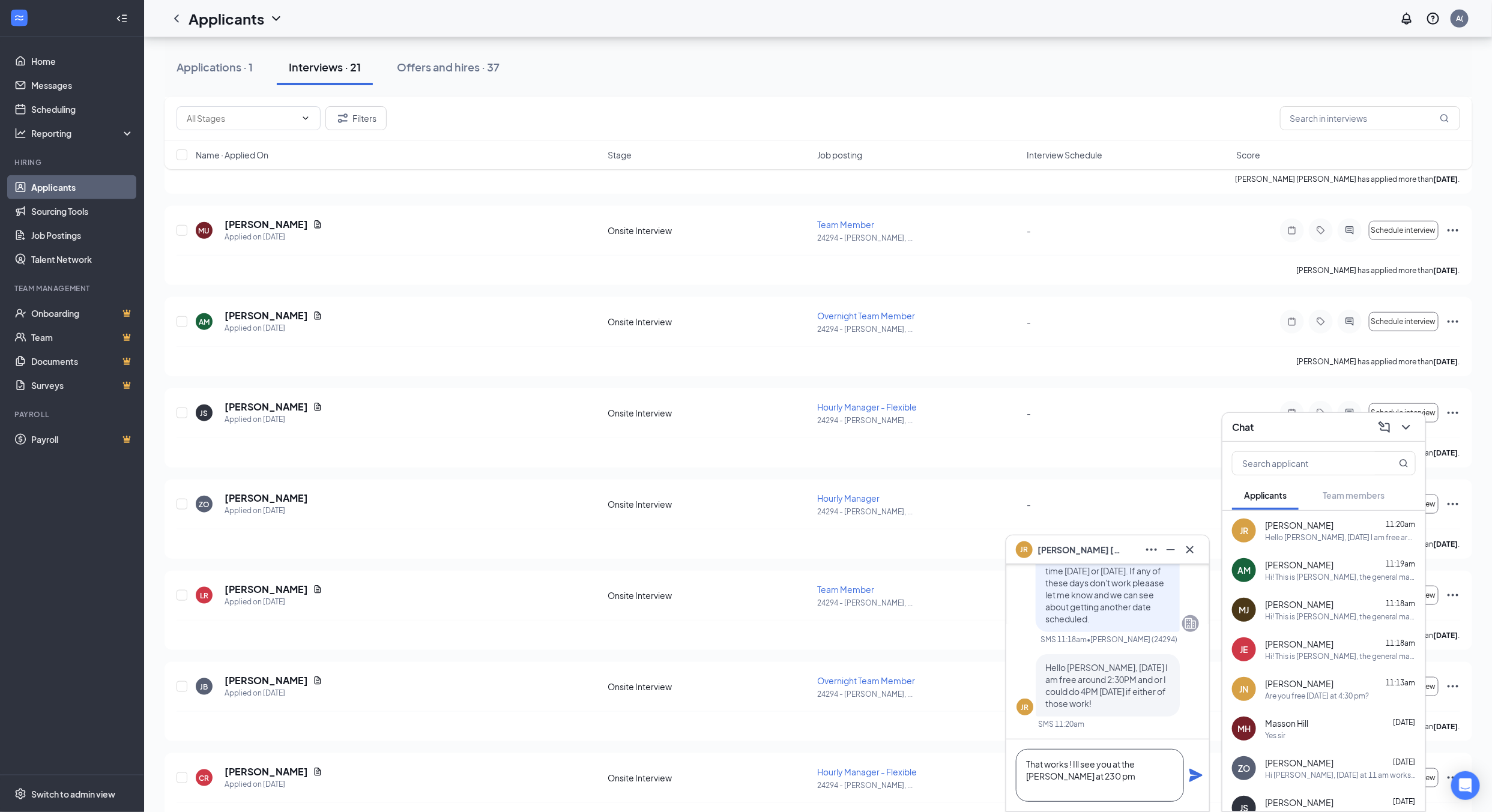
type textarea "That works ! Ill see you at the [PERSON_NAME] at 230 pm"
click at [1196, 777] on icon "Plane" at bounding box center [1196, 776] width 13 height 13
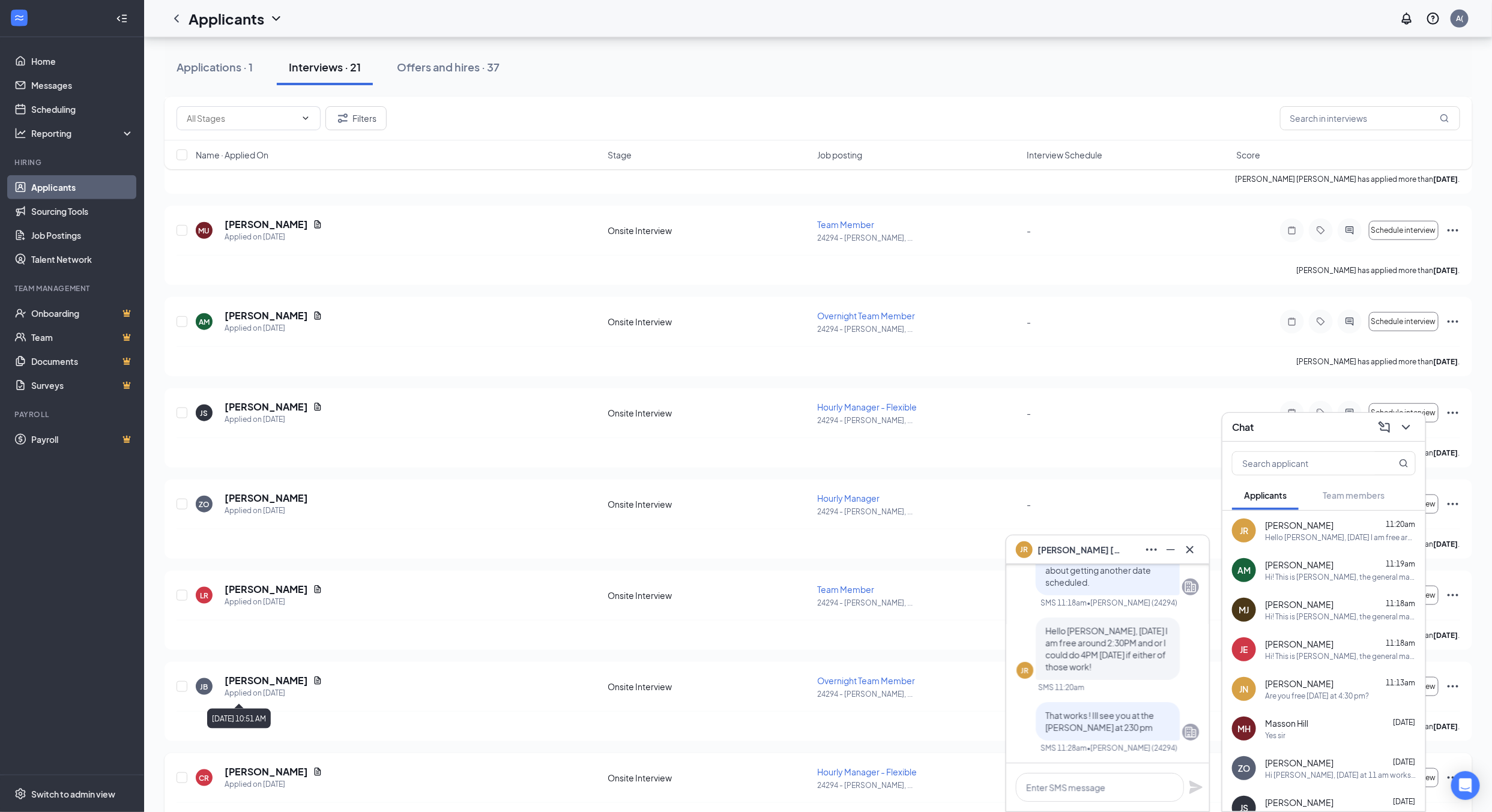
scroll to position [0, 0]
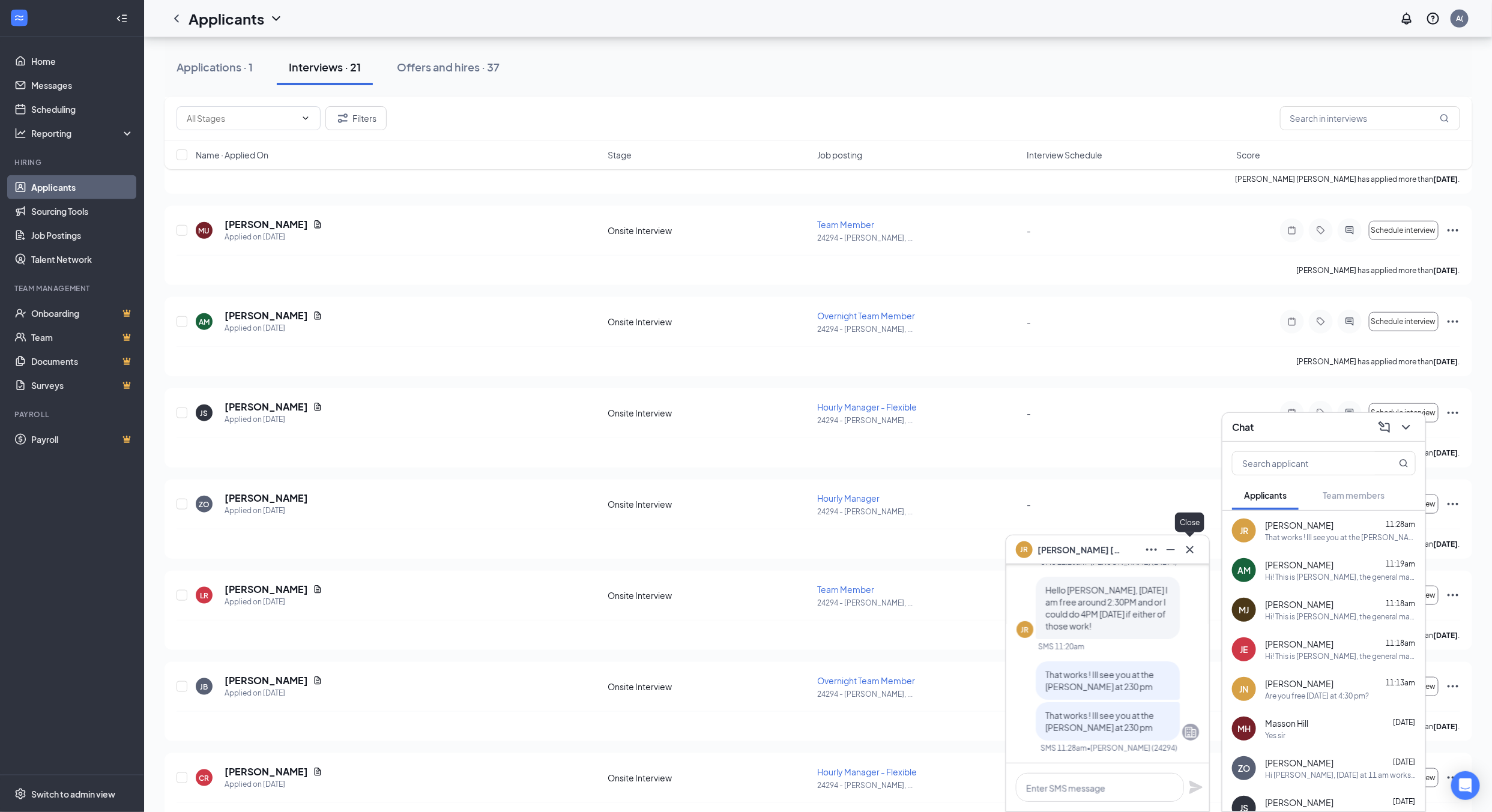
click at [1189, 550] on icon "Cross" at bounding box center [1190, 549] width 7 height 7
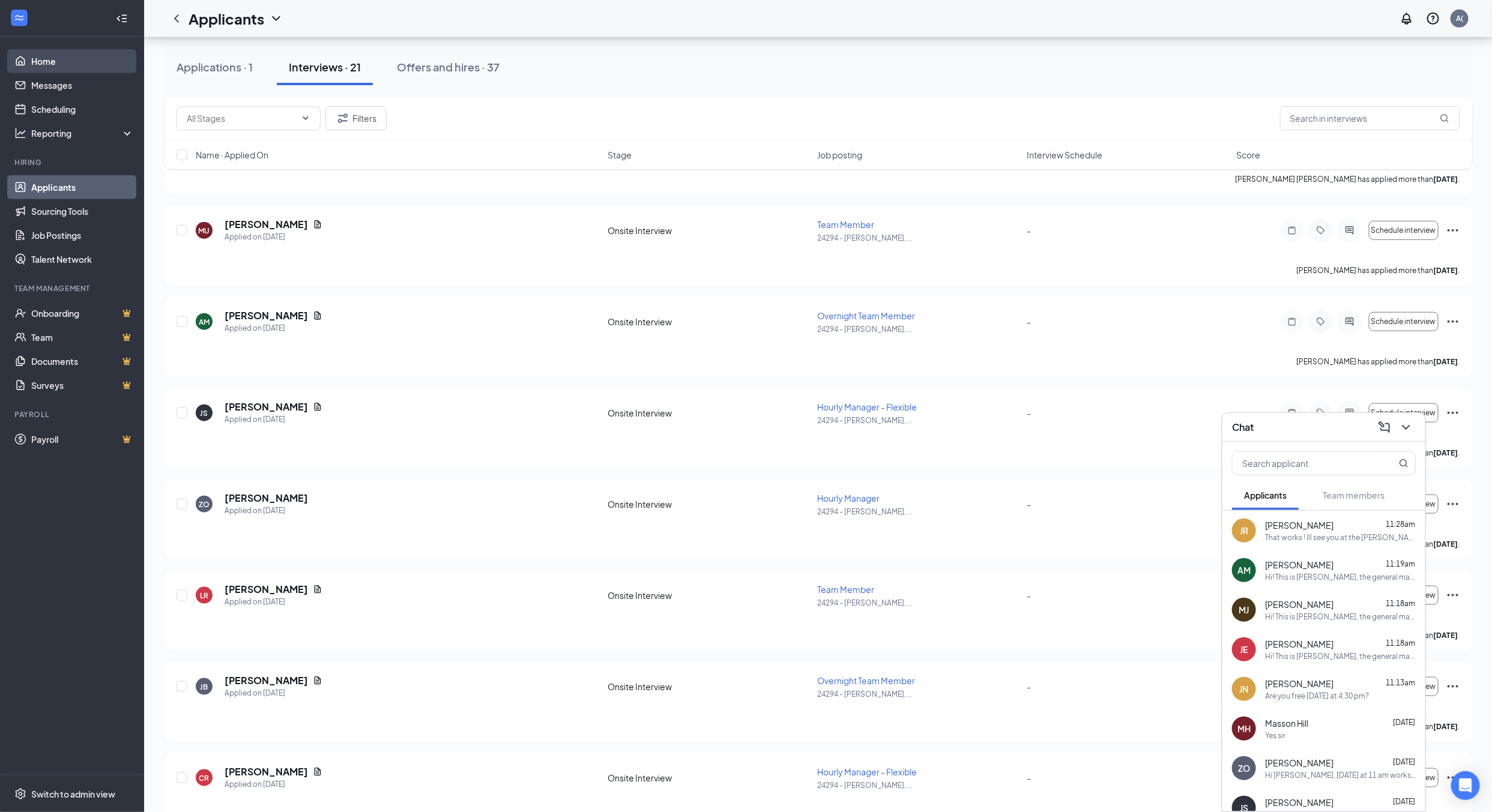
click at [47, 65] on link "Home" at bounding box center [82, 61] width 103 height 24
